Goal: Task Accomplishment & Management: Manage account settings

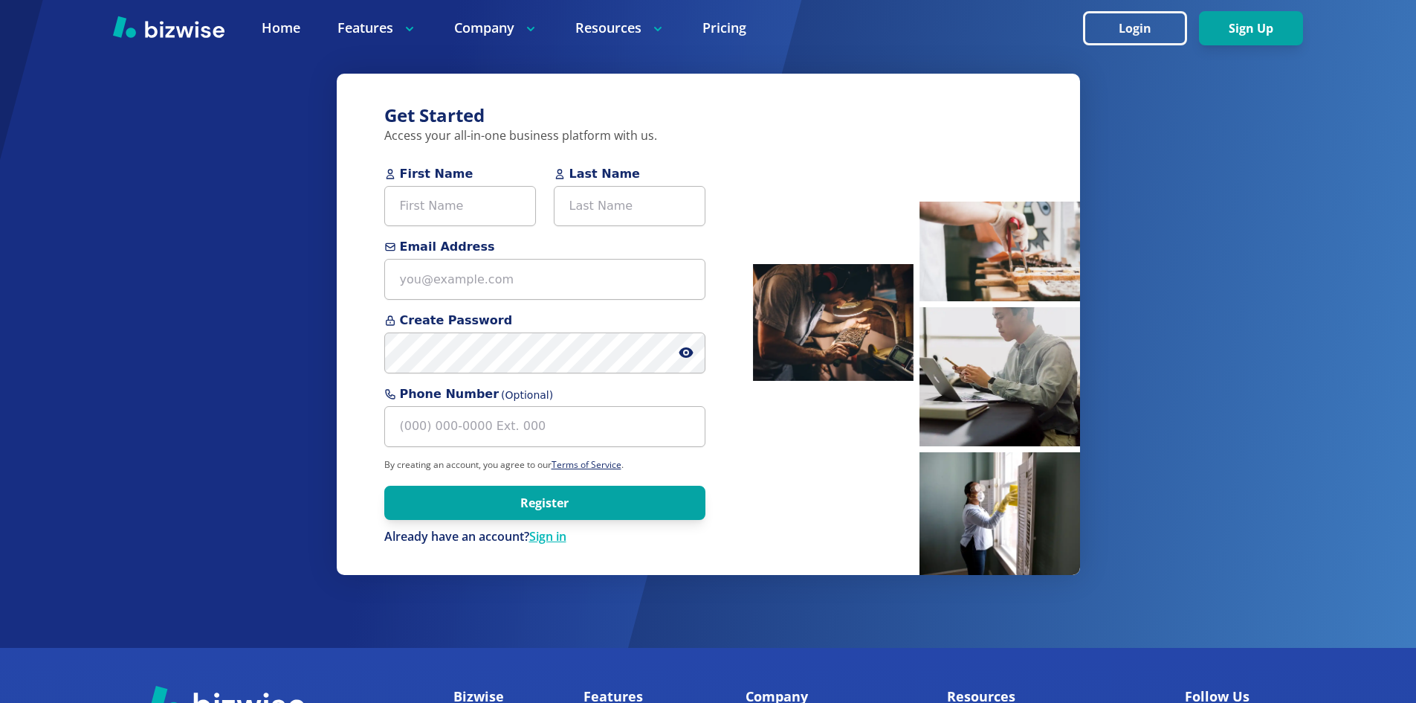
scroll to position [74, 0]
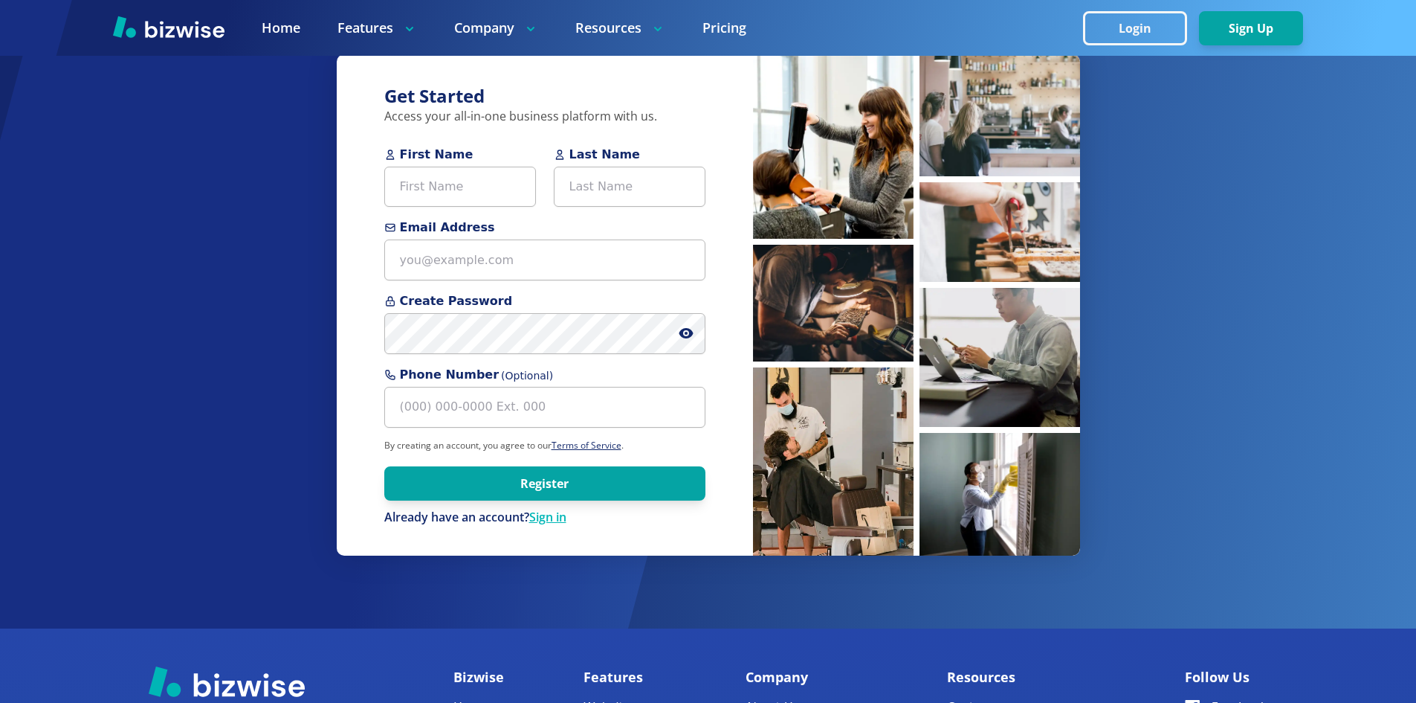
click at [513, 43] on div at bounding box center [708, 28] width 1416 height 56
click at [515, 32] on p "Company" at bounding box center [496, 28] width 84 height 19
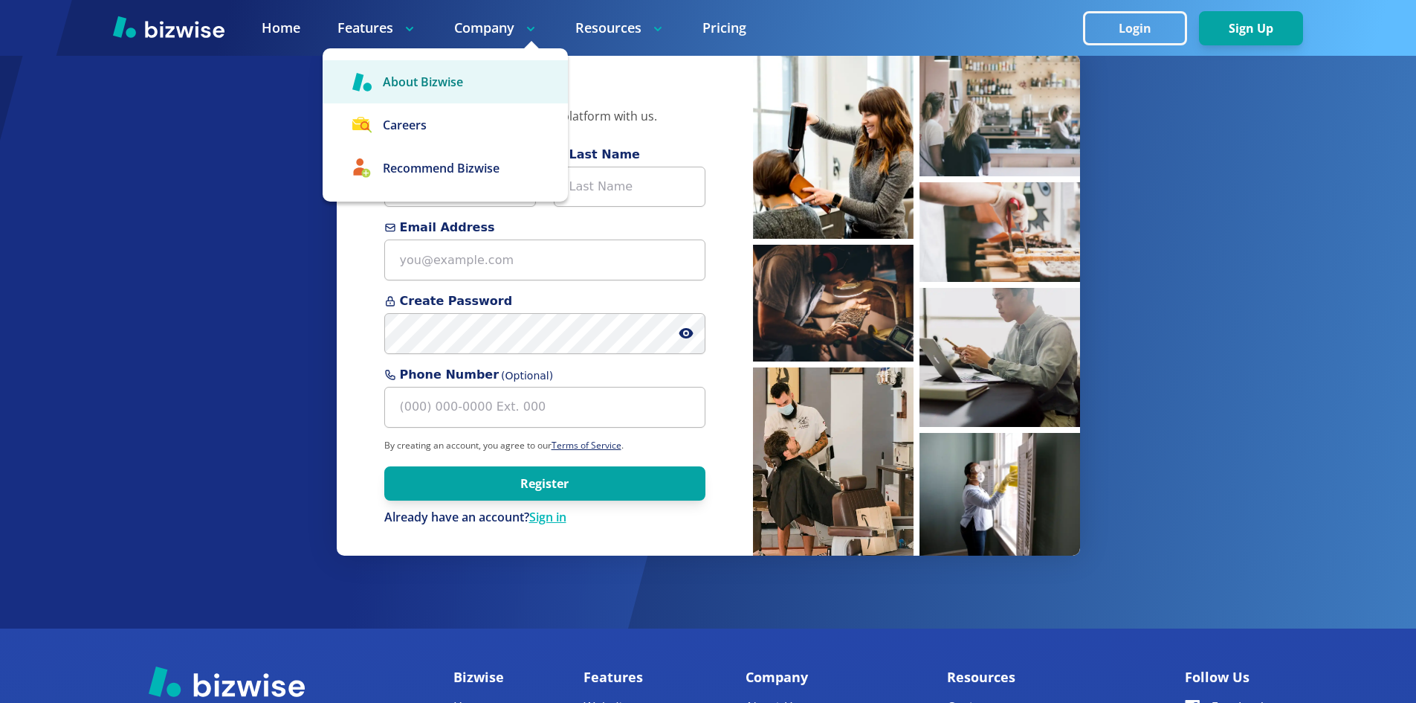
click at [471, 78] on link "About Bizwise" at bounding box center [445, 81] width 245 height 43
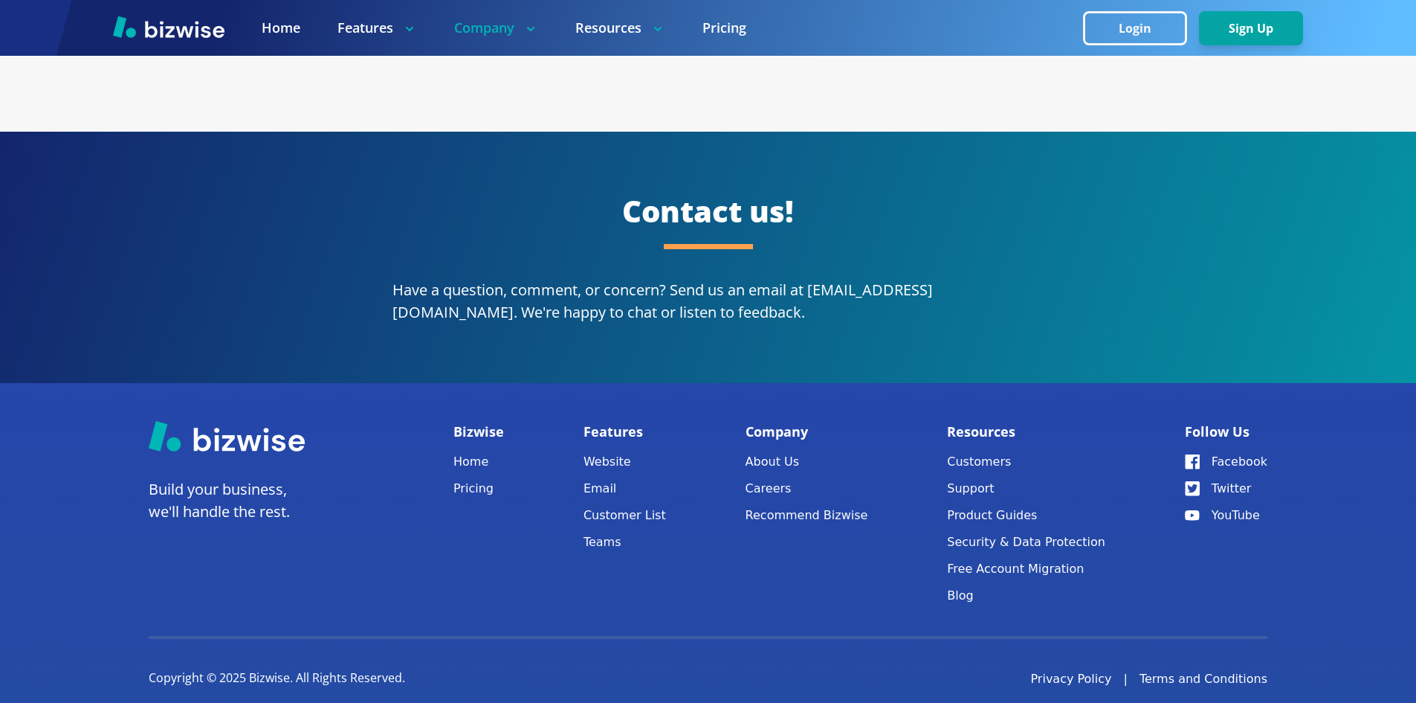
scroll to position [2757, 0]
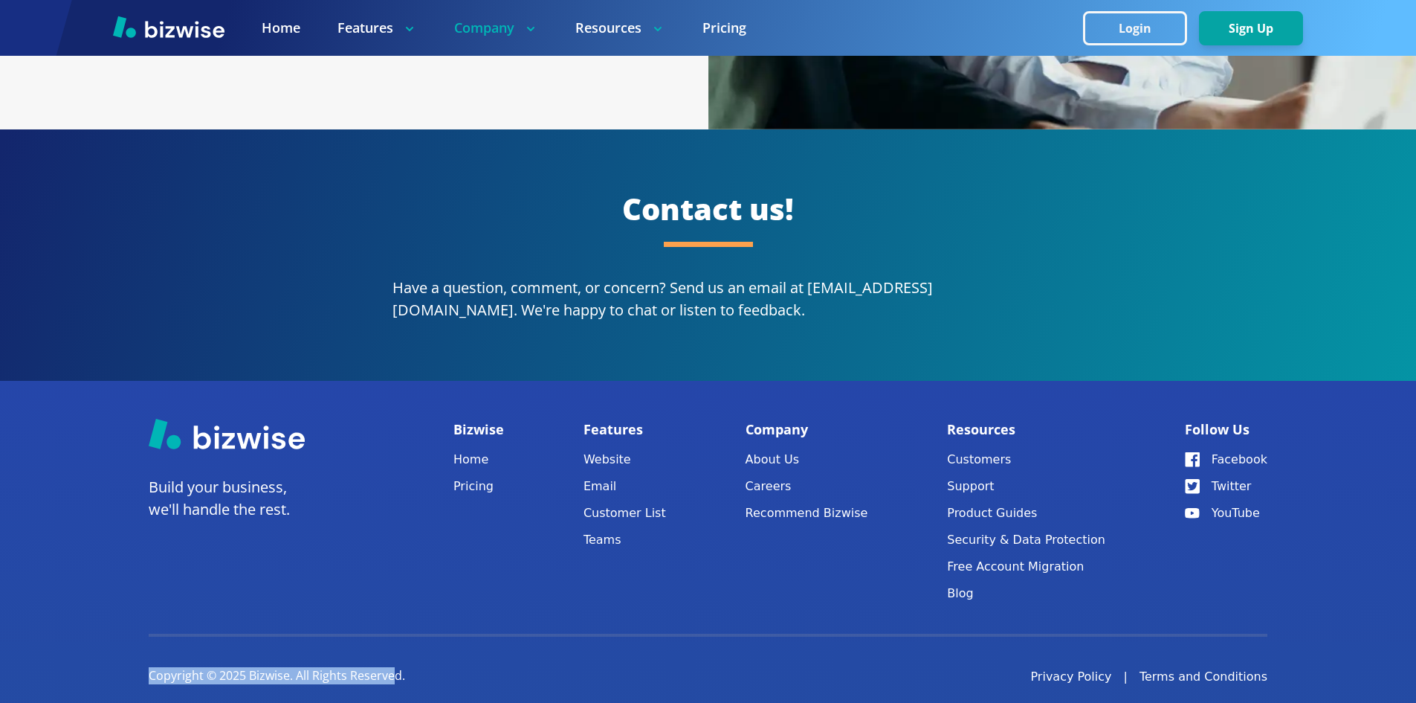
drag, startPoint x: 122, startPoint y: 649, endPoint x: 412, endPoint y: 649, distance: 289.9
click at [390, 664] on footer "Build your business, we'll handle the rest. Bizwise Home Pricing Features Websi…" at bounding box center [708, 551] width 1416 height 341
click at [414, 653] on div "Copyright © 2025 Bizwise. All Rights Reserved. Privacy Policy | Terms and Condi…" at bounding box center [708, 669] width 1119 height 33
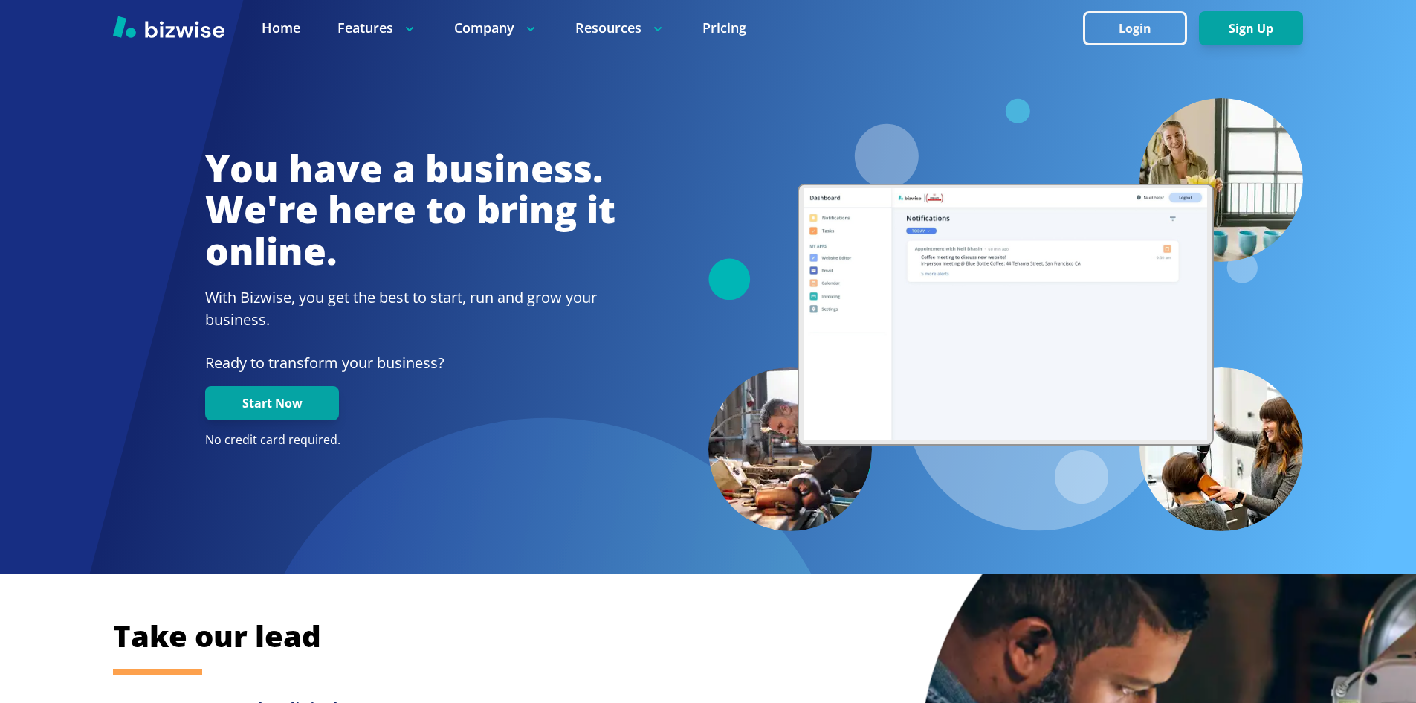
click at [196, 31] on img at bounding box center [169, 27] width 112 height 22
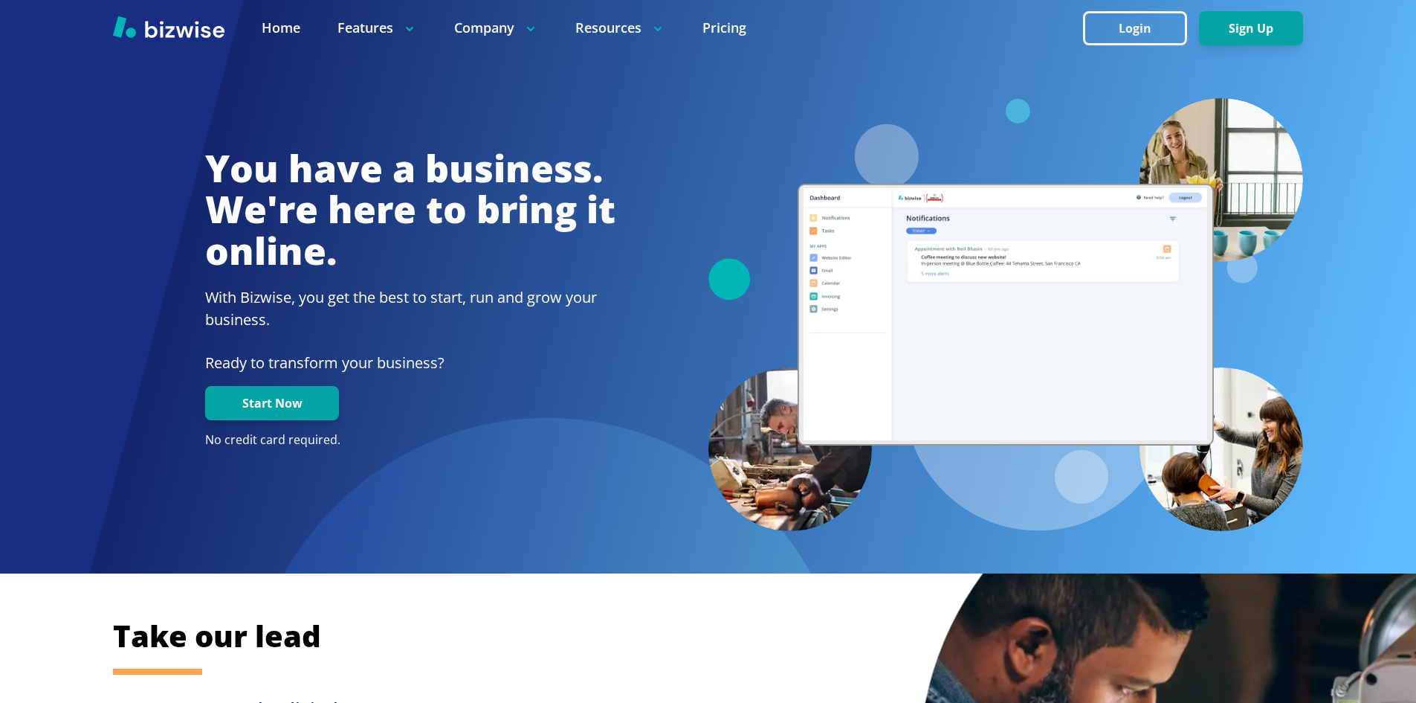
click at [196, 31] on img at bounding box center [169, 27] width 112 height 22
click at [166, 10] on div at bounding box center [708, 28] width 1416 height 56
click at [167, 16] on nav "Home Features Company Resources Pricing Login Sign Up" at bounding box center [708, 28] width 1416 height 56
click at [167, 19] on img at bounding box center [169, 27] width 112 height 22
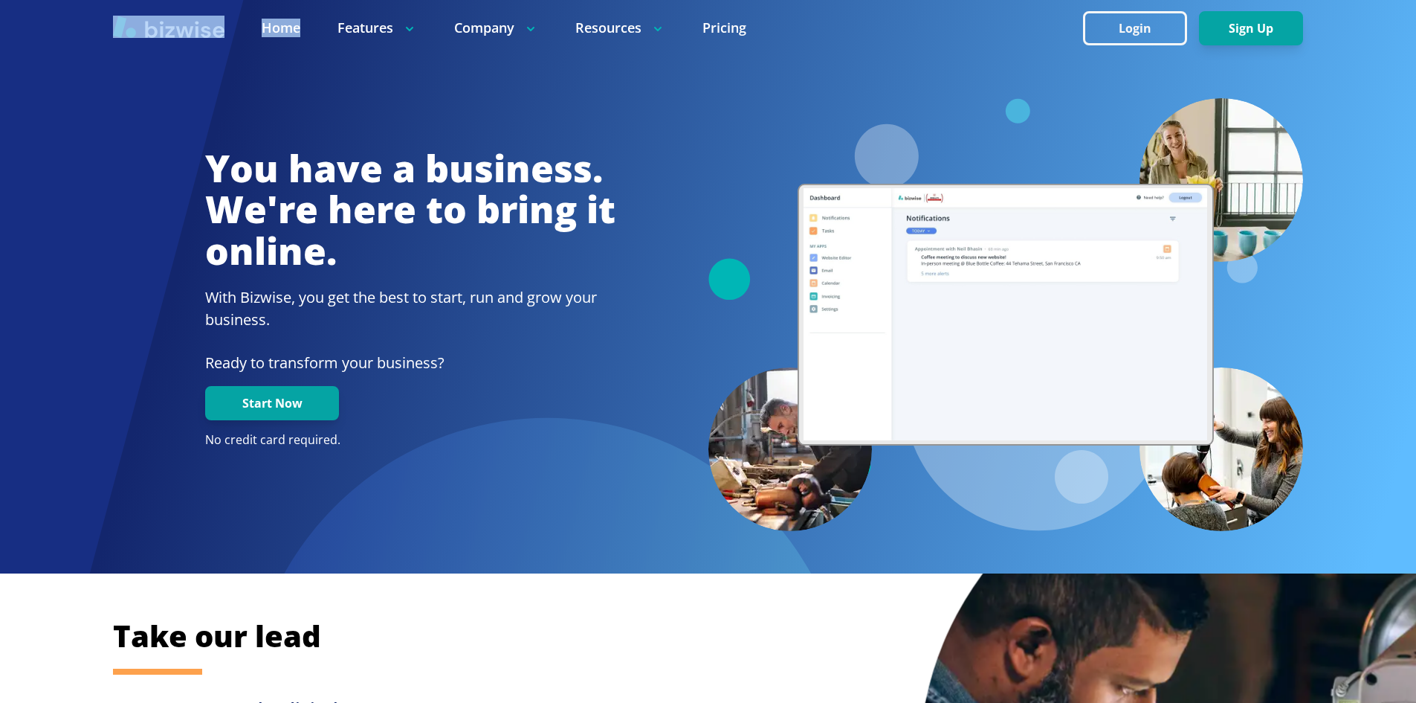
click at [167, 19] on img at bounding box center [169, 27] width 112 height 22
click at [174, 30] on img at bounding box center [169, 27] width 112 height 22
click at [179, 69] on div at bounding box center [707, 70] width 1189 height 56
click at [171, 24] on img at bounding box center [169, 27] width 112 height 22
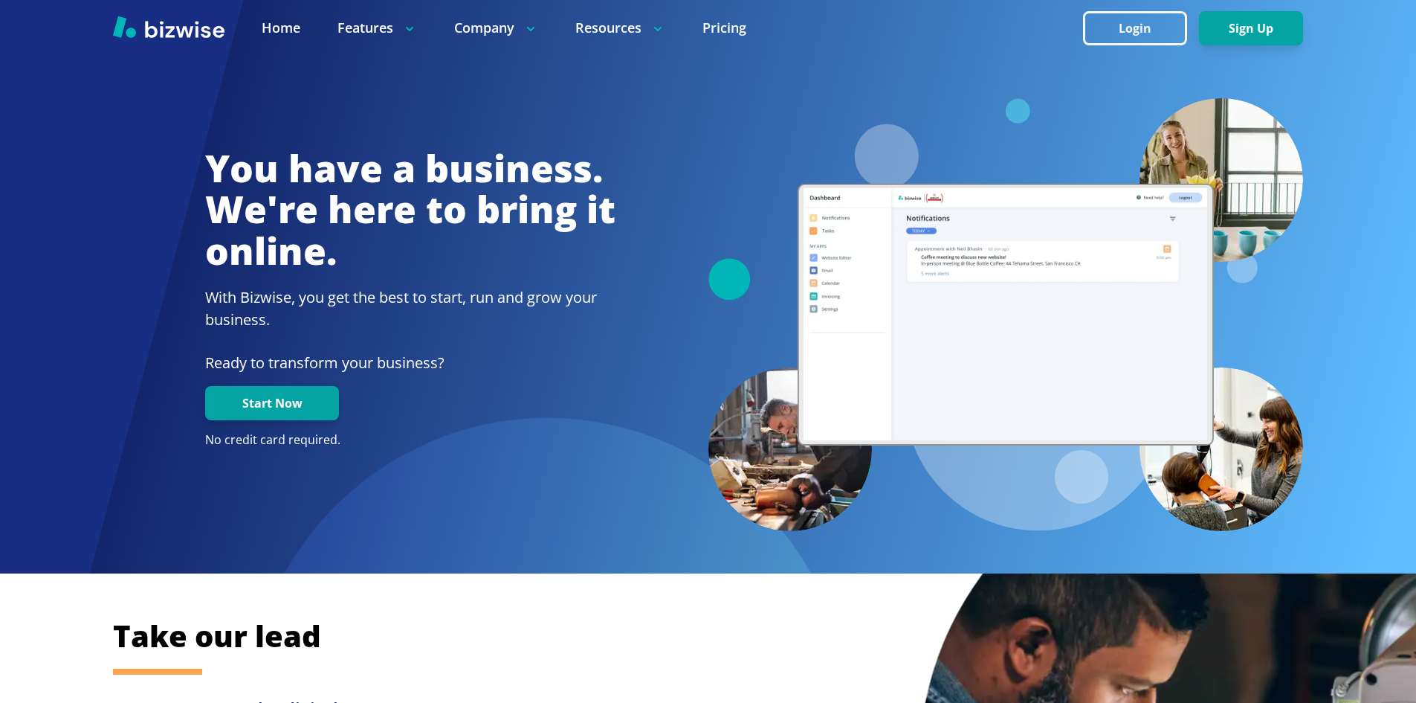
click at [916, 252] on video at bounding box center [1006, 314] width 404 height 252
click at [158, 23] on img at bounding box center [169, 27] width 112 height 22
click at [158, 28] on img at bounding box center [169, 27] width 112 height 22
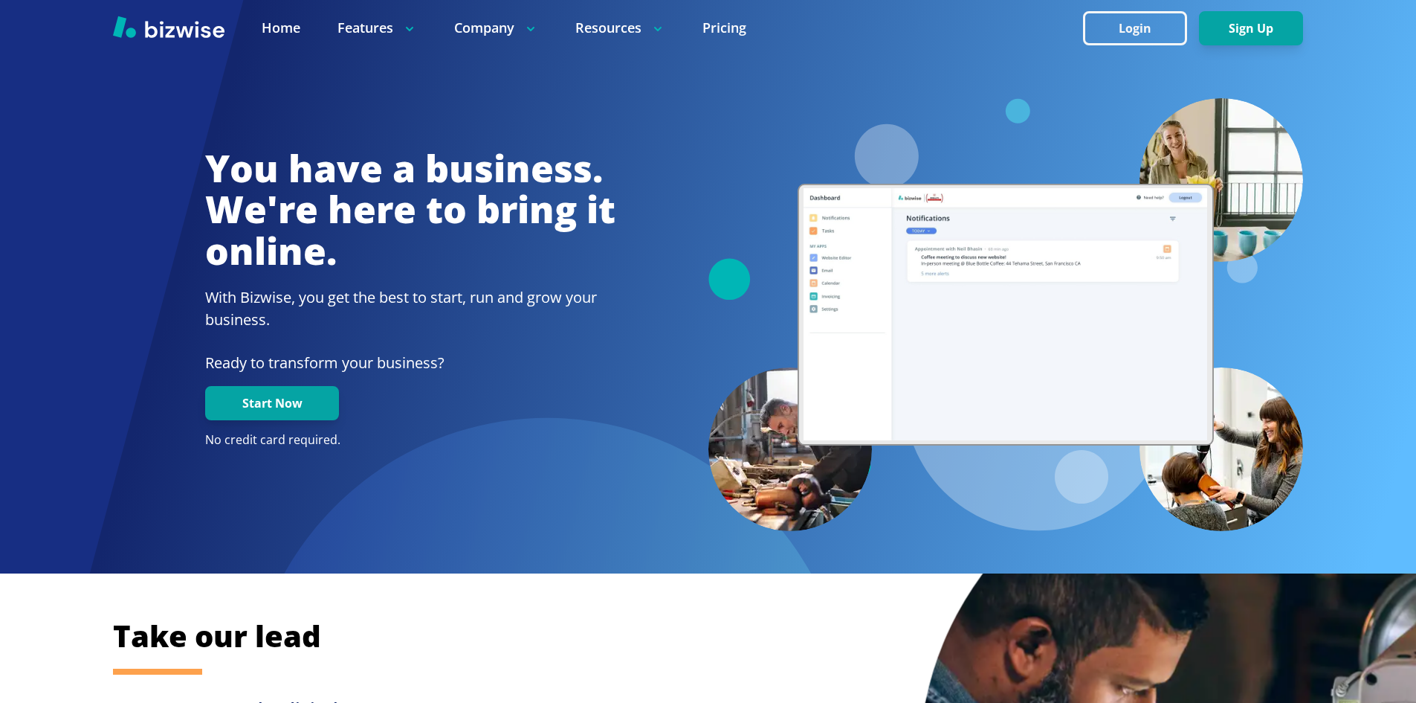
click at [158, 28] on img at bounding box center [169, 27] width 112 height 22
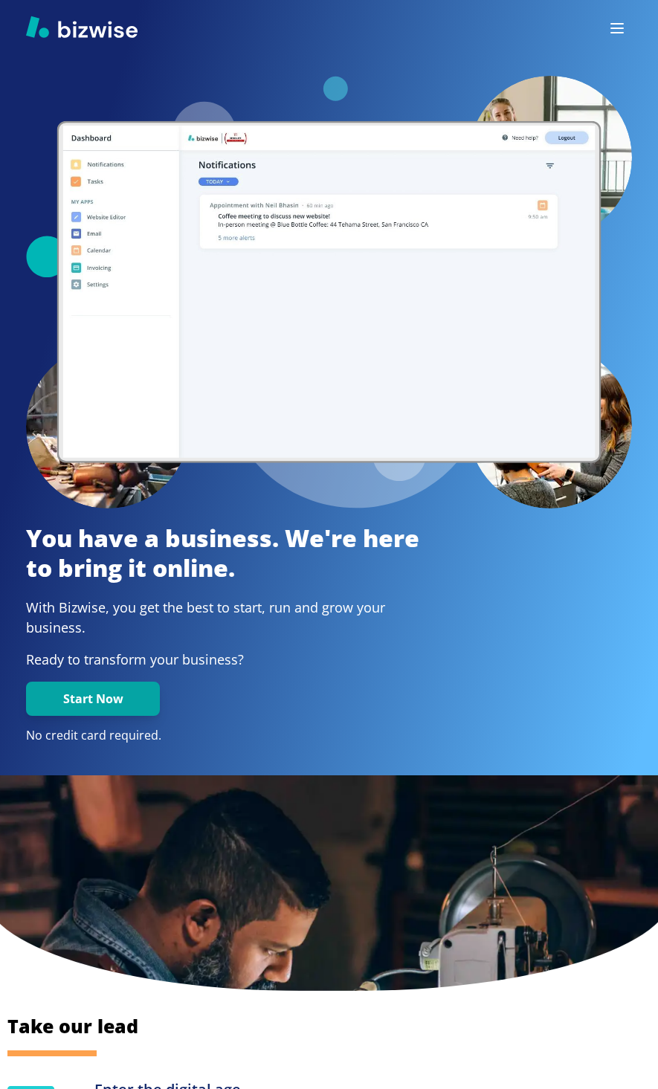
drag, startPoint x: 113, startPoint y: 533, endPoint x: 141, endPoint y: 531, distance: 27.6
click at [121, 532] on div "You have a business. We're here to bring it online. With Bizwise, you get the b…" at bounding box center [328, 639] width 605 height 233
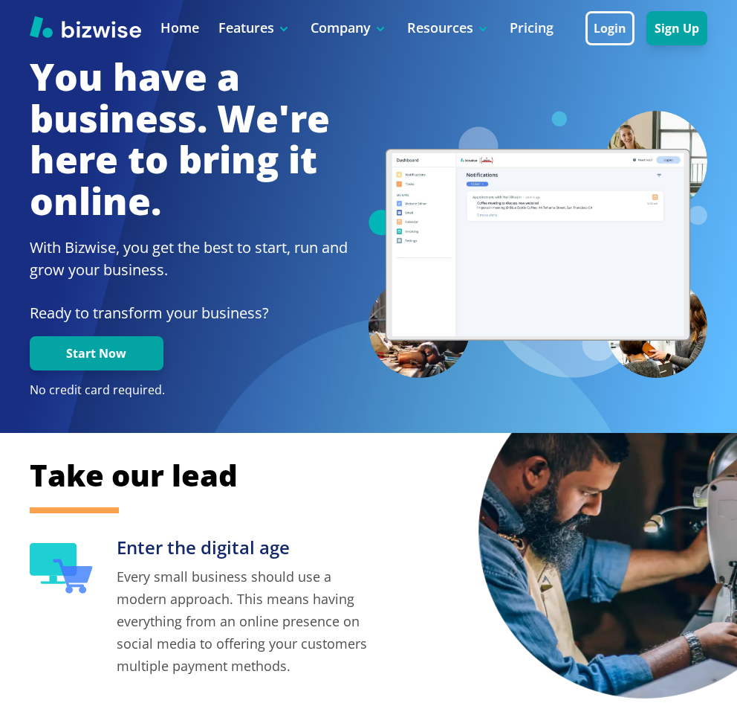
click at [107, 27] on img at bounding box center [86, 27] width 112 height 22
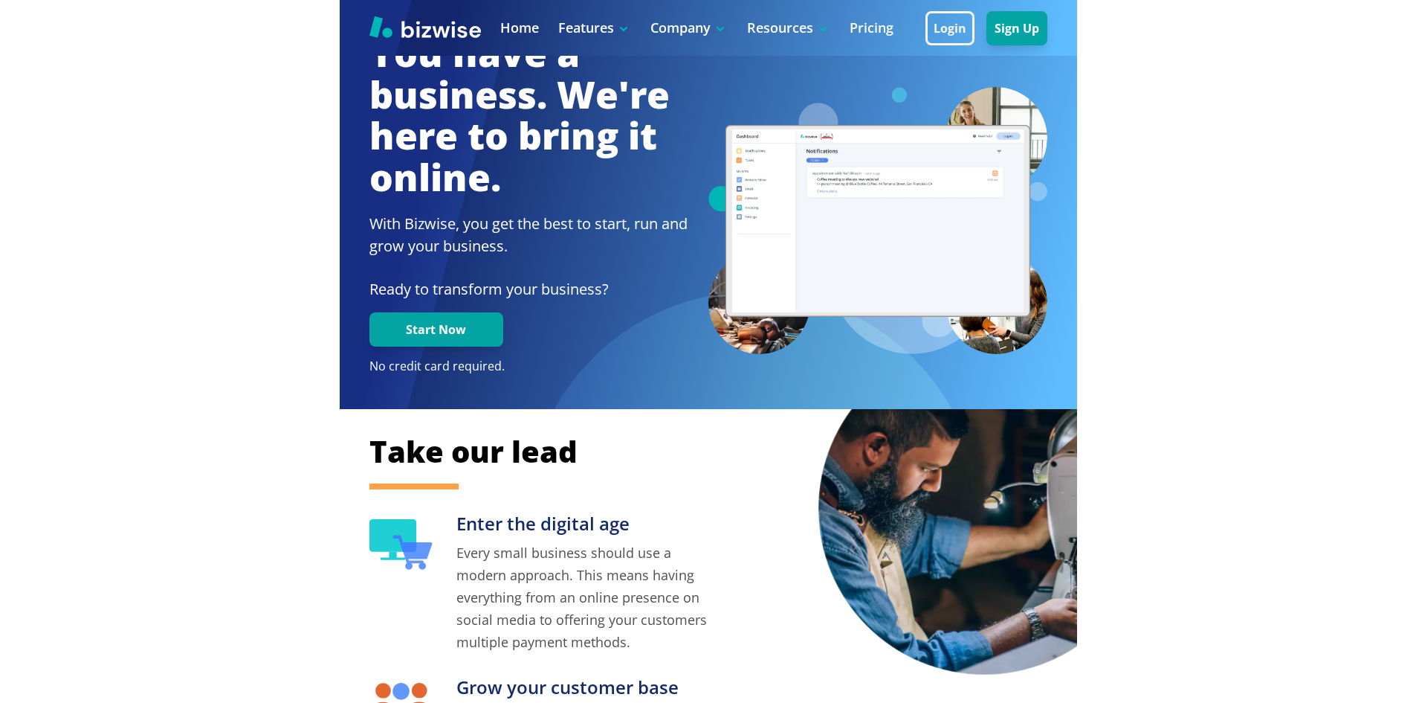
scroll to position [74, 0]
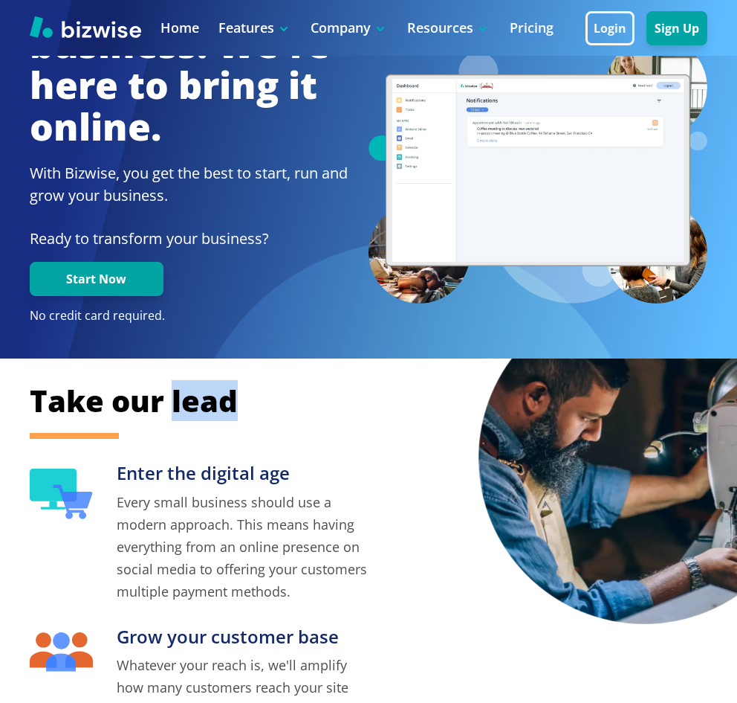
drag, startPoint x: 173, startPoint y: 400, endPoint x: 245, endPoint y: 403, distance: 72.2
click at [245, 403] on h2 "Take our lead" at bounding box center [369, 401] width 679 height 40
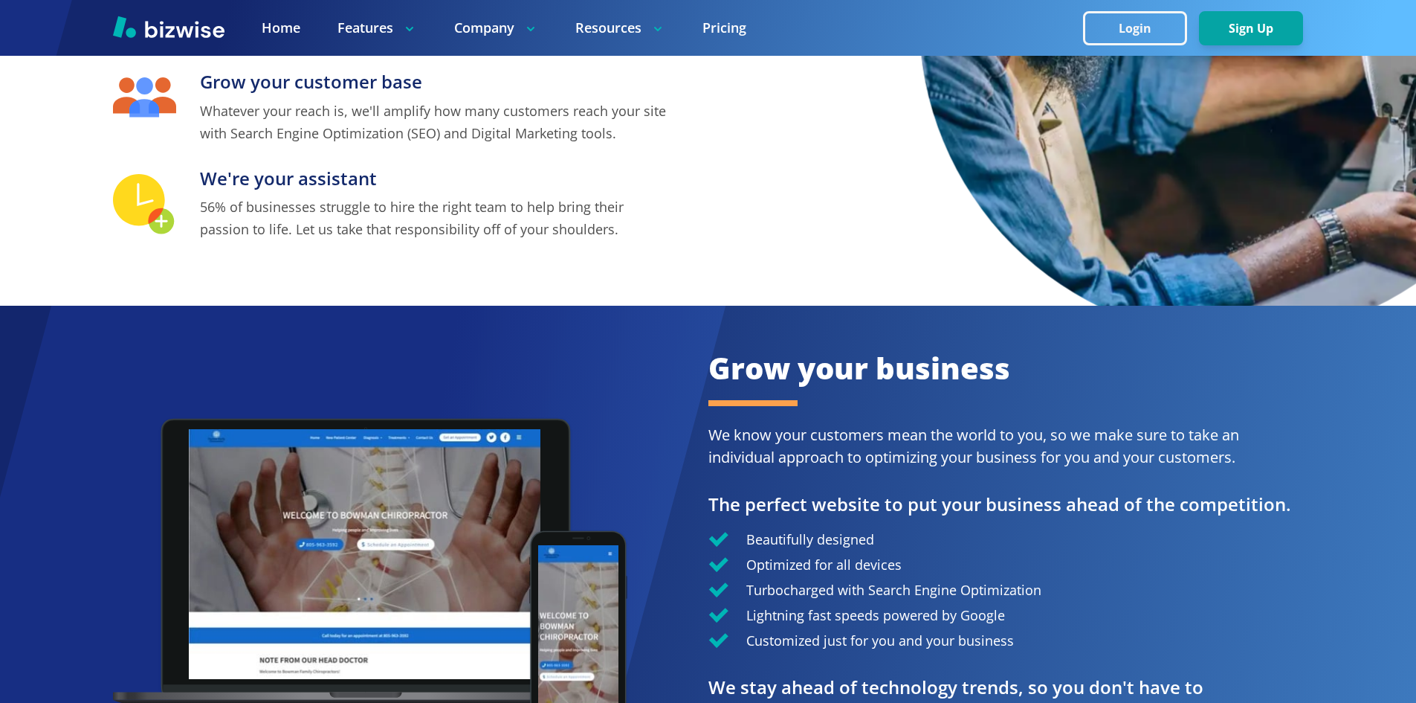
scroll to position [743, 0]
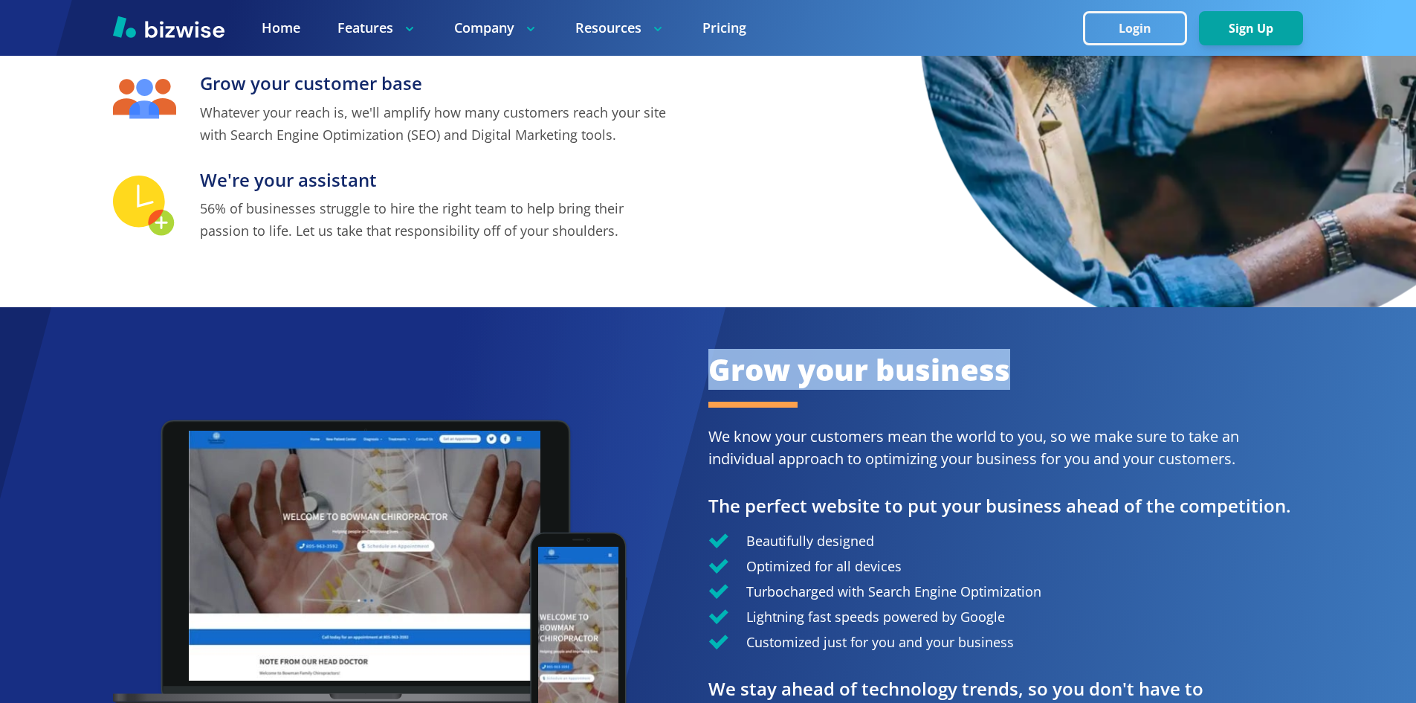
drag, startPoint x: 703, startPoint y: 366, endPoint x: 1008, endPoint y: 375, distance: 305.6
click at [1008, 375] on div "Grow your business We know your customers mean the world to you, so we make sur…" at bounding box center [708, 569] width 1416 height 525
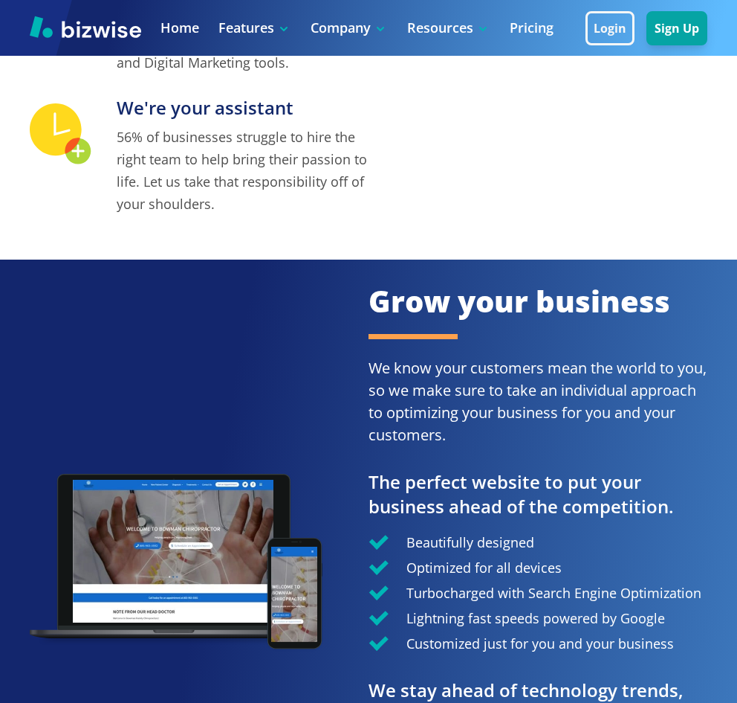
click at [598, 335] on div "Grow your business We know your customers mean the world to you, so we make sur…" at bounding box center [538, 558] width 339 height 555
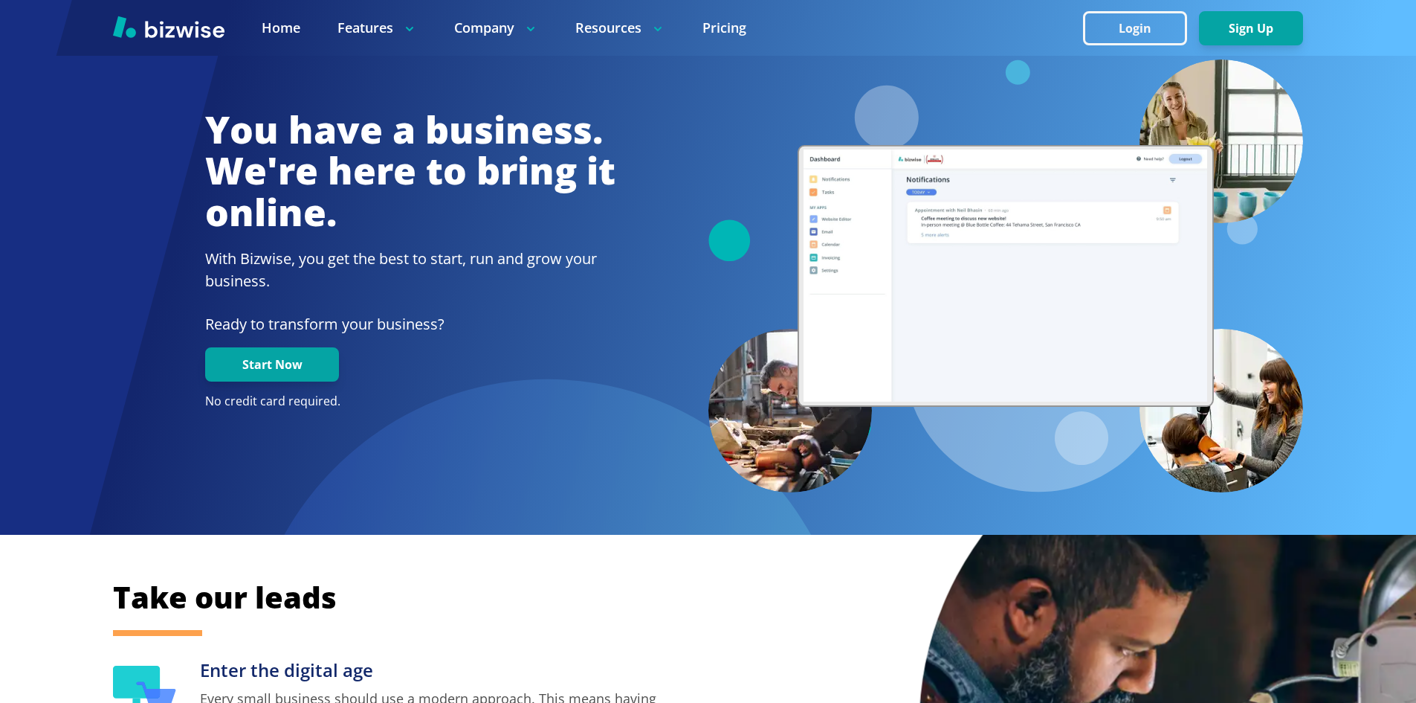
scroll to position [0, 0]
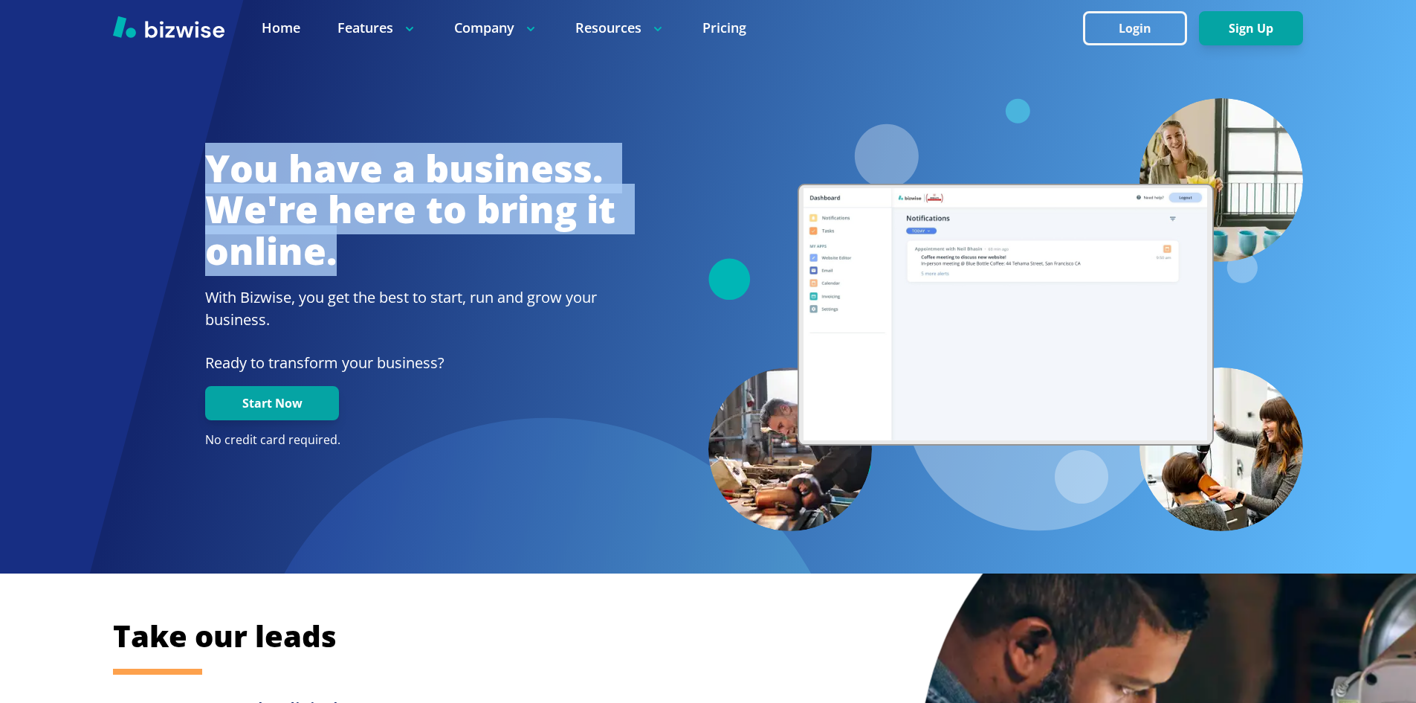
drag, startPoint x: 197, startPoint y: 164, endPoint x: 402, endPoint y: 246, distance: 221.1
click at [402, 246] on div "You have a business. We're here to bring it online. With Bizwise, you get the b…" at bounding box center [410, 304] width 595 height 312
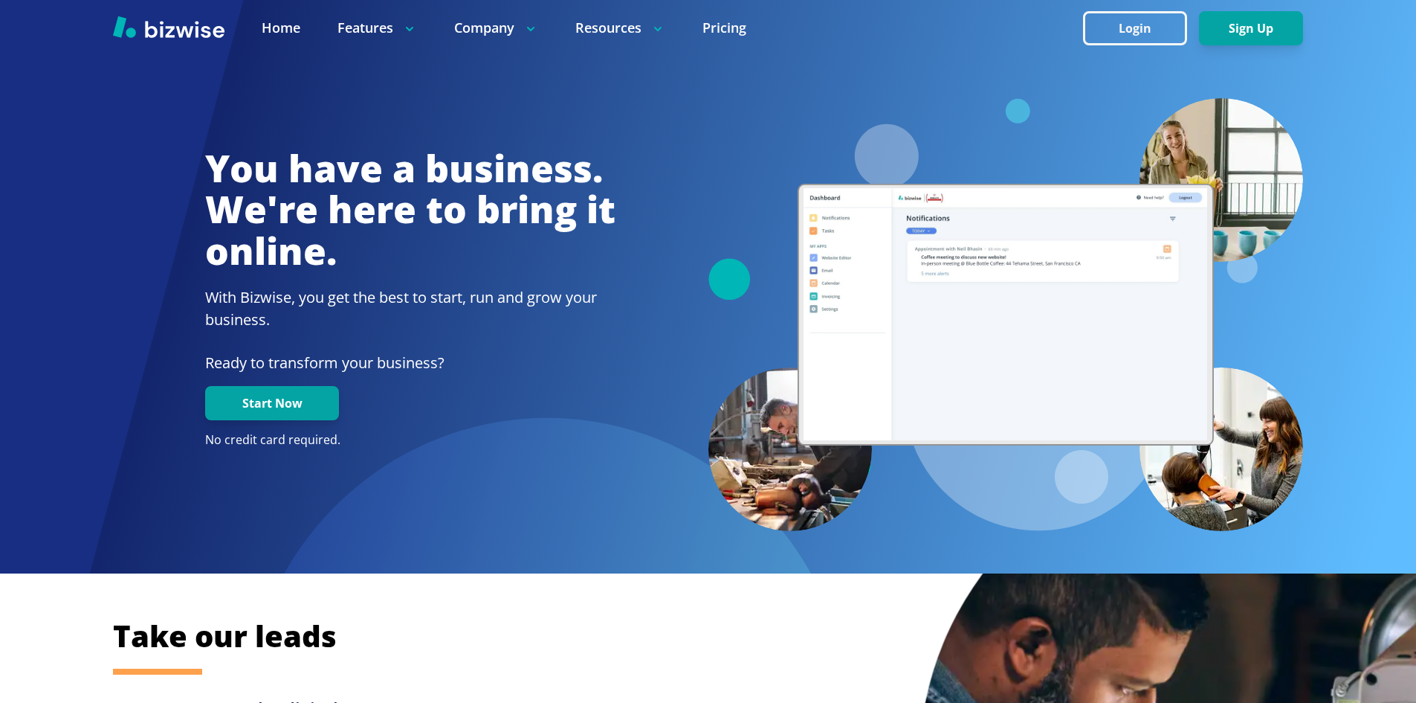
click at [537, 393] on div "You have a business. We're here to bring it online. With Bizwise, you get the b…" at bounding box center [410, 298] width 410 height 300
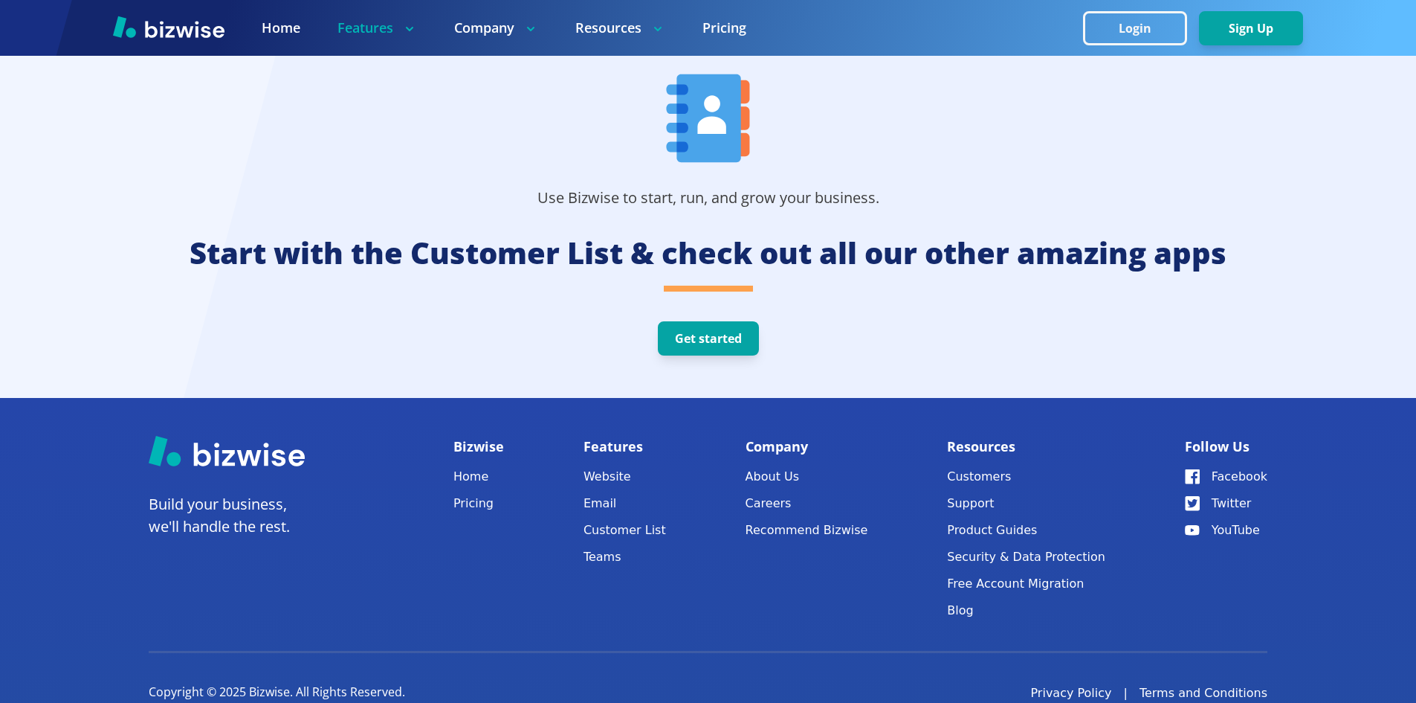
scroll to position [4507, 0]
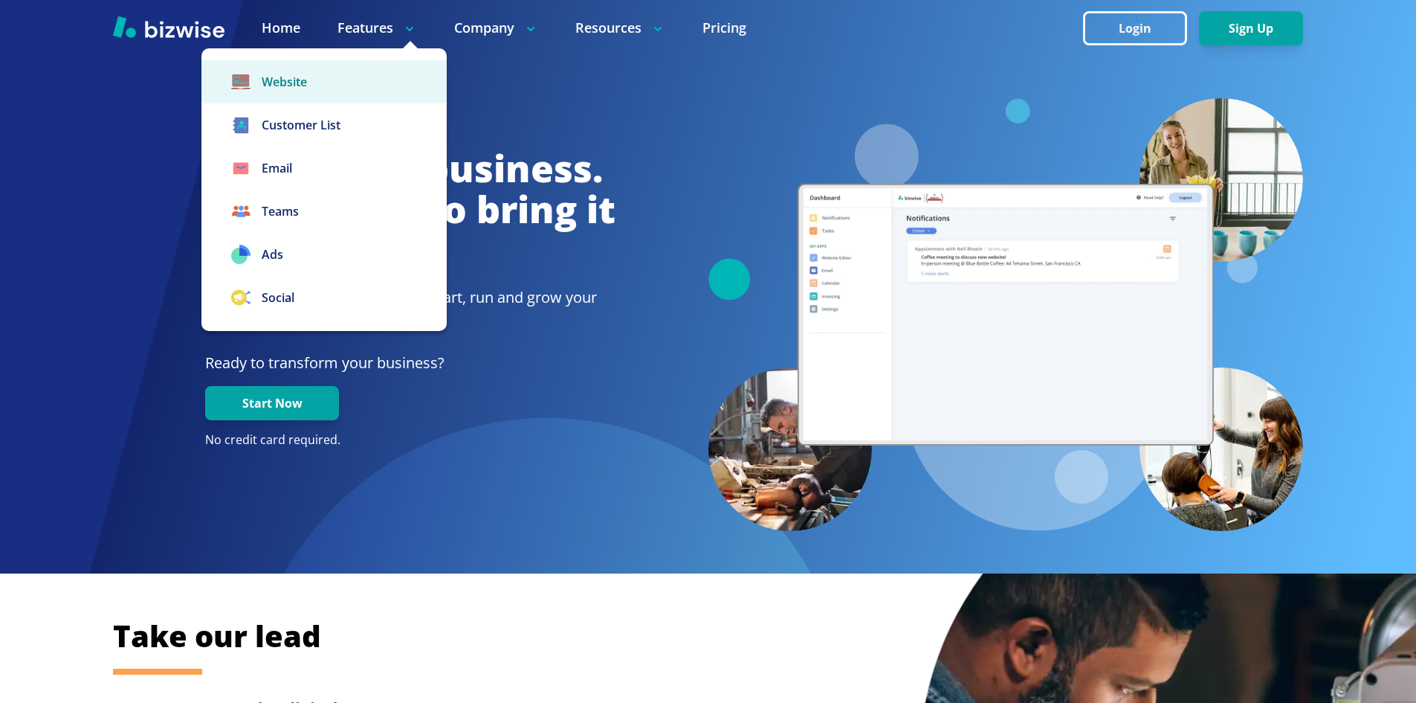
click at [333, 80] on link "Website" at bounding box center [323, 81] width 245 height 43
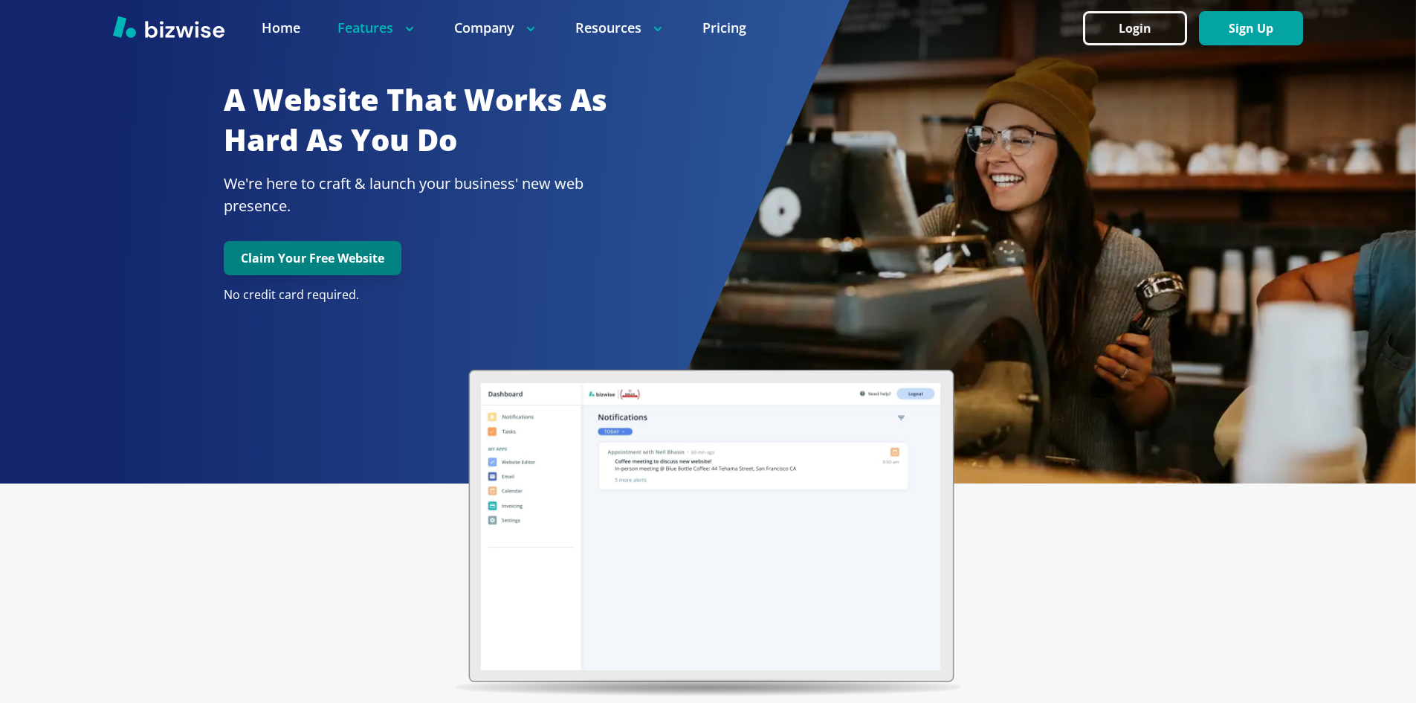
click at [338, 259] on button "Claim Your Free Website" at bounding box center [313, 258] width 178 height 34
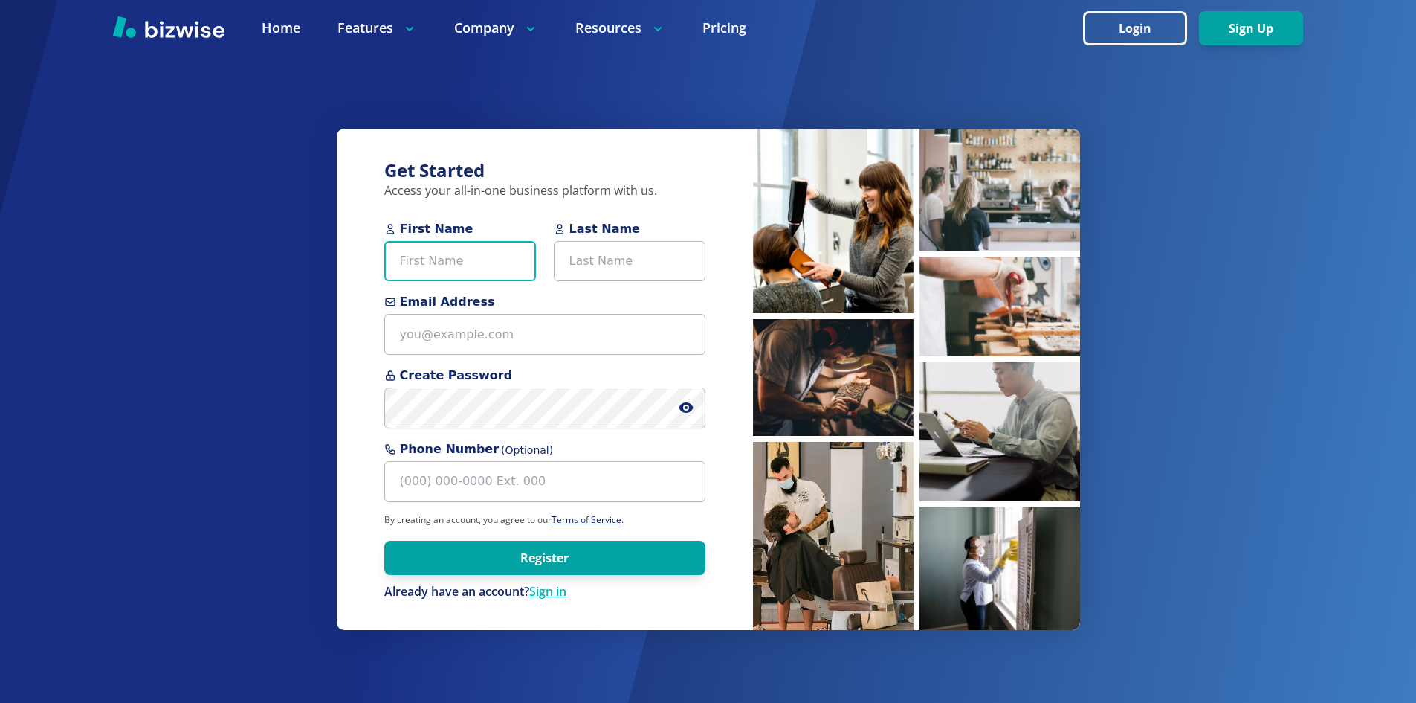
click at [441, 265] on input "First Name" at bounding box center [460, 261] width 152 height 41
type input "Earl"
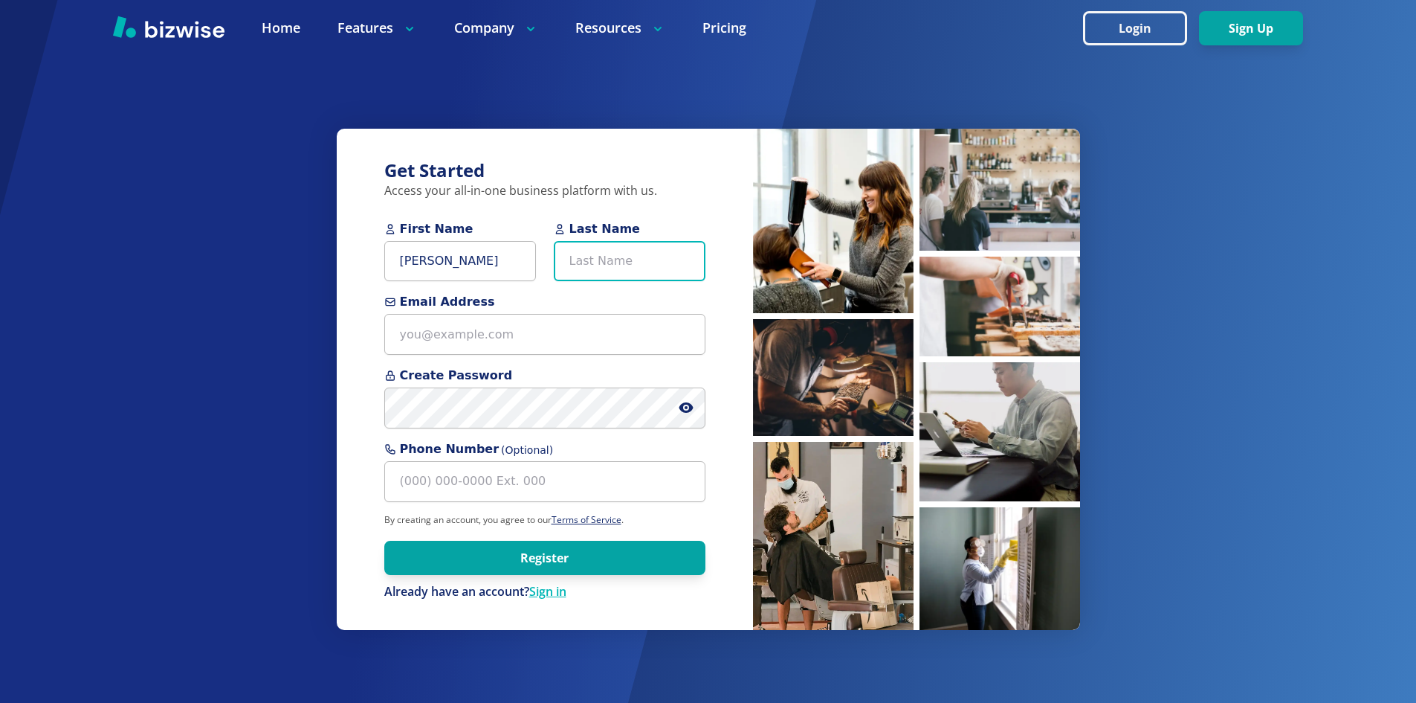
type input "A"
type input "Dizon"
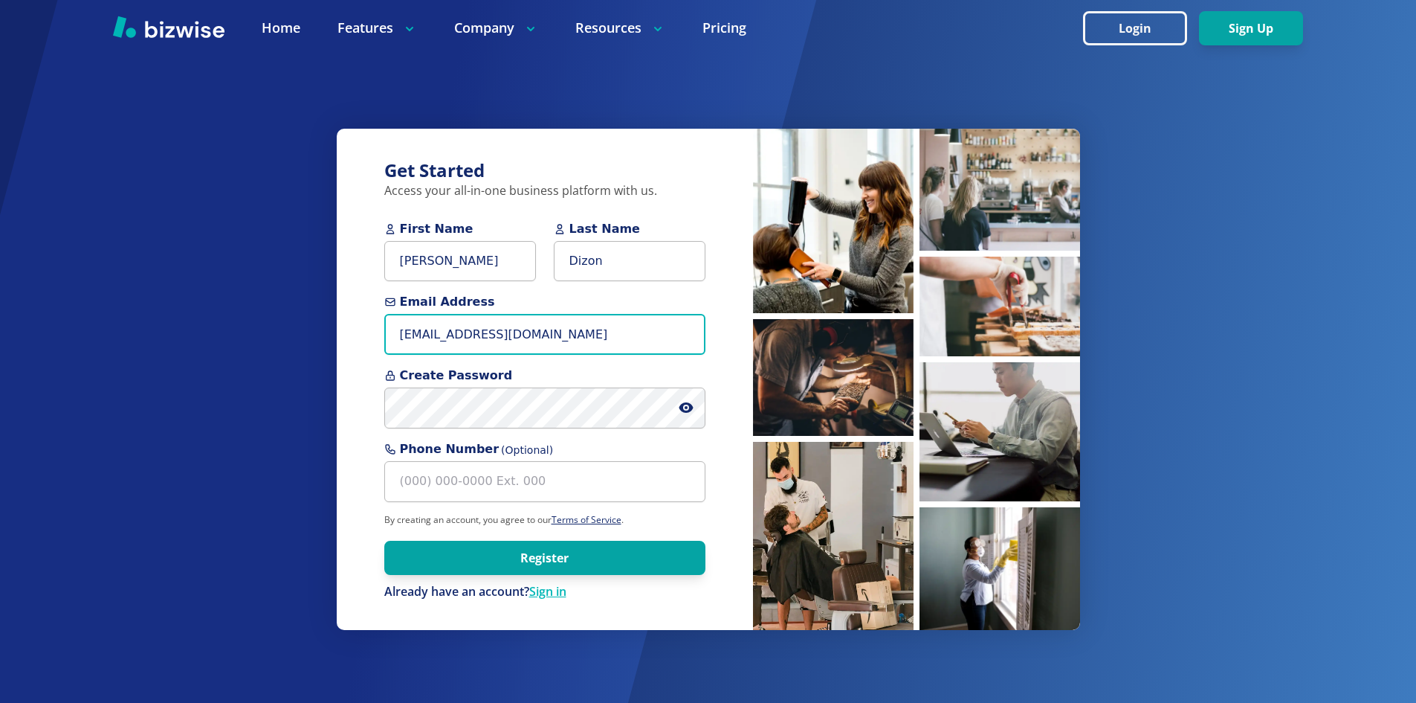
type input "[EMAIL_ADDRESS][DOMAIN_NAME]"
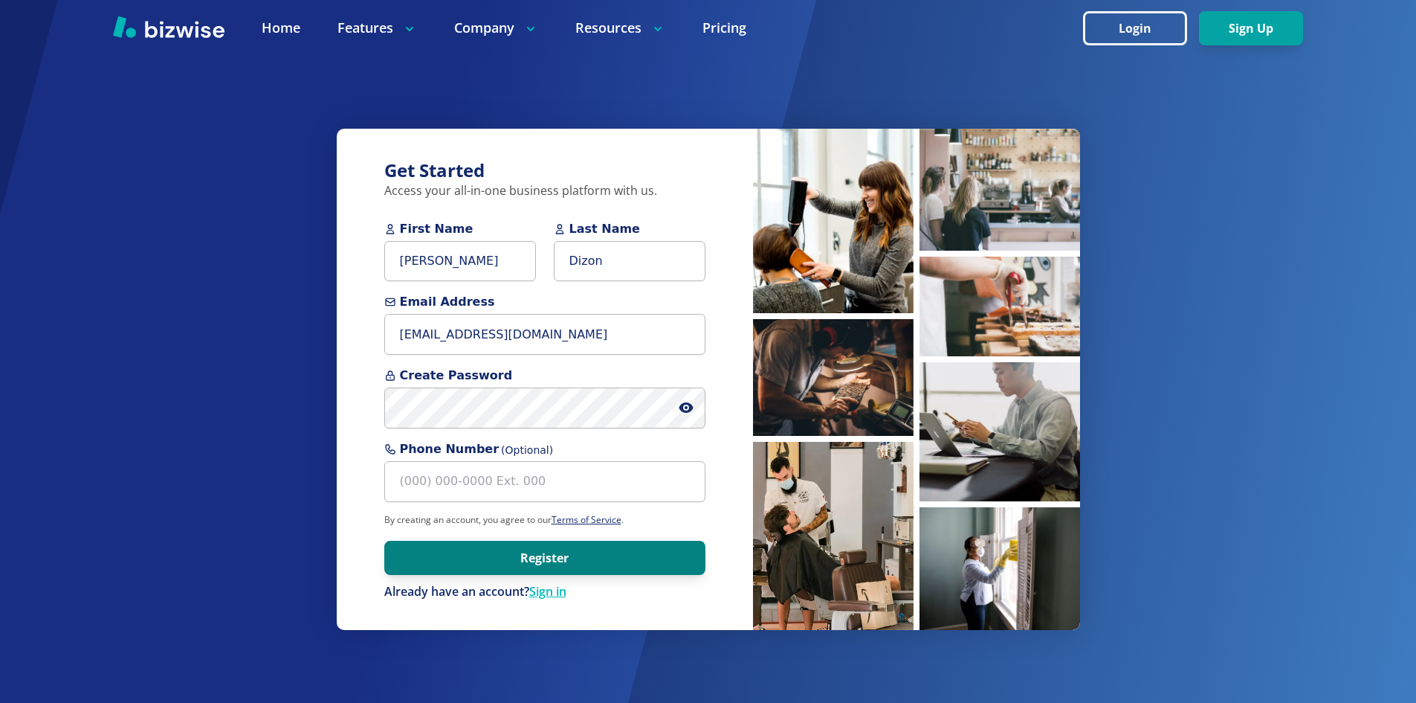
click at [578, 561] on button "Register" at bounding box center [544, 557] width 321 height 34
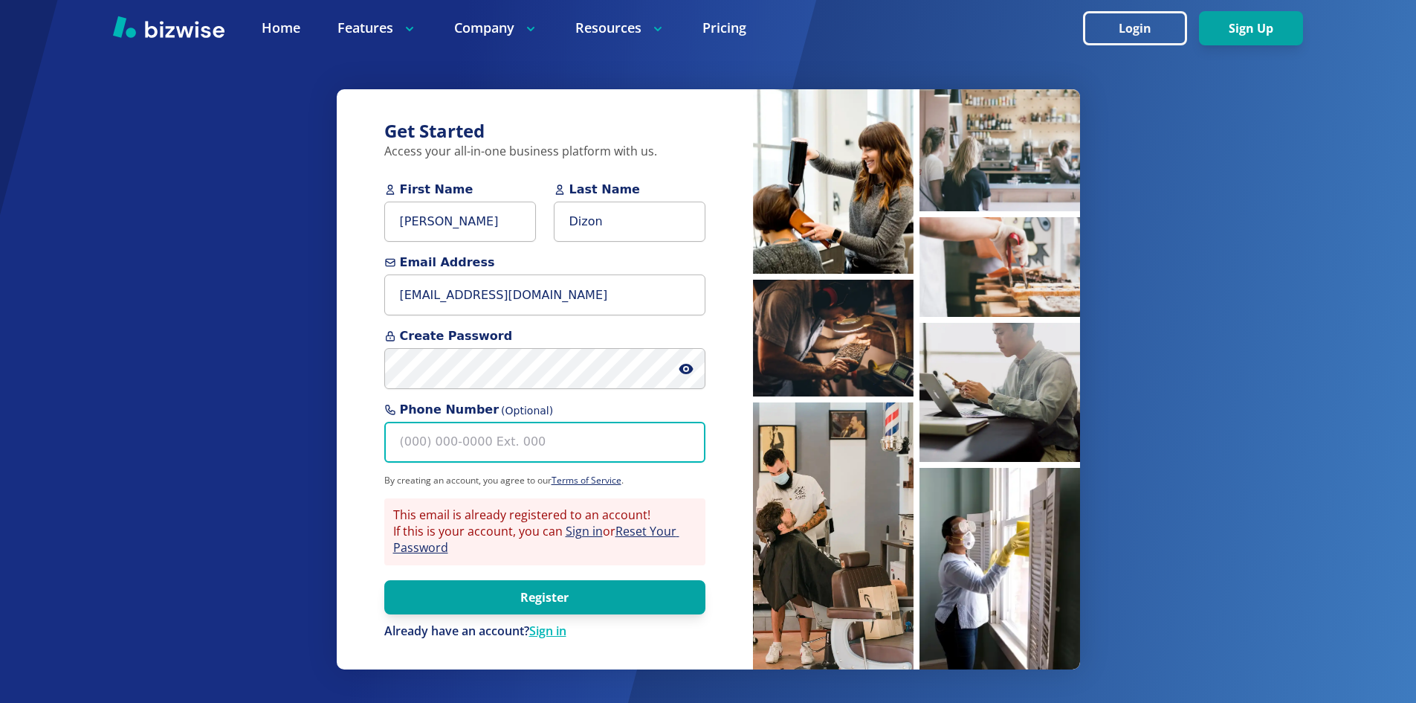
click at [624, 441] on input "Phone Number (Optional)" at bounding box center [544, 442] width 321 height 41
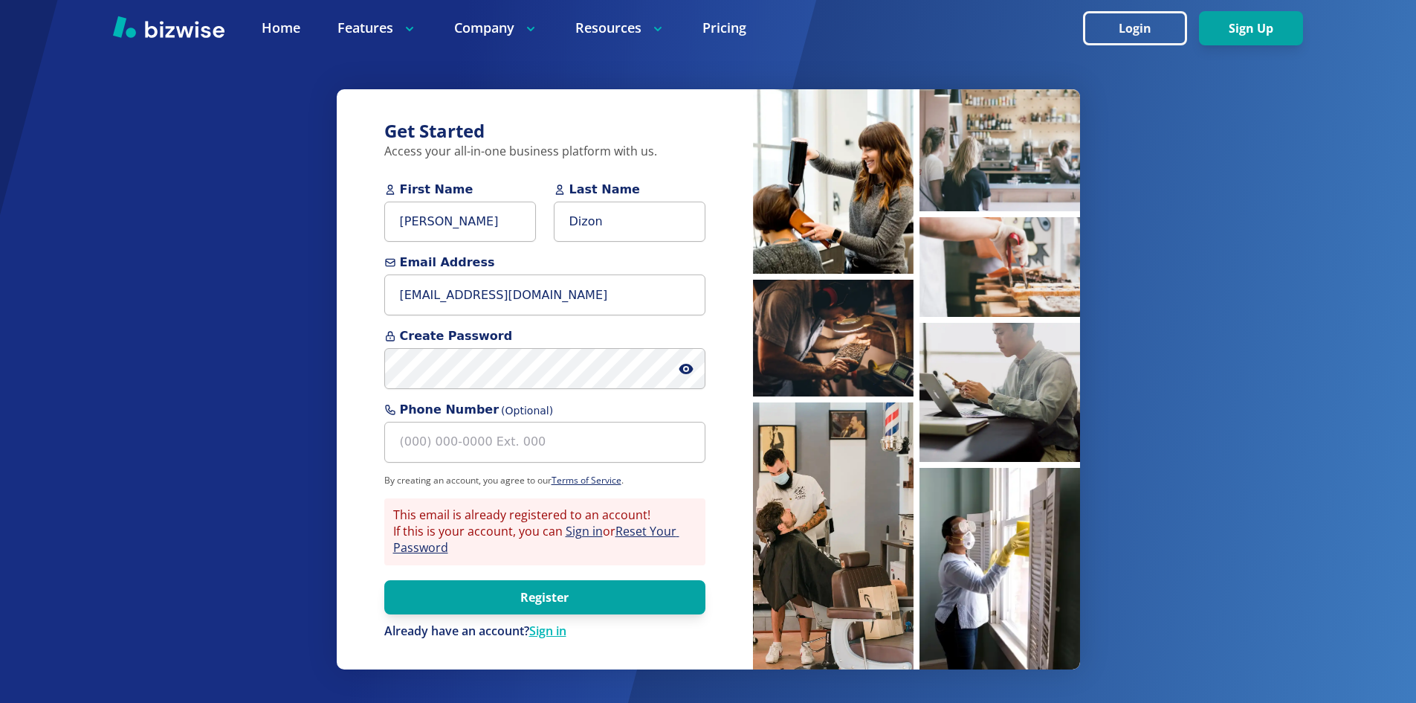
click at [462, 245] on div "First Name Earl Last Name Dizon" at bounding box center [544, 218] width 321 height 74
click at [1234, 28] on button "Sign Up" at bounding box center [1251, 28] width 104 height 34
click at [1150, 36] on button "Login" at bounding box center [1135, 28] width 104 height 34
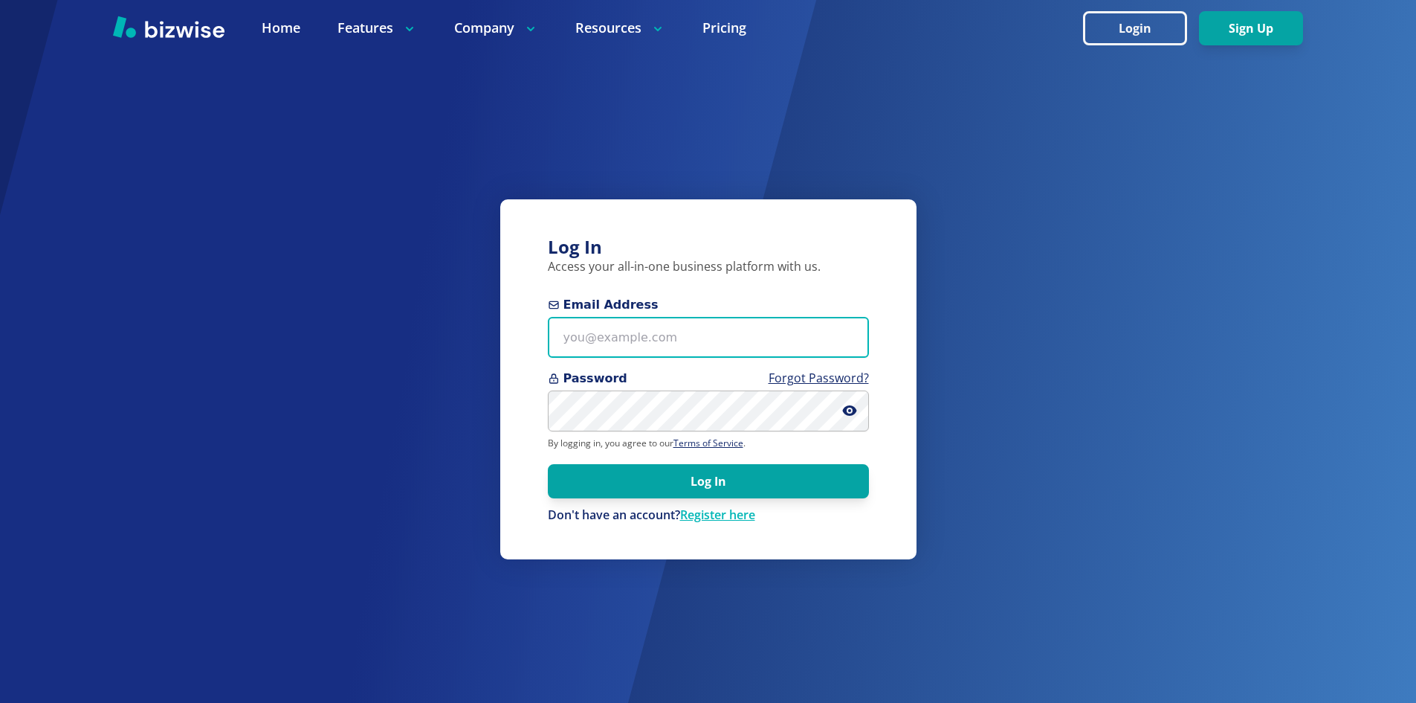
click at [739, 332] on input "Email Address" at bounding box center [708, 337] width 321 height 41
type input "[EMAIL_ADDRESS][DOMAIN_NAME]"
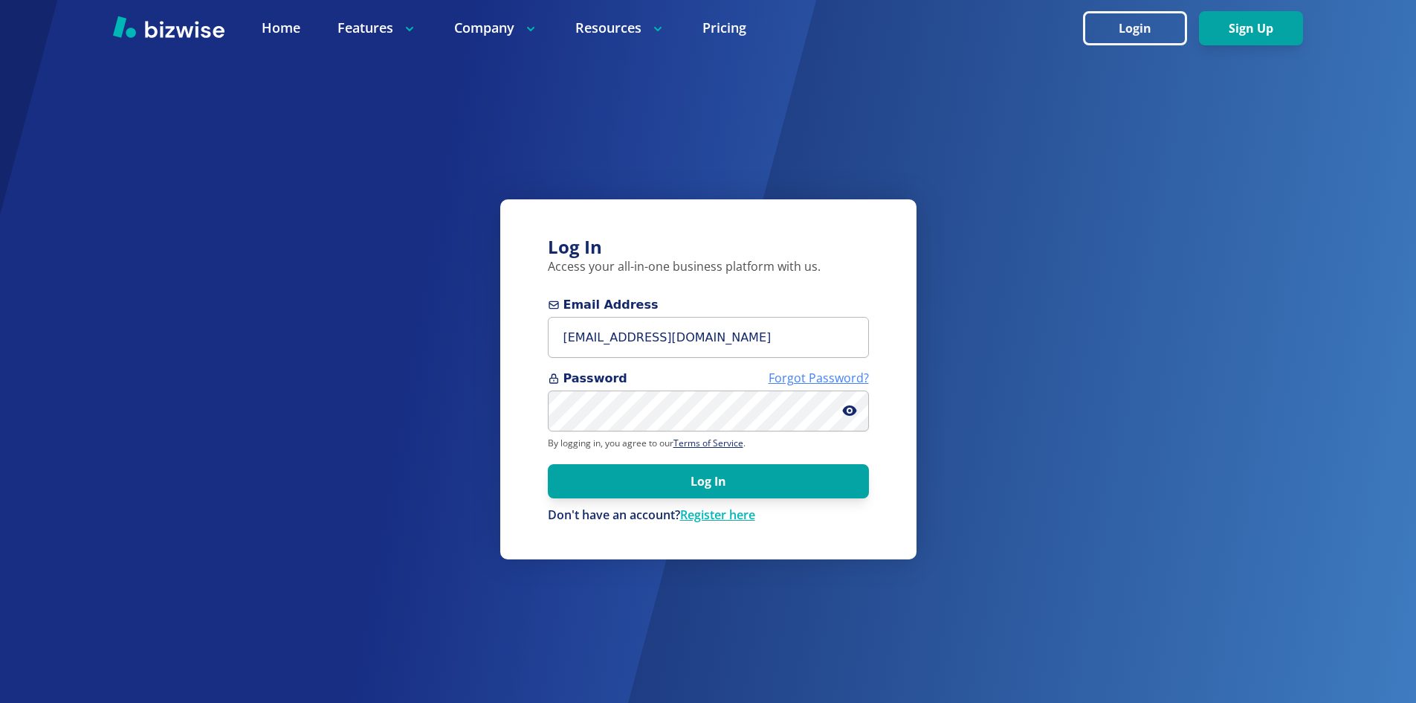
click at [821, 378] on link "Forgot Password?" at bounding box center [819, 377] width 100 height 16
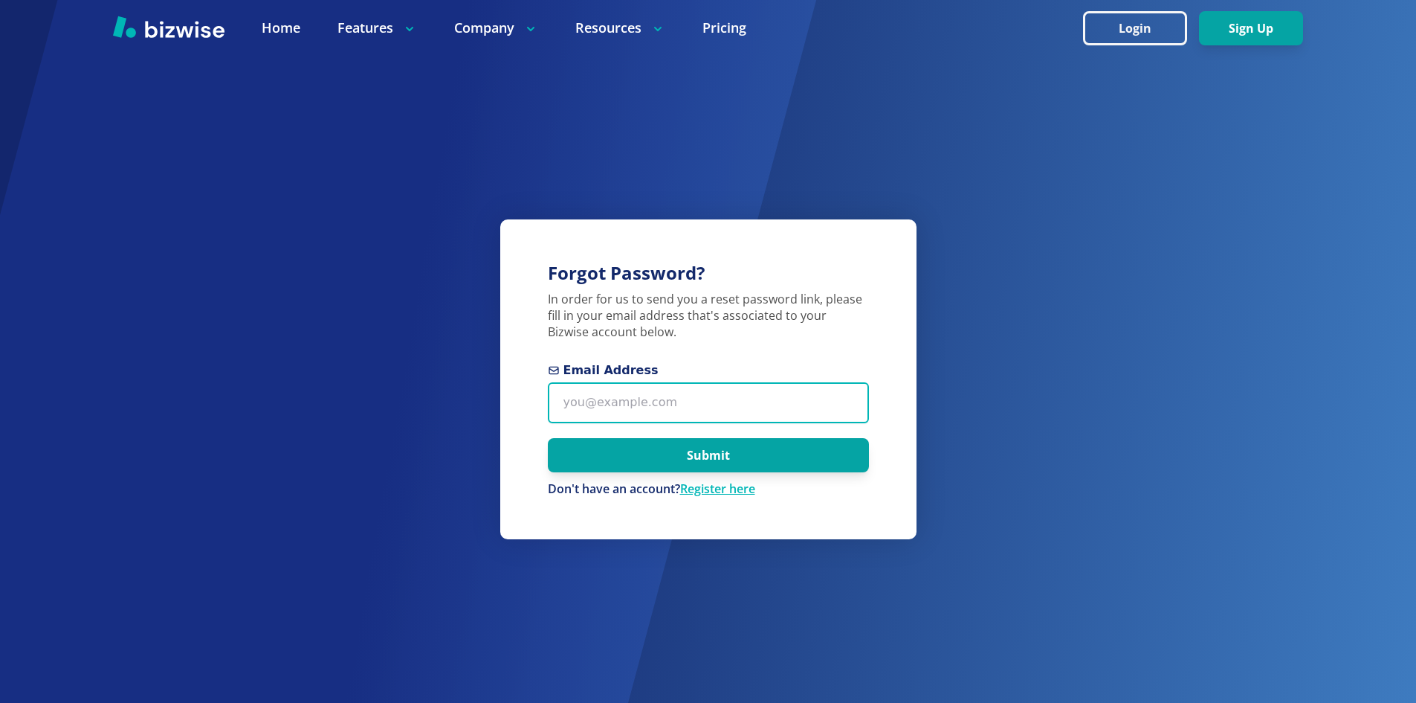
click at [743, 405] on input "Email Address" at bounding box center [708, 402] width 321 height 41
type input "[EMAIL_ADDRESS][DOMAIN_NAME]"
click at [548, 438] on button "Submit" at bounding box center [708, 455] width 321 height 34
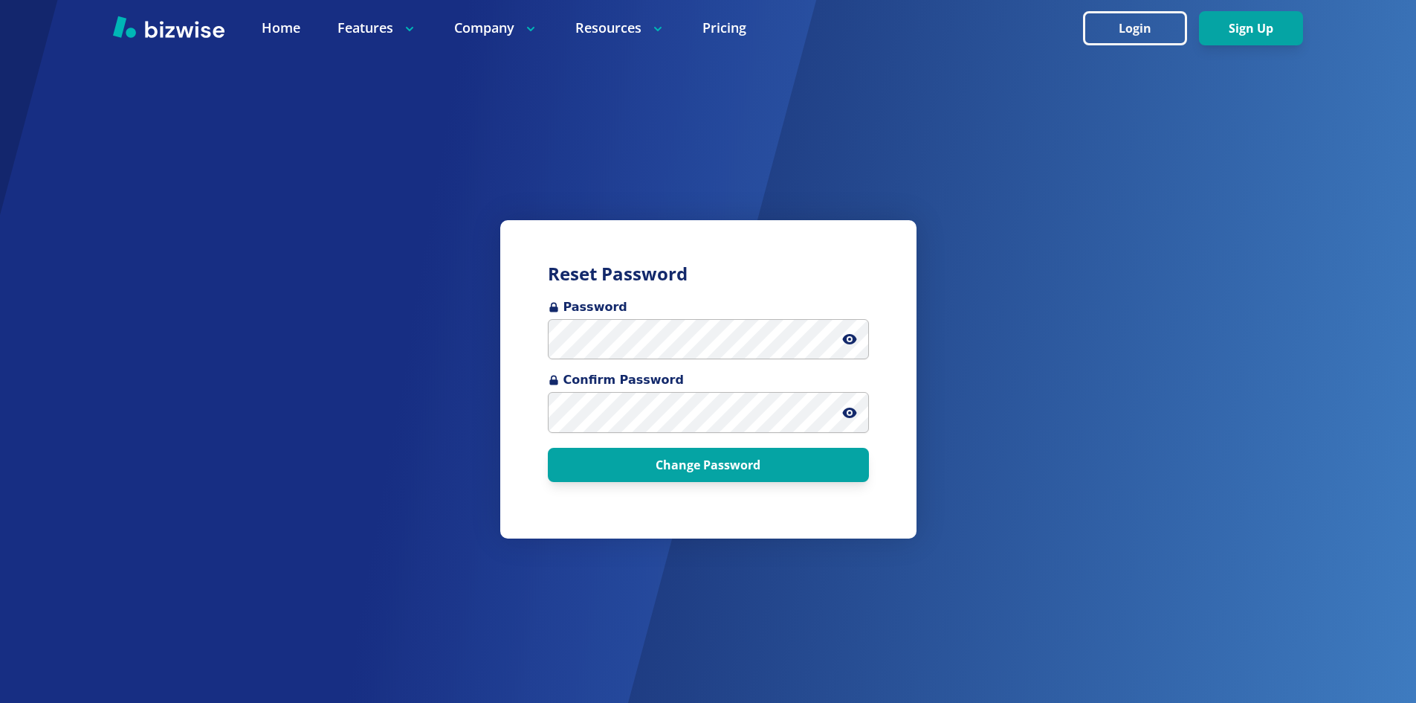
click at [859, 347] on span at bounding box center [855, 339] width 27 height 41
click at [853, 340] on icon at bounding box center [849, 339] width 14 height 10
click at [843, 403] on span at bounding box center [855, 412] width 27 height 41
click at [847, 412] on icon at bounding box center [849, 412] width 15 height 15
click at [737, 463] on button "Change Password" at bounding box center [708, 465] width 321 height 34
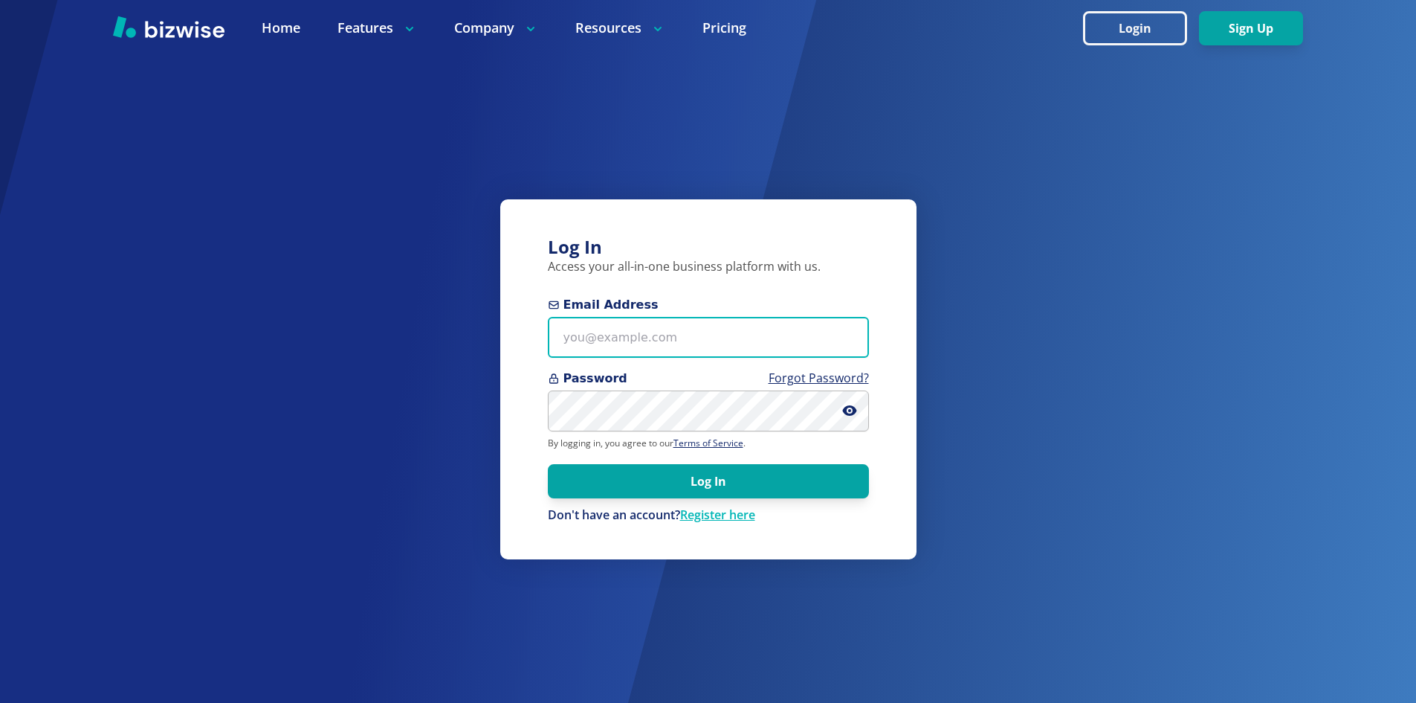
click at [736, 338] on input "Email Address" at bounding box center [708, 337] width 321 height 41
type input "[EMAIL_ADDRESS][DOMAIN_NAME]"
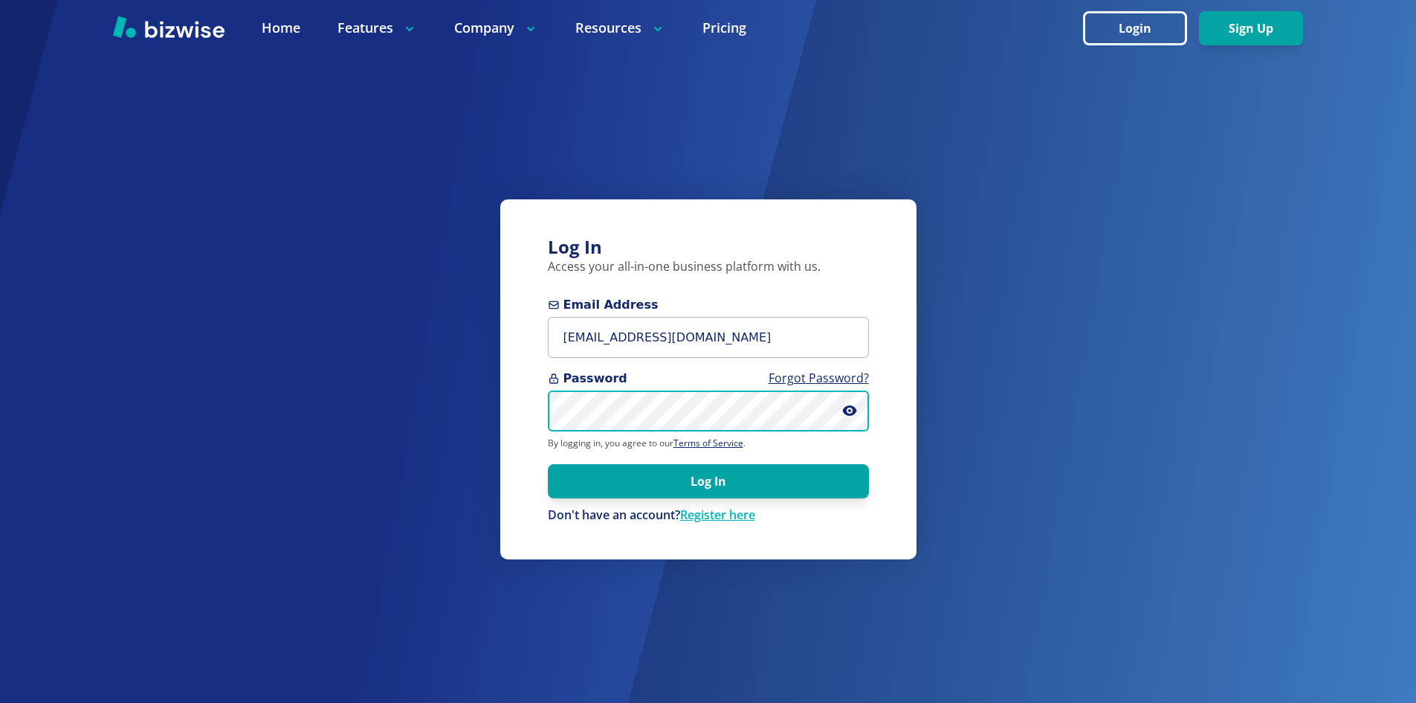
click at [548, 464] on button "Log In" at bounding box center [708, 481] width 321 height 34
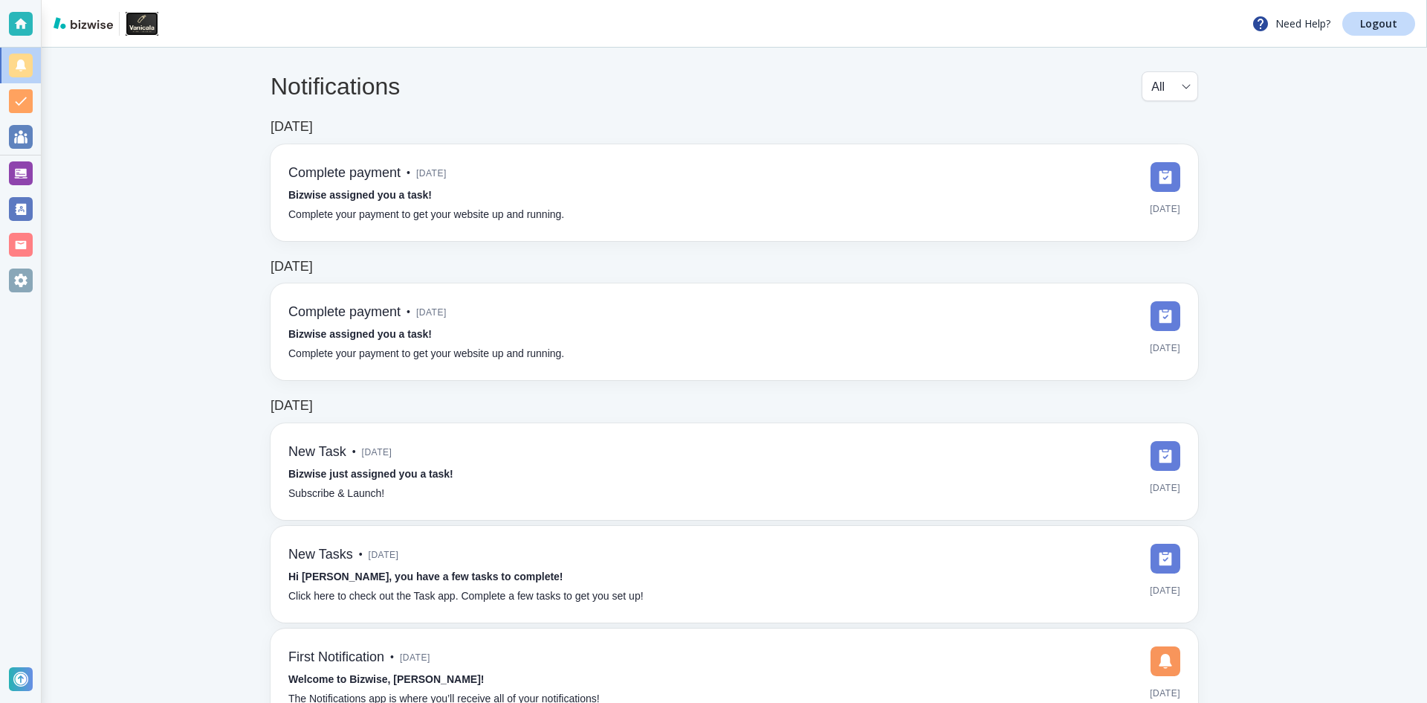
click at [146, 30] on img at bounding box center [142, 24] width 33 height 24
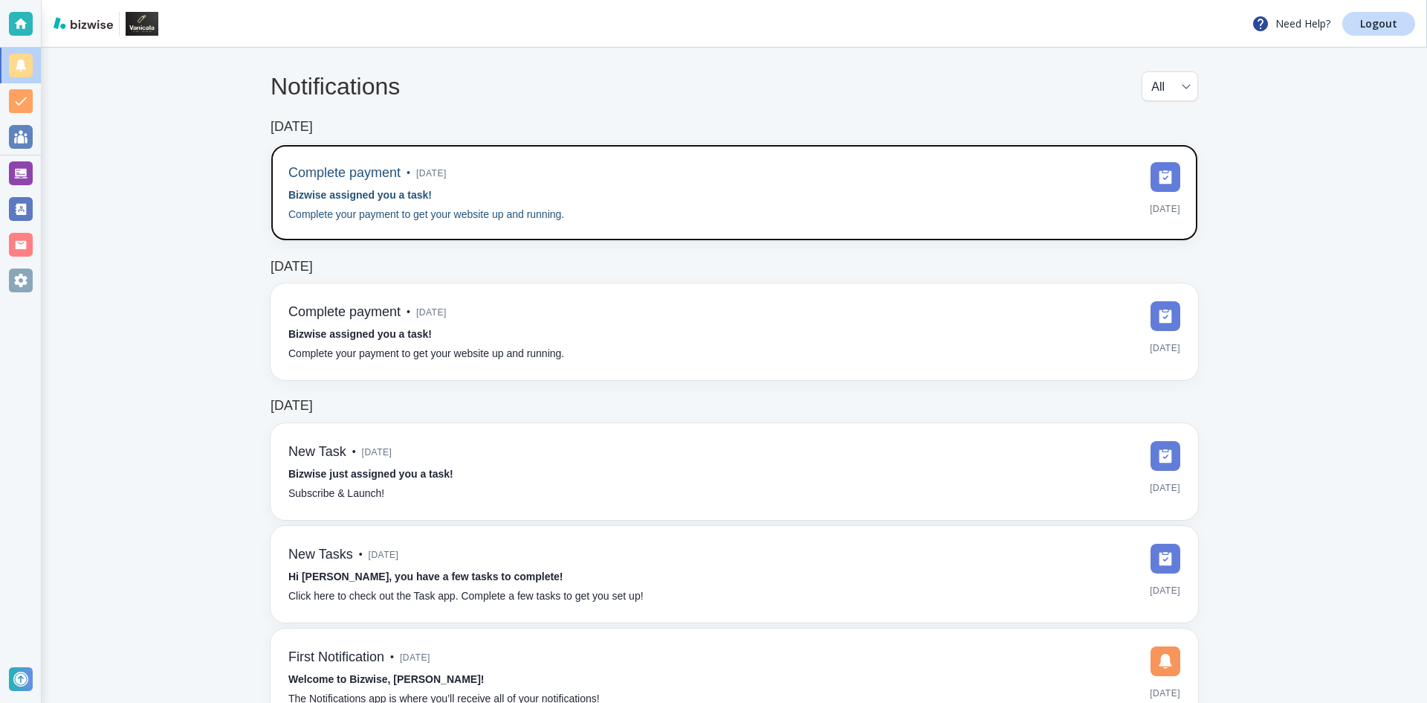
click at [758, 198] on div "Complete payment • [DATE] Bizwise assigned you a task! Complete your payment to…" at bounding box center [734, 192] width 892 height 61
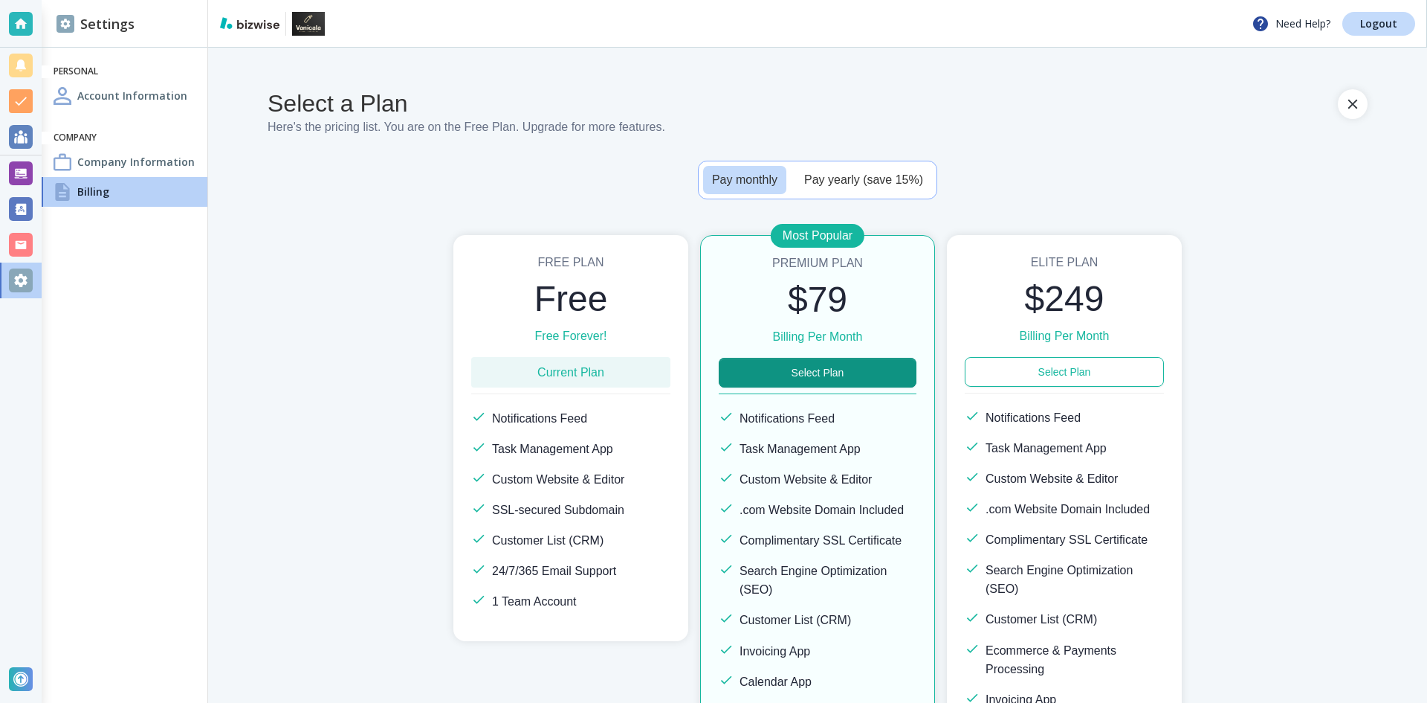
click at [144, 112] on ul "Personal Account Information Company Company Information Billing" at bounding box center [125, 135] width 166 height 153
click at [158, 102] on h4 "Account Information" at bounding box center [132, 96] width 110 height 16
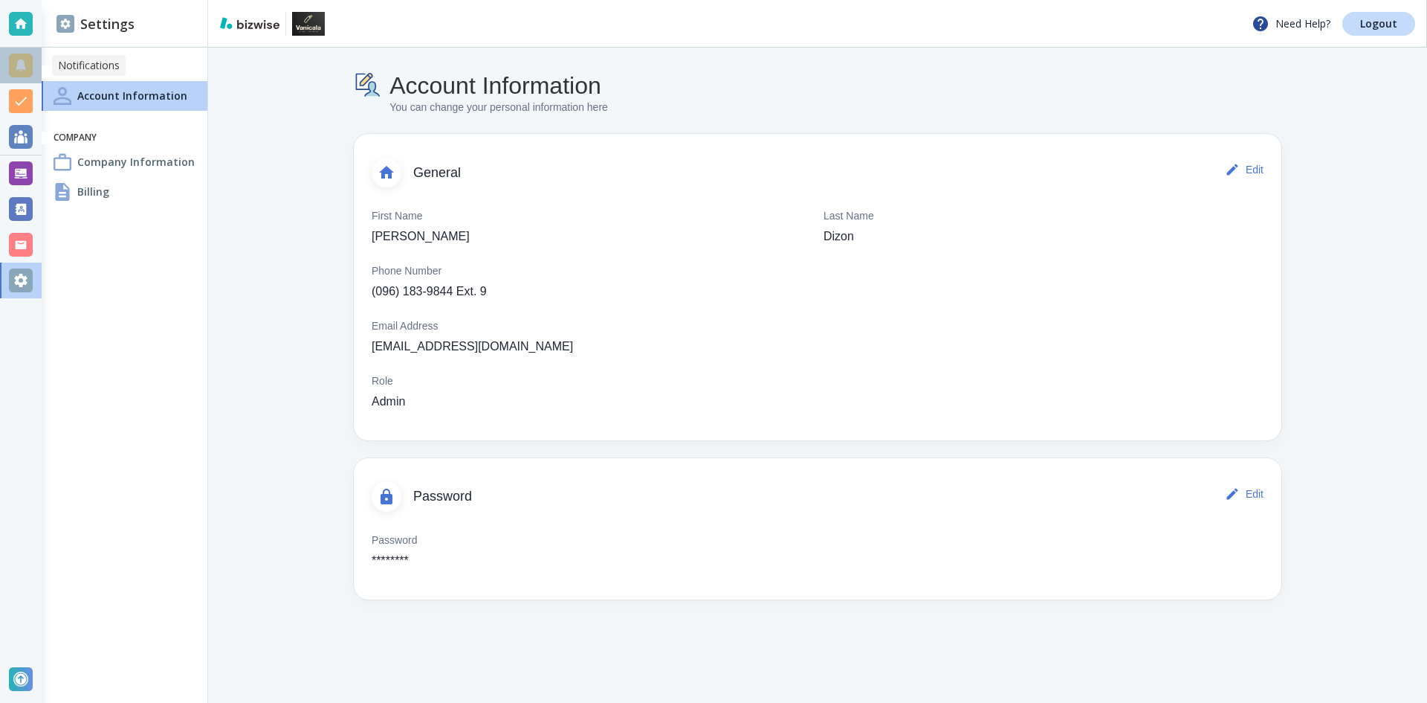
click at [19, 71] on div at bounding box center [21, 66] width 24 height 24
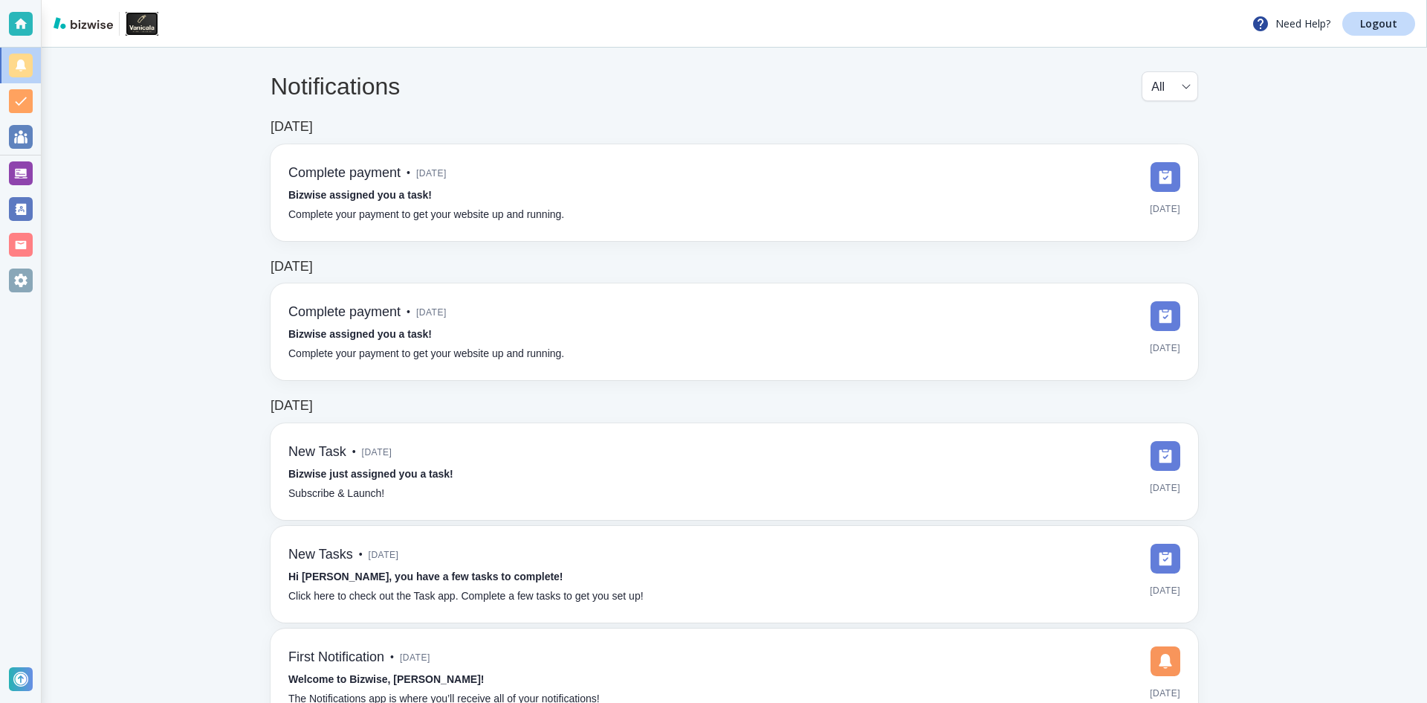
click at [141, 23] on img at bounding box center [142, 24] width 33 height 24
click at [16, 25] on div at bounding box center [21, 24] width 24 height 24
click at [65, 0] on body "Need Help? Logout Notifications All all ​ [DATE] Complete payment • [DATE] Bizw…" at bounding box center [713, 0] width 1427 height 0
click at [25, 105] on div at bounding box center [21, 101] width 24 height 24
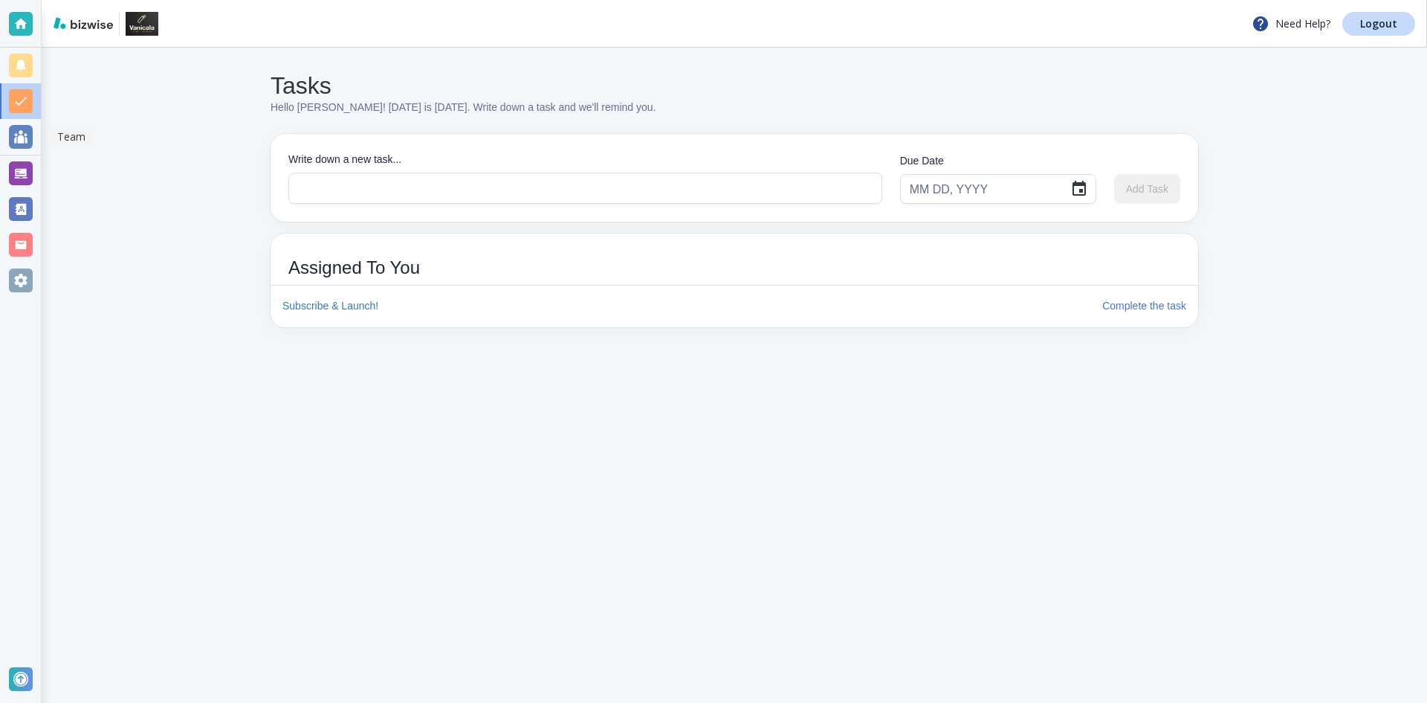
click at [26, 152] on div at bounding box center [20, 137] width 41 height 36
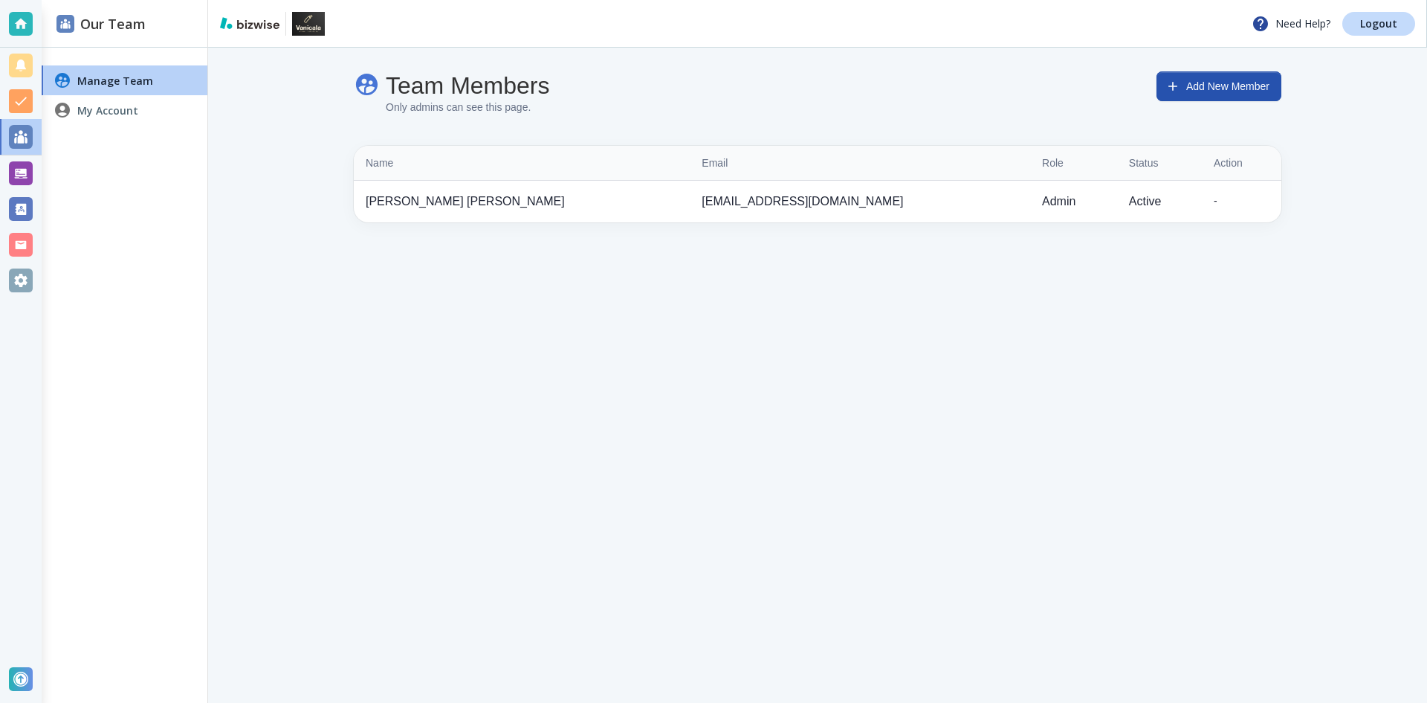
click at [29, 210] on div at bounding box center [21, 209] width 24 height 24
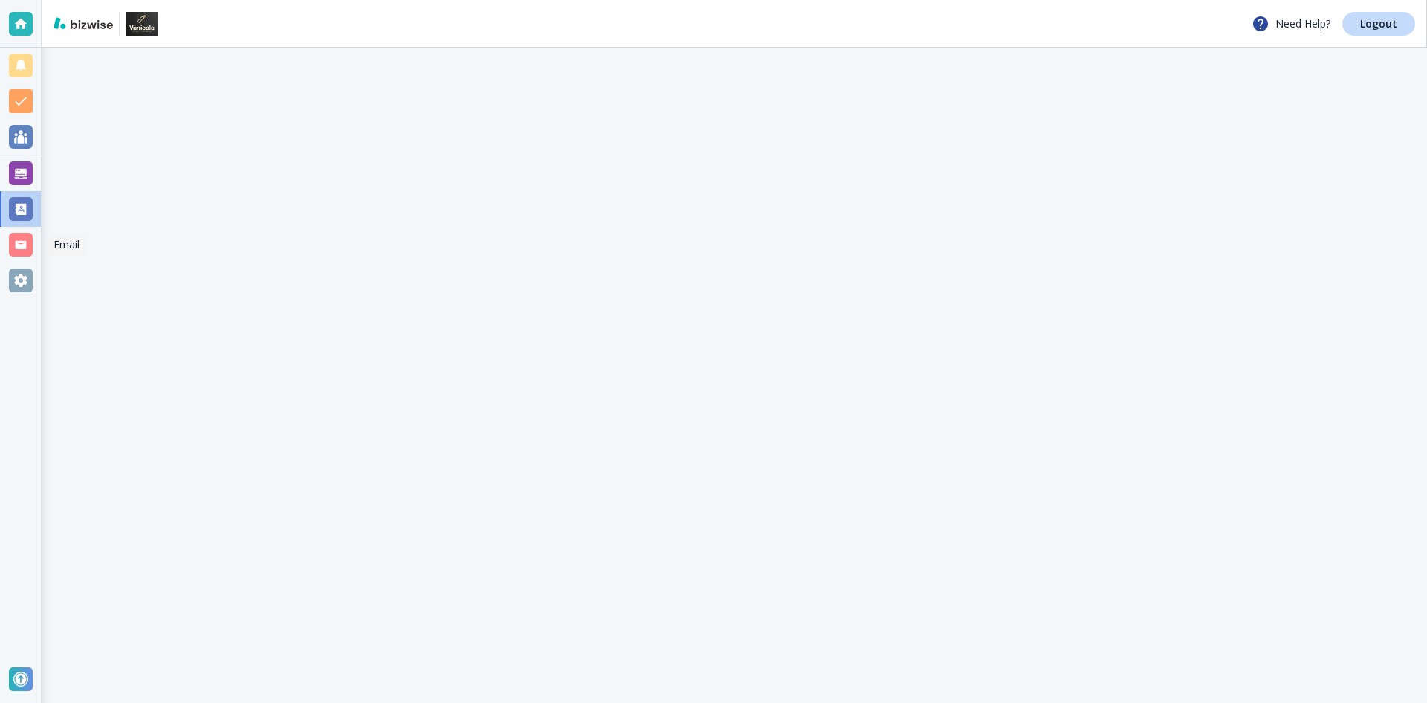
click at [23, 256] on div at bounding box center [21, 245] width 24 height 24
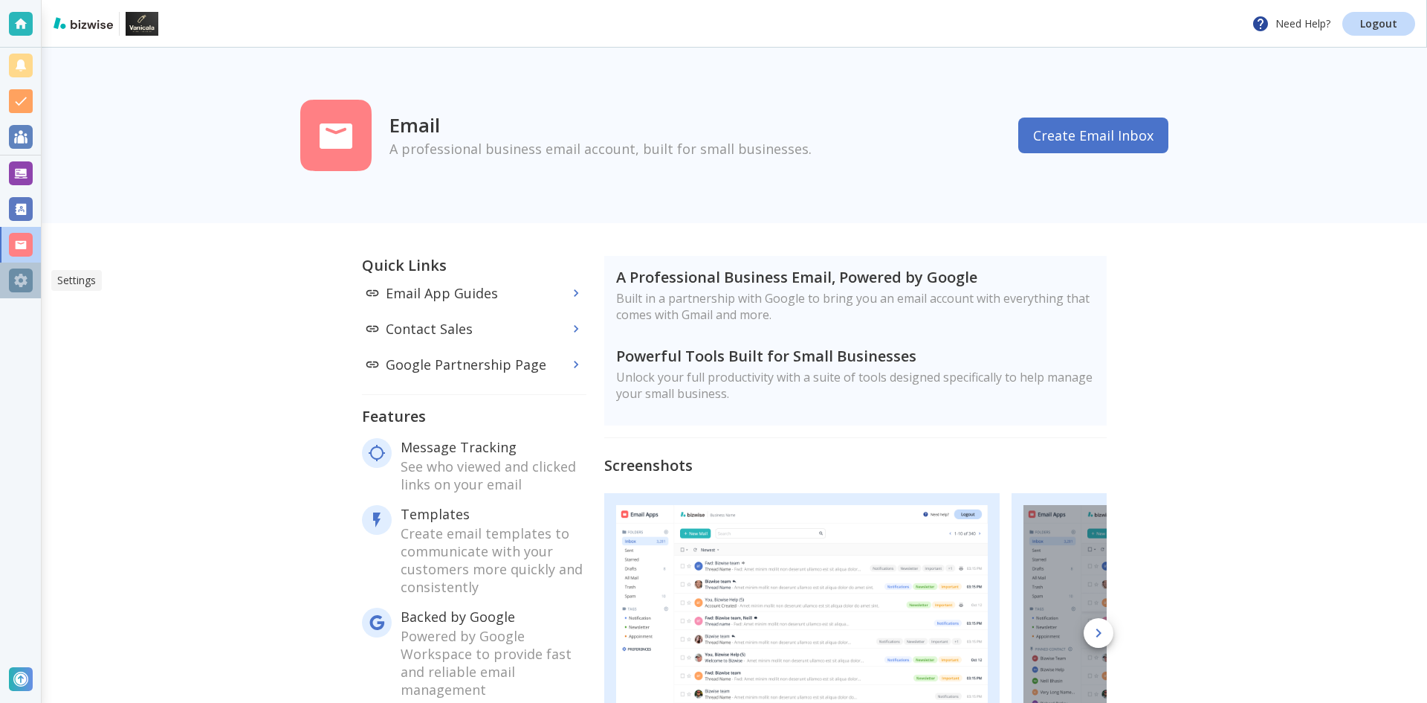
click at [17, 288] on div at bounding box center [21, 280] width 24 height 24
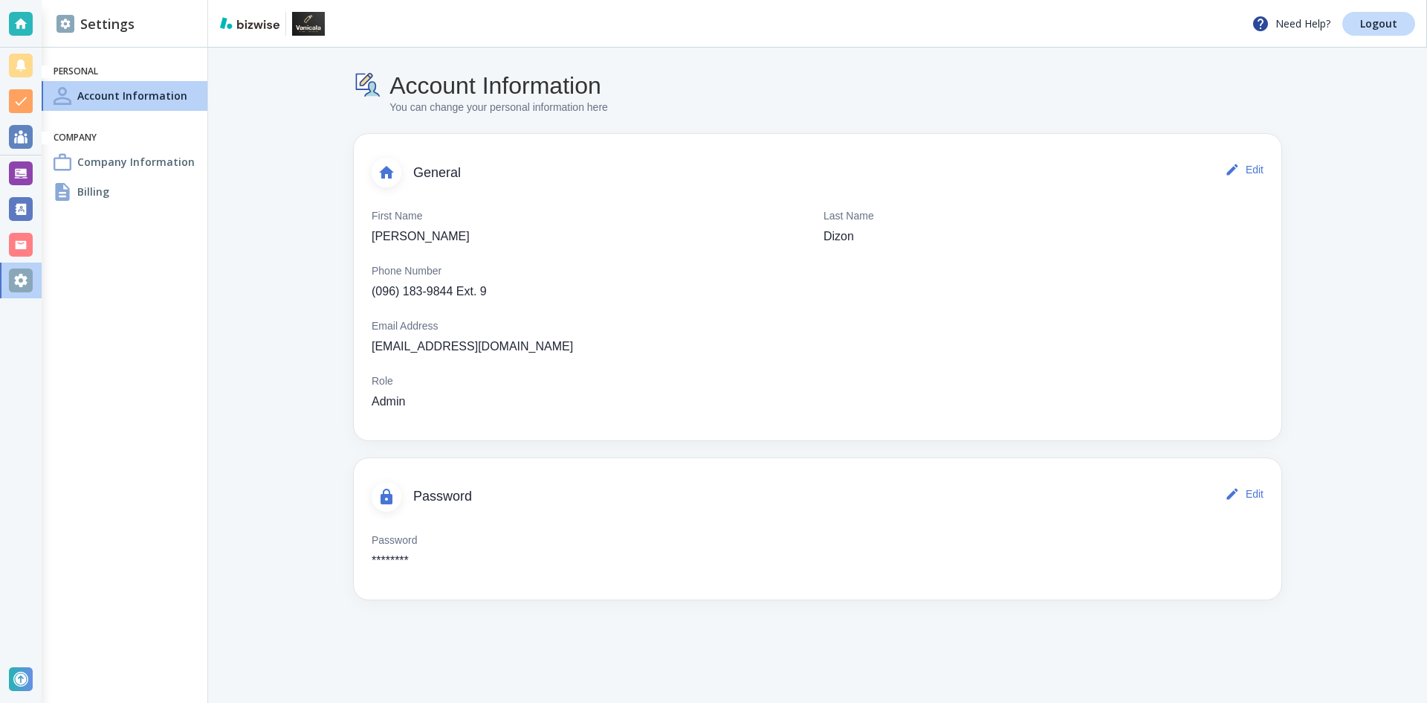
click at [120, 163] on h4 "Company Information" at bounding box center [135, 162] width 117 height 16
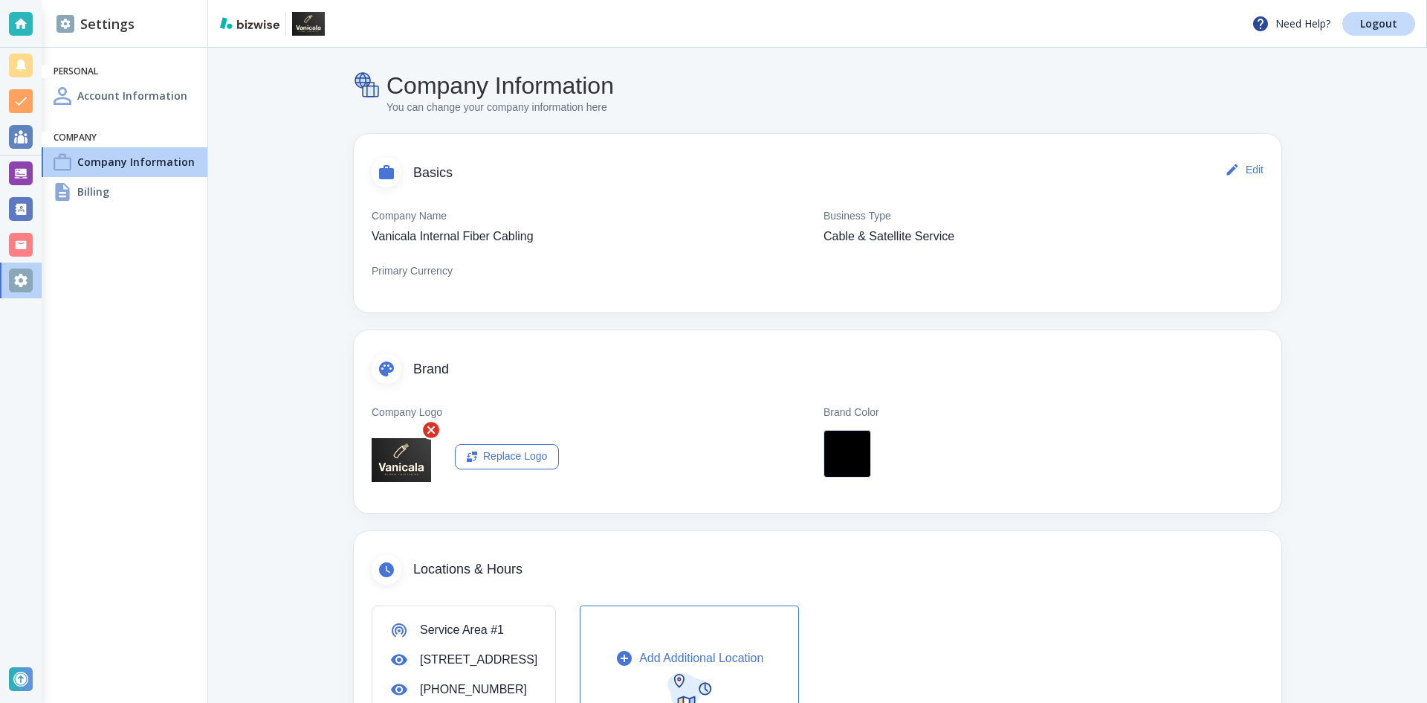
click at [398, 465] on img "button" at bounding box center [401, 460] width 59 height 44
drag, startPoint x: 380, startPoint y: 243, endPoint x: 503, endPoint y: 245, distance: 123.4
click at [500, 245] on p "Vanicala Internal Fiber Cabling" at bounding box center [453, 236] width 162 height 18
click at [547, 244] on div "Company Name Vanicala Internal Fiber Cabling" at bounding box center [592, 226] width 440 height 37
drag, startPoint x: 359, startPoint y: 236, endPoint x: 559, endPoint y: 237, distance: 200.0
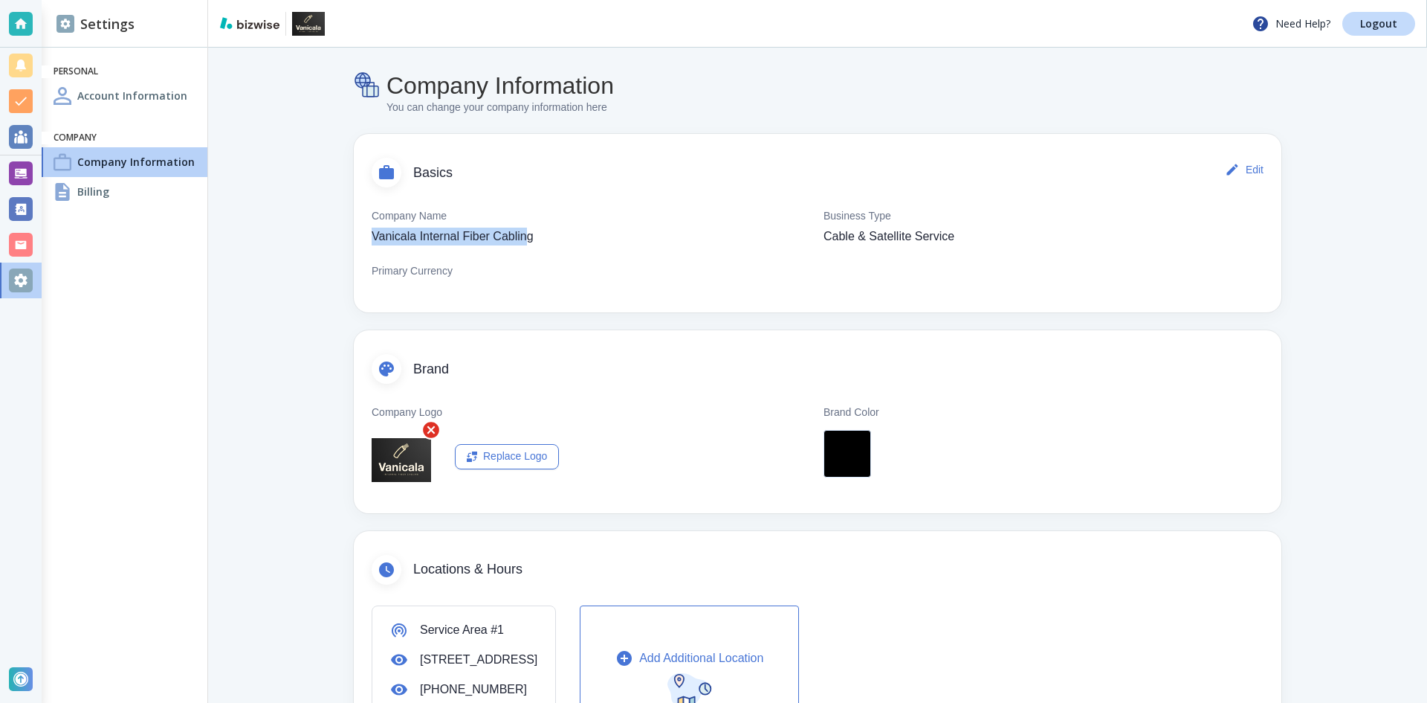
click at [523, 238] on div "Company Name Vanicala Internal Fiber Cabling Business Type Cable & Satellite Se…" at bounding box center [818, 243] width 928 height 101
click at [578, 239] on div "Company Name Vanicala Internal Fiber Cabling" at bounding box center [592, 226] width 440 height 37
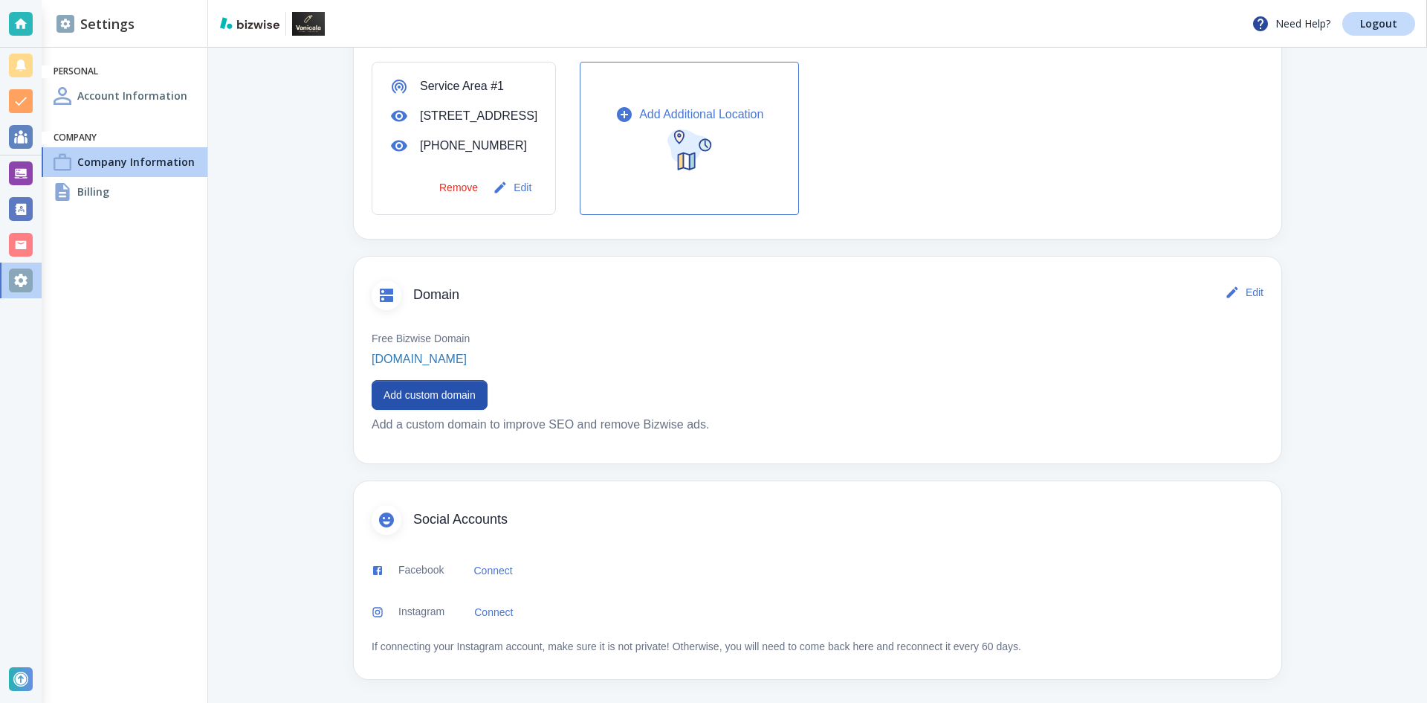
scroll to position [561, 0]
click at [28, 66] on div at bounding box center [21, 66] width 24 height 24
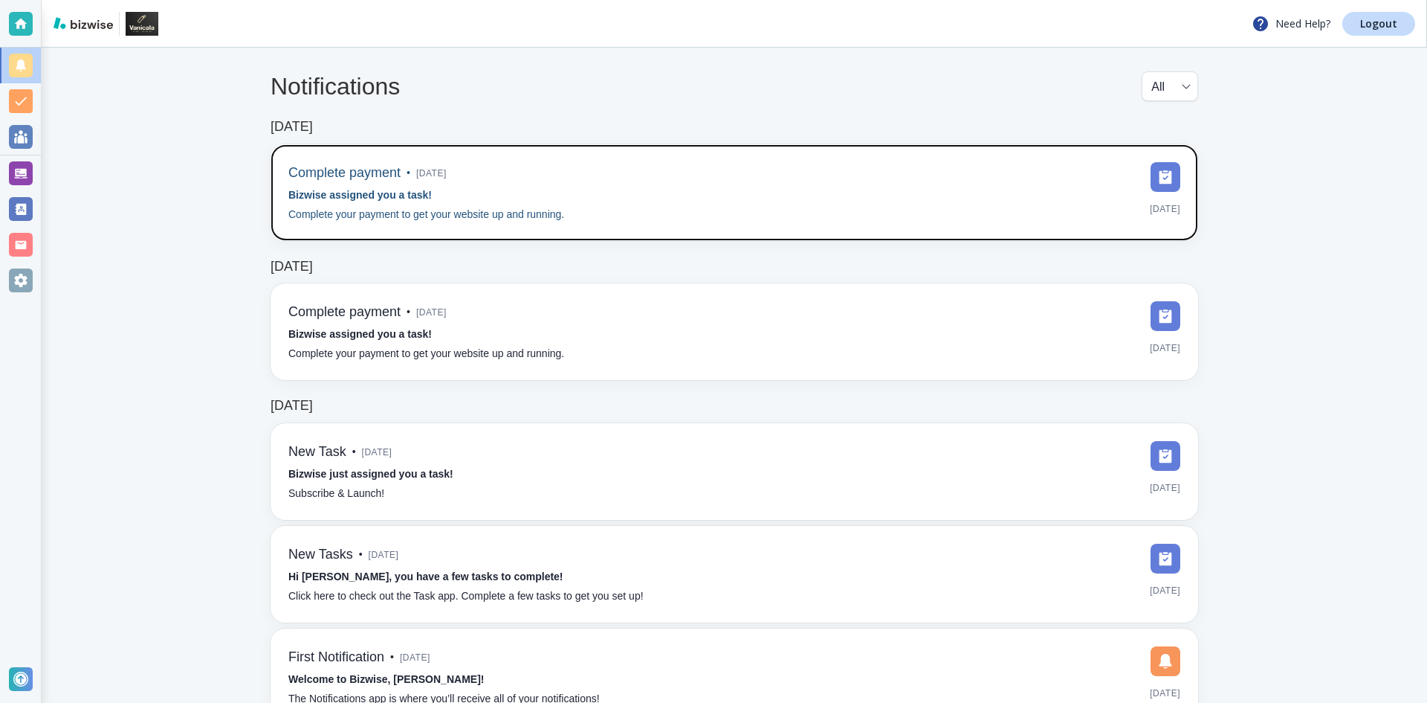
click at [697, 197] on div "Complete payment • [DATE] Bizwise assigned you a task! Complete your payment to…" at bounding box center [734, 192] width 892 height 61
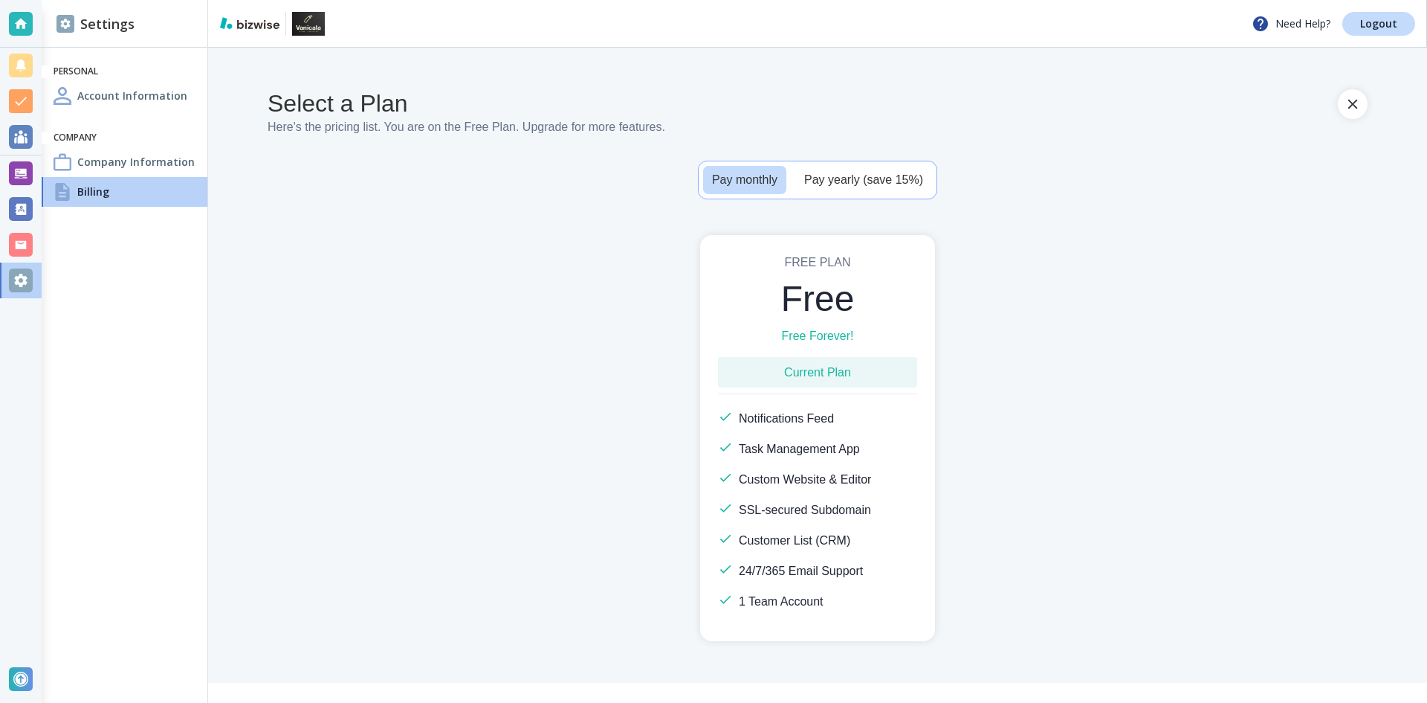
click at [832, 293] on h2 "Free" at bounding box center [817, 298] width 199 height 43
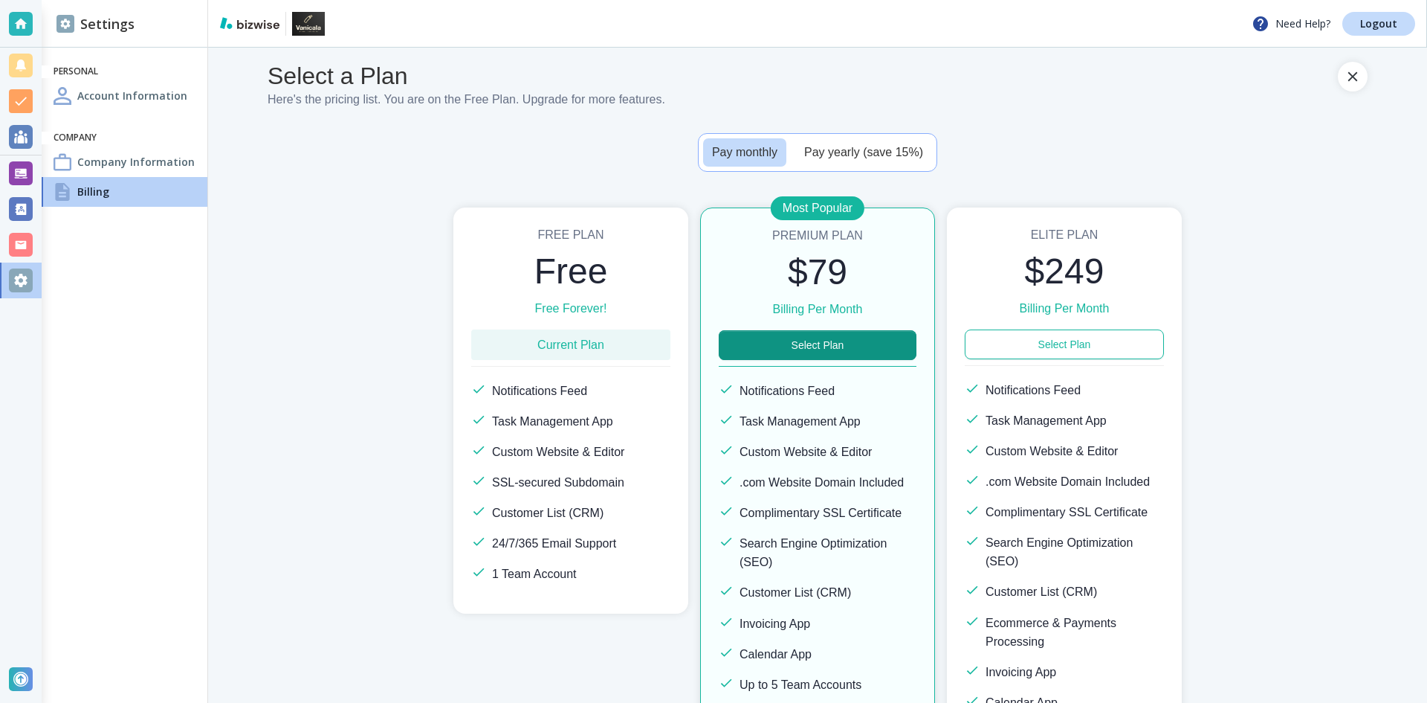
scroll to position [74, 0]
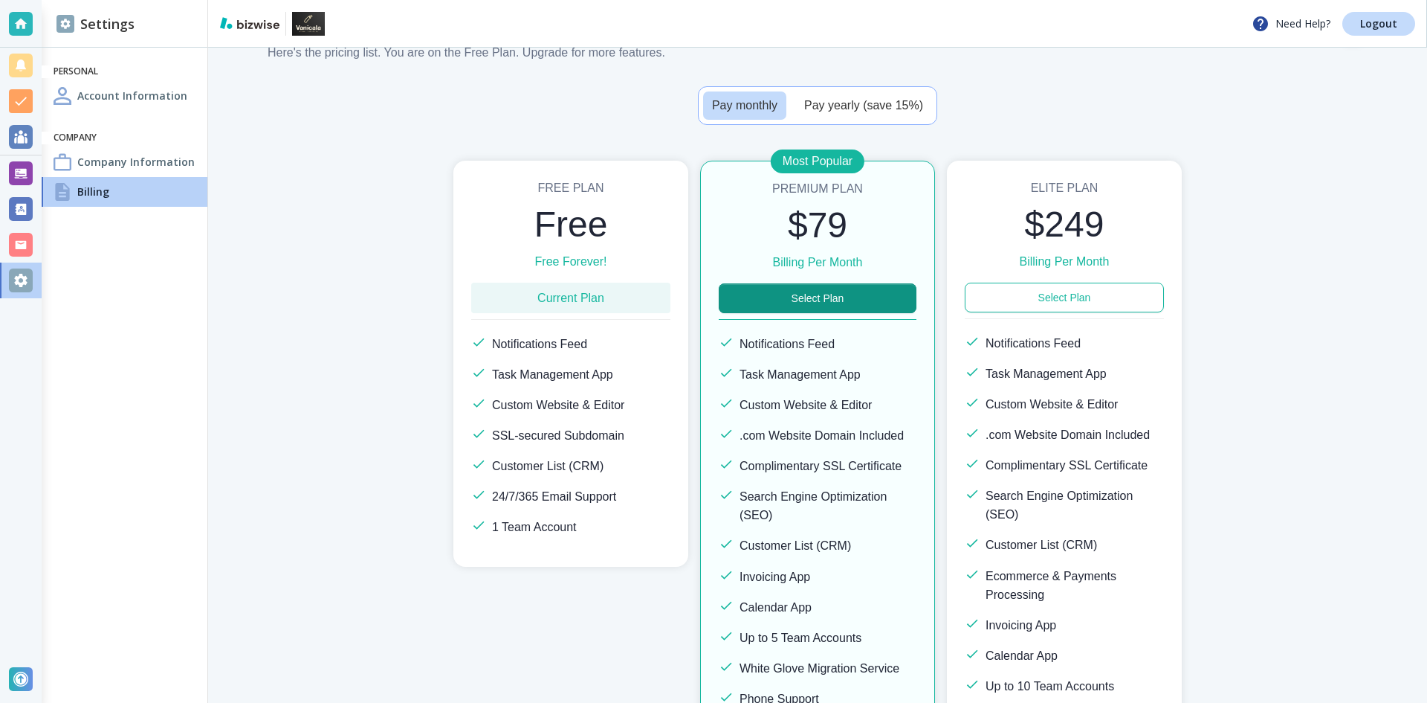
click at [575, 288] on h6 "Current Plan" at bounding box center [570, 297] width 67 height 19
click at [554, 220] on h2 "Free" at bounding box center [570, 224] width 199 height 43
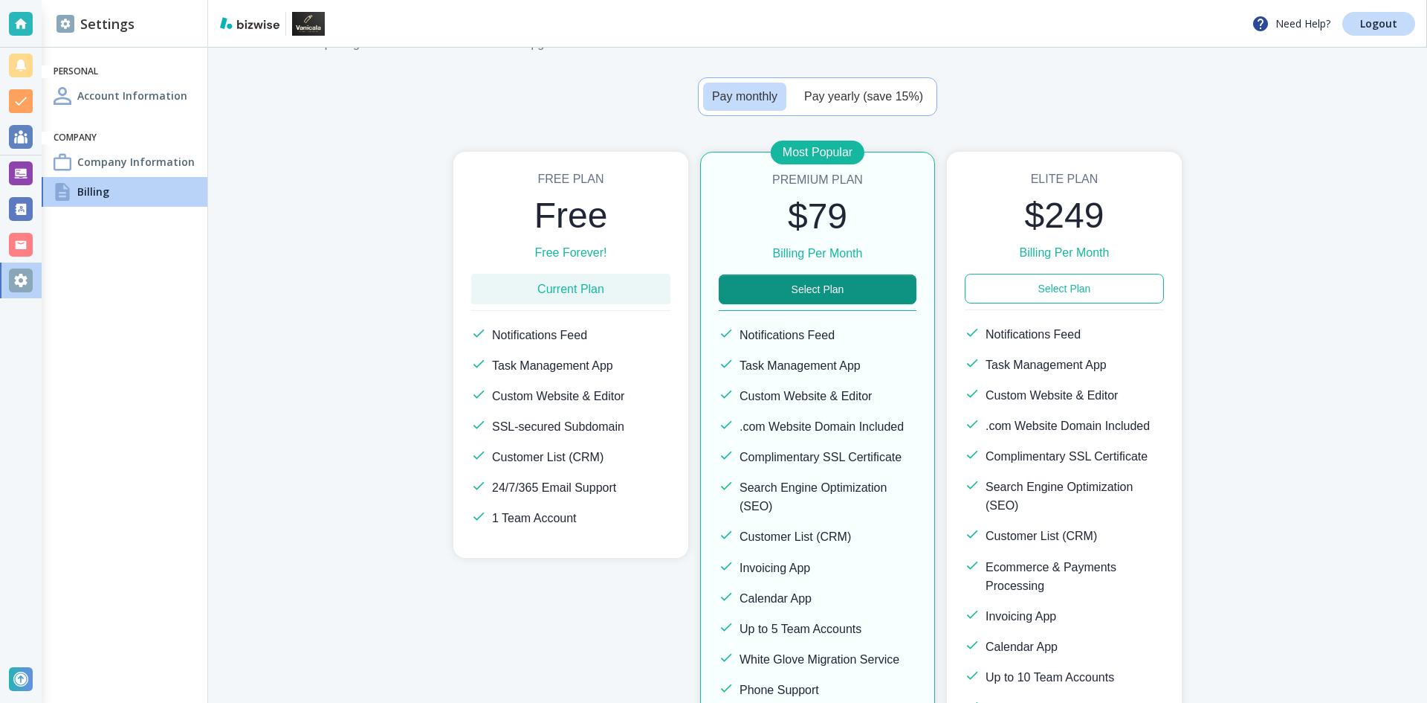
scroll to position [0, 0]
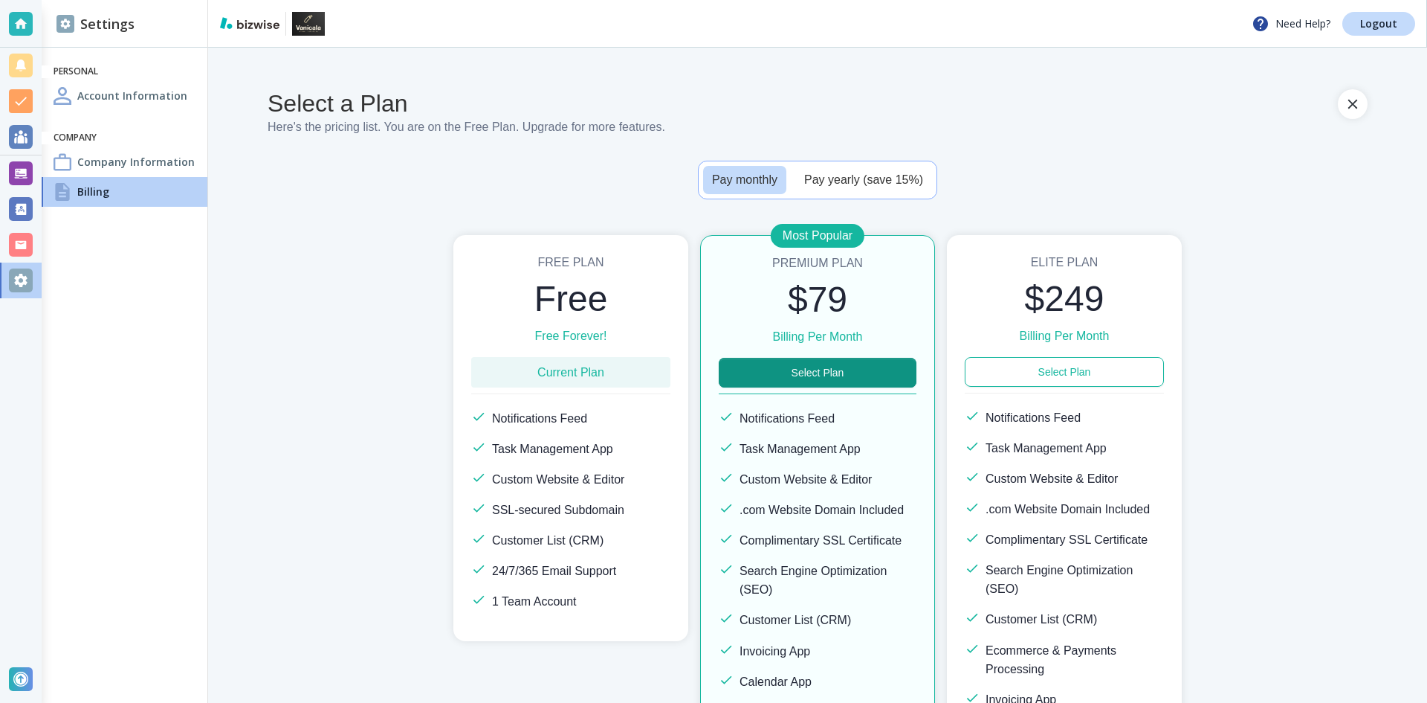
click at [137, 95] on h4 "Account Information" at bounding box center [132, 96] width 110 height 16
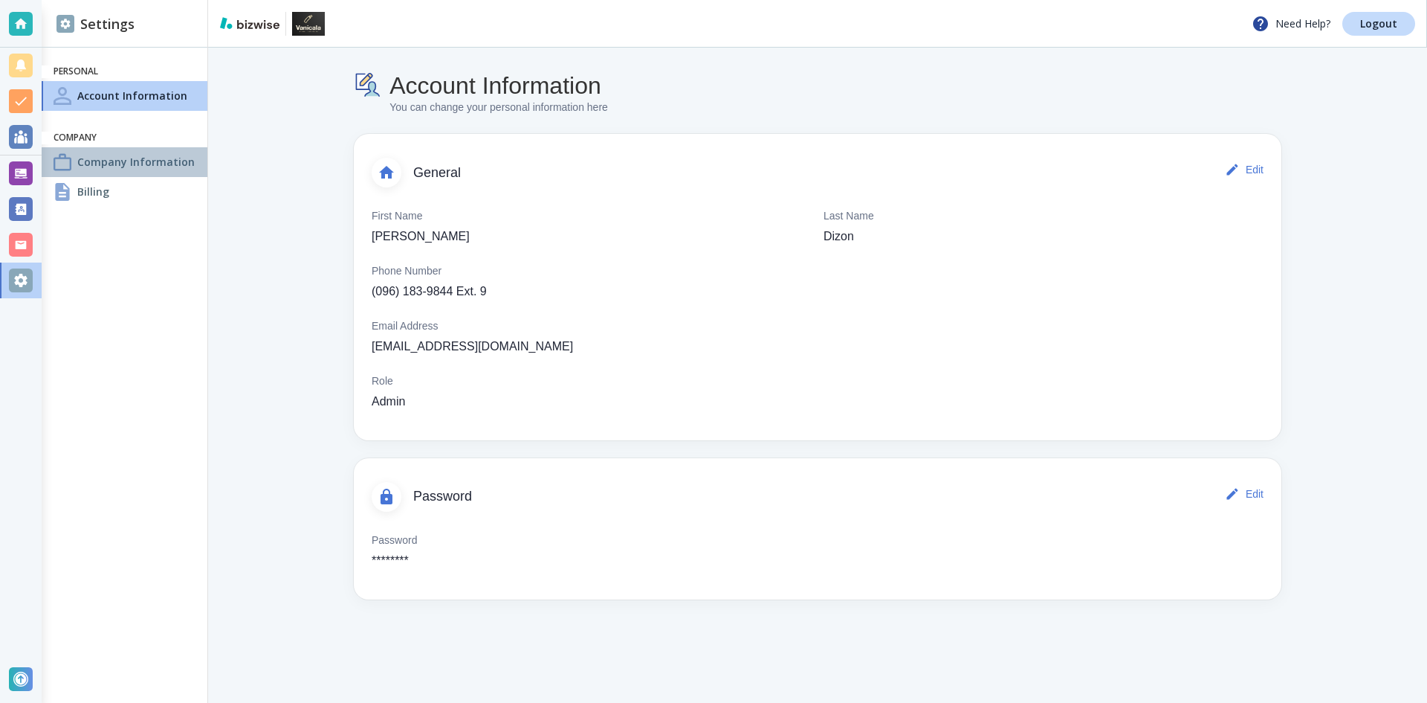
click at [164, 162] on h4 "Company Information" at bounding box center [135, 162] width 117 height 16
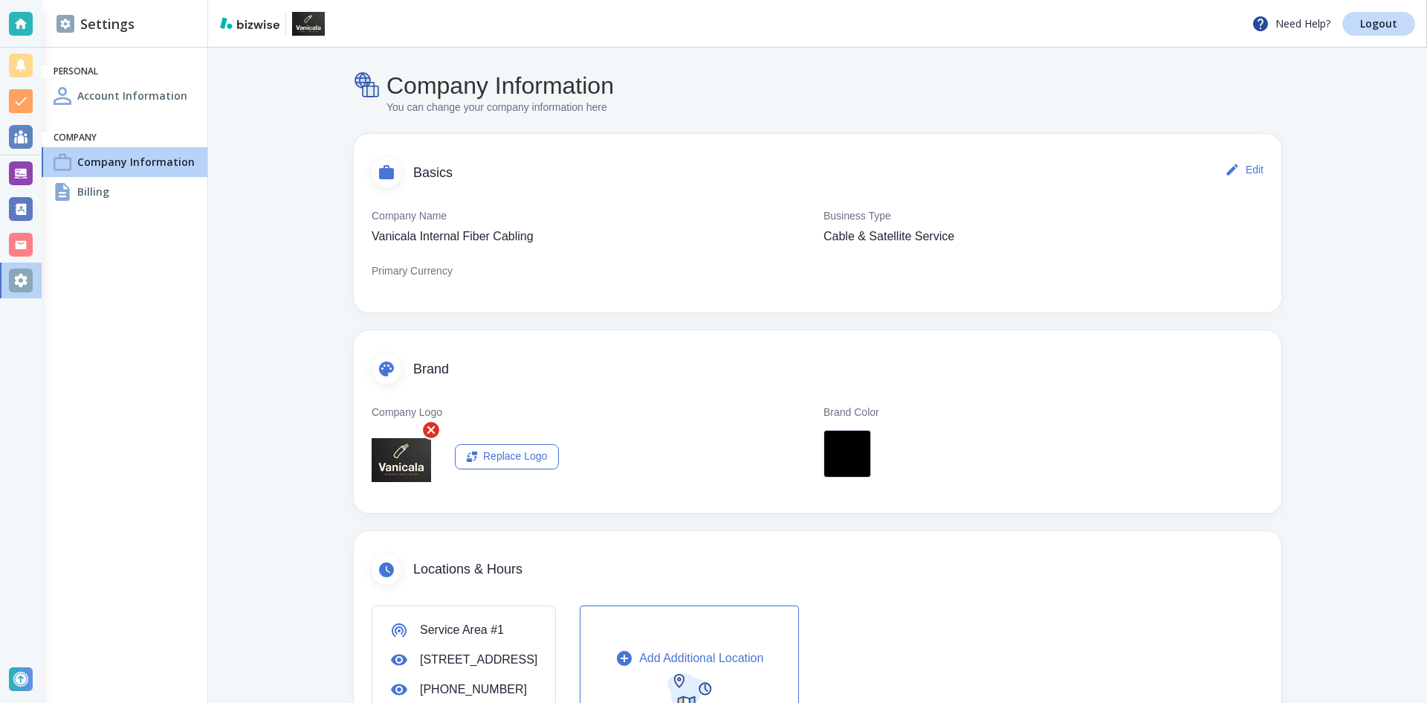
drag, startPoint x: 573, startPoint y: 88, endPoint x: 679, endPoint y: 91, distance: 106.3
click at [586, 88] on h4 "Company Information" at bounding box center [500, 85] width 227 height 28
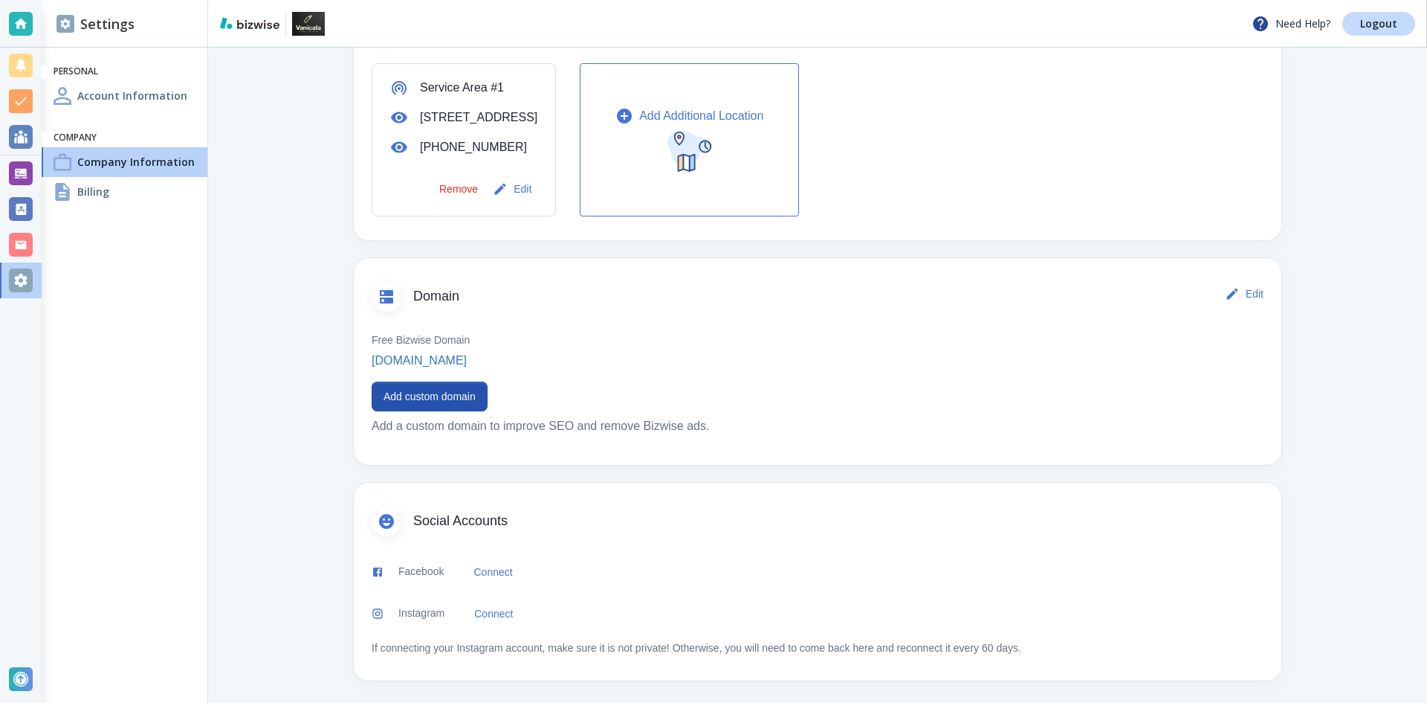
scroll to position [561, 0]
click at [123, 197] on div "Billing" at bounding box center [125, 192] width 166 height 30
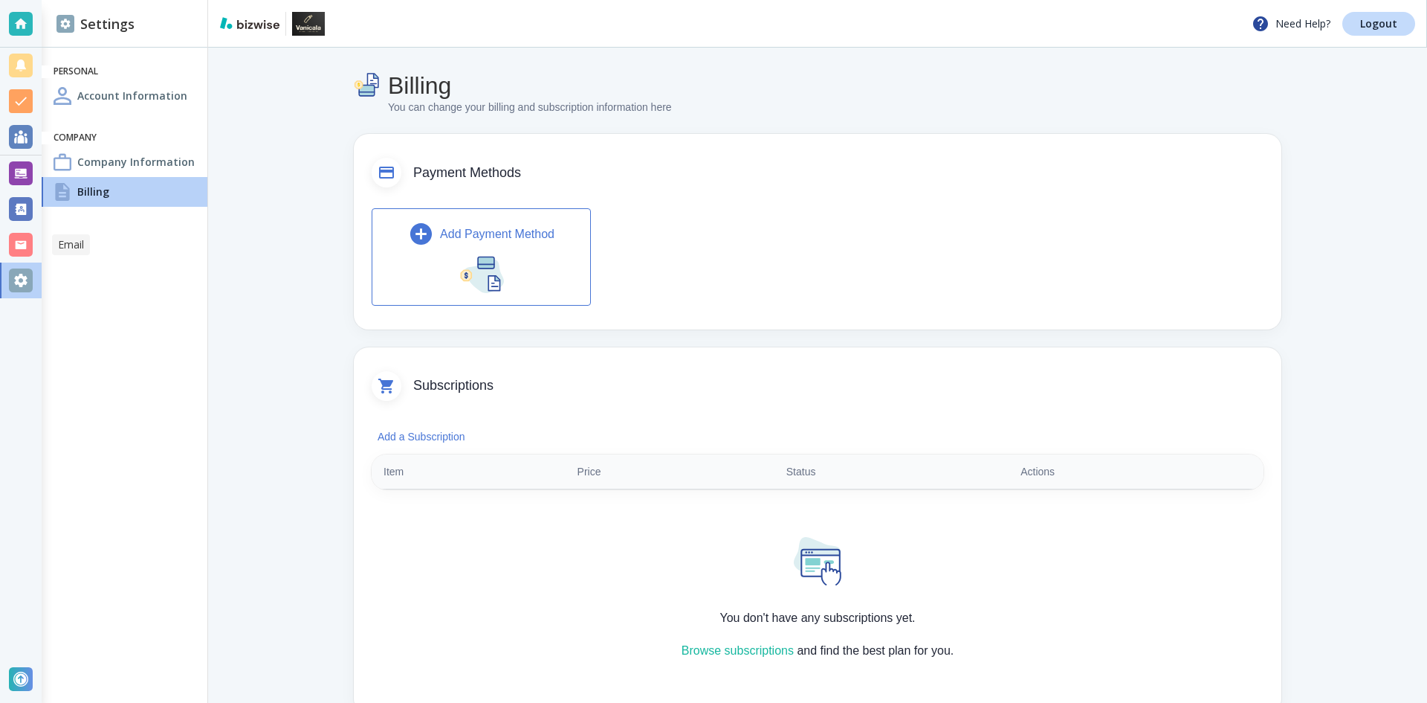
click at [28, 238] on div at bounding box center [21, 245] width 24 height 24
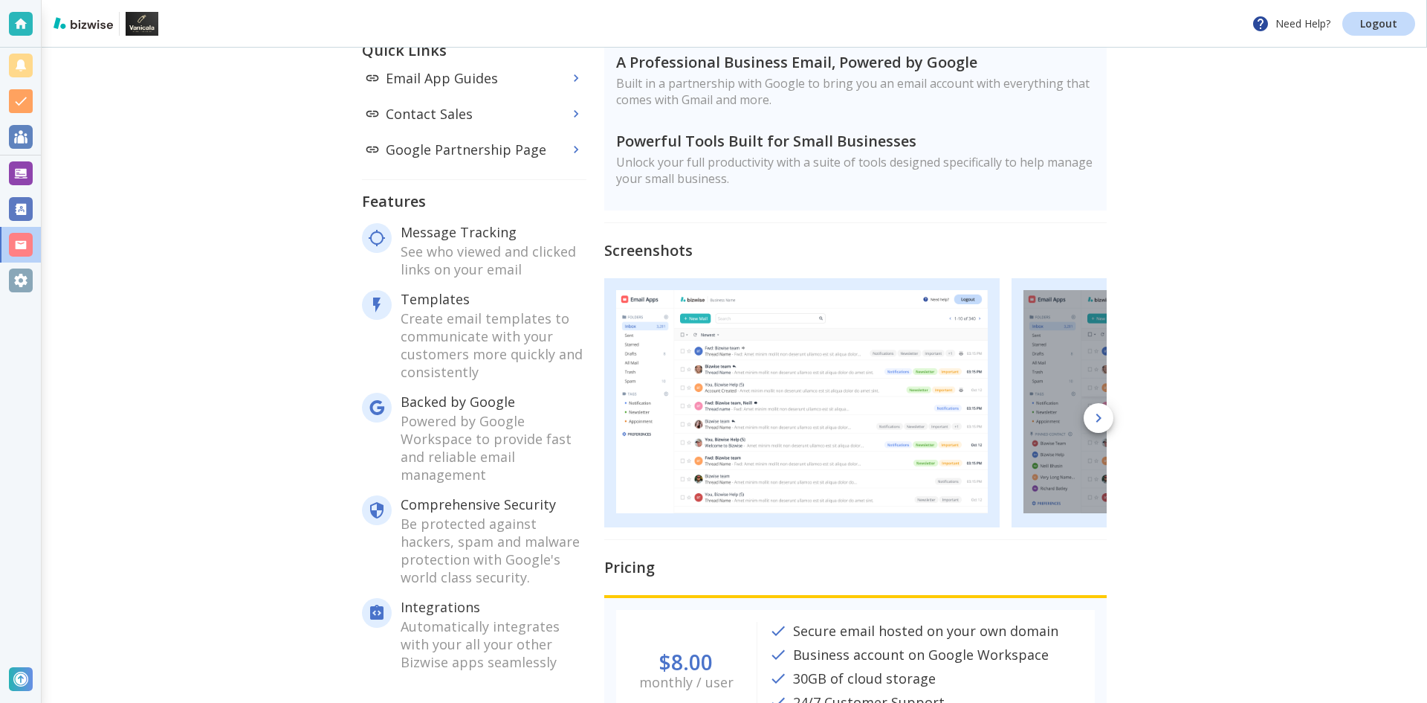
scroll to position [210, 0]
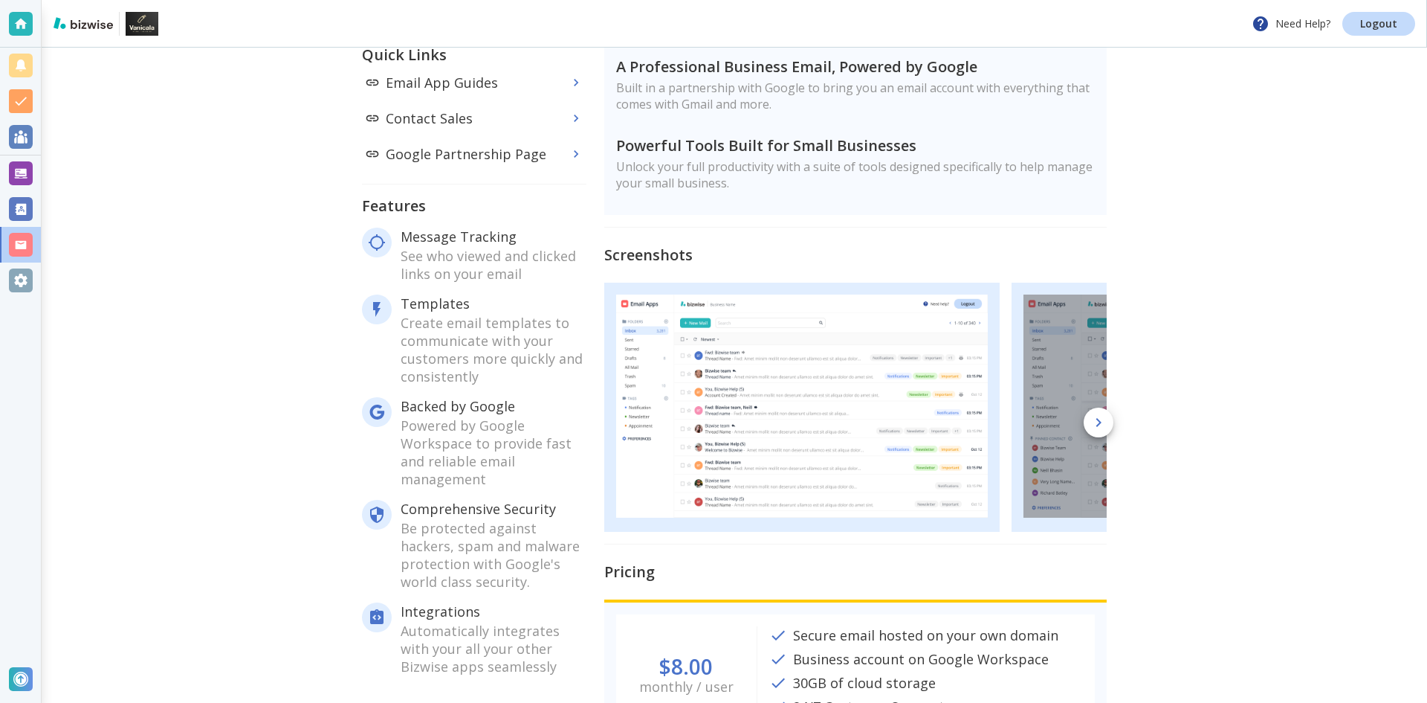
click at [39, 174] on div at bounding box center [20, 173] width 41 height 36
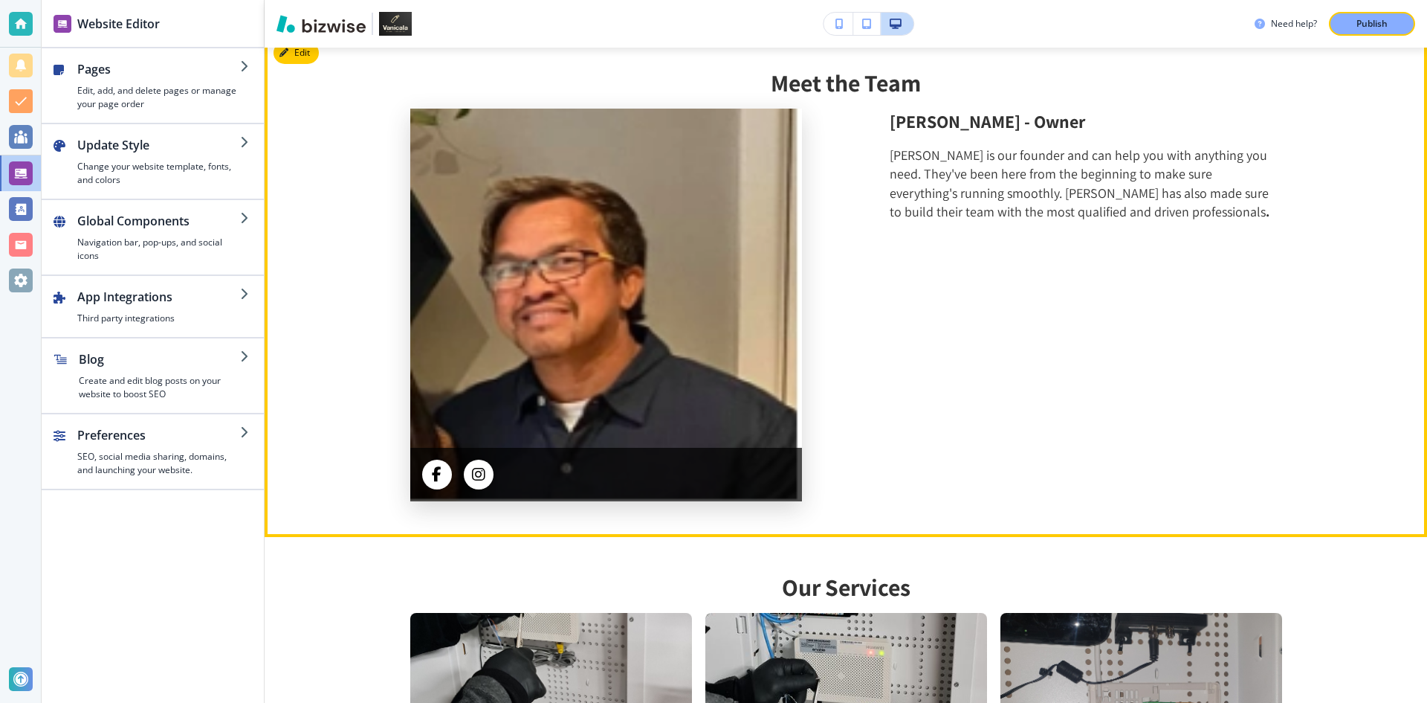
scroll to position [1189, 0]
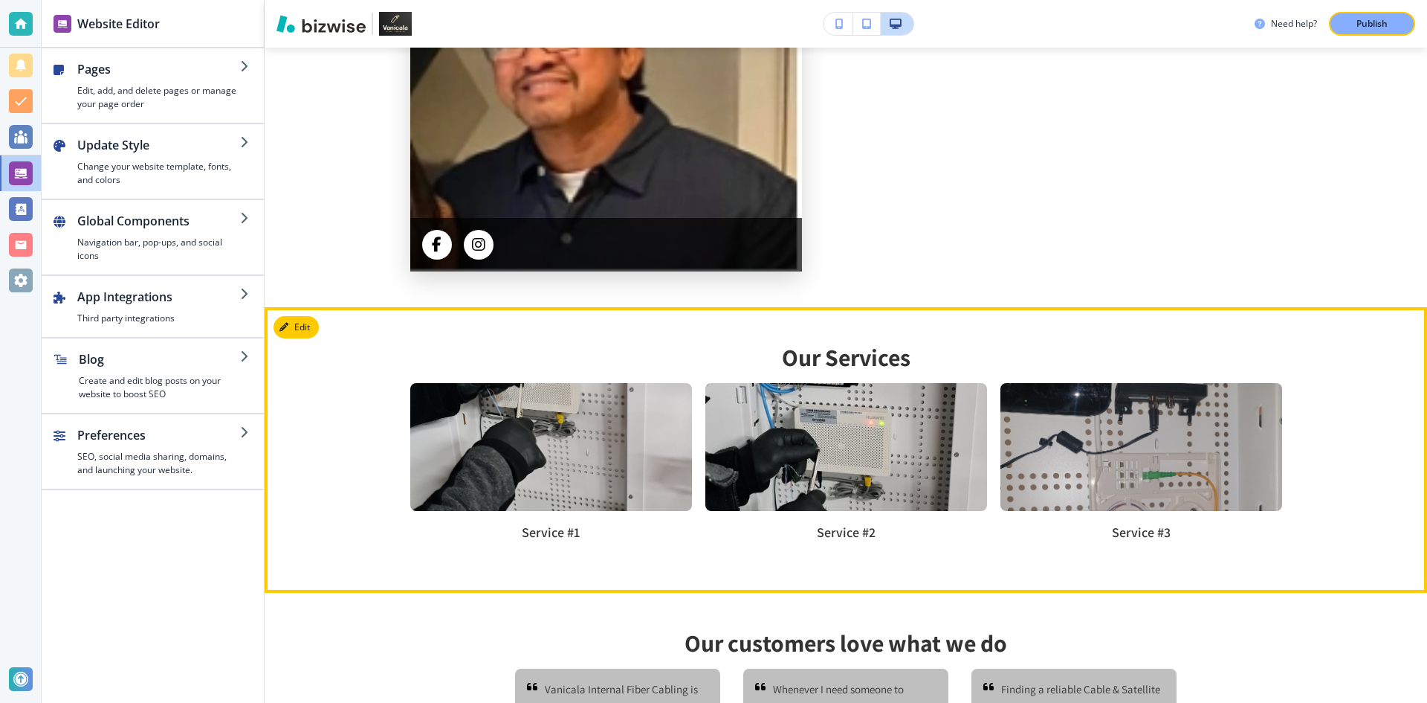
click at [601, 463] on img at bounding box center [551, 447] width 282 height 128
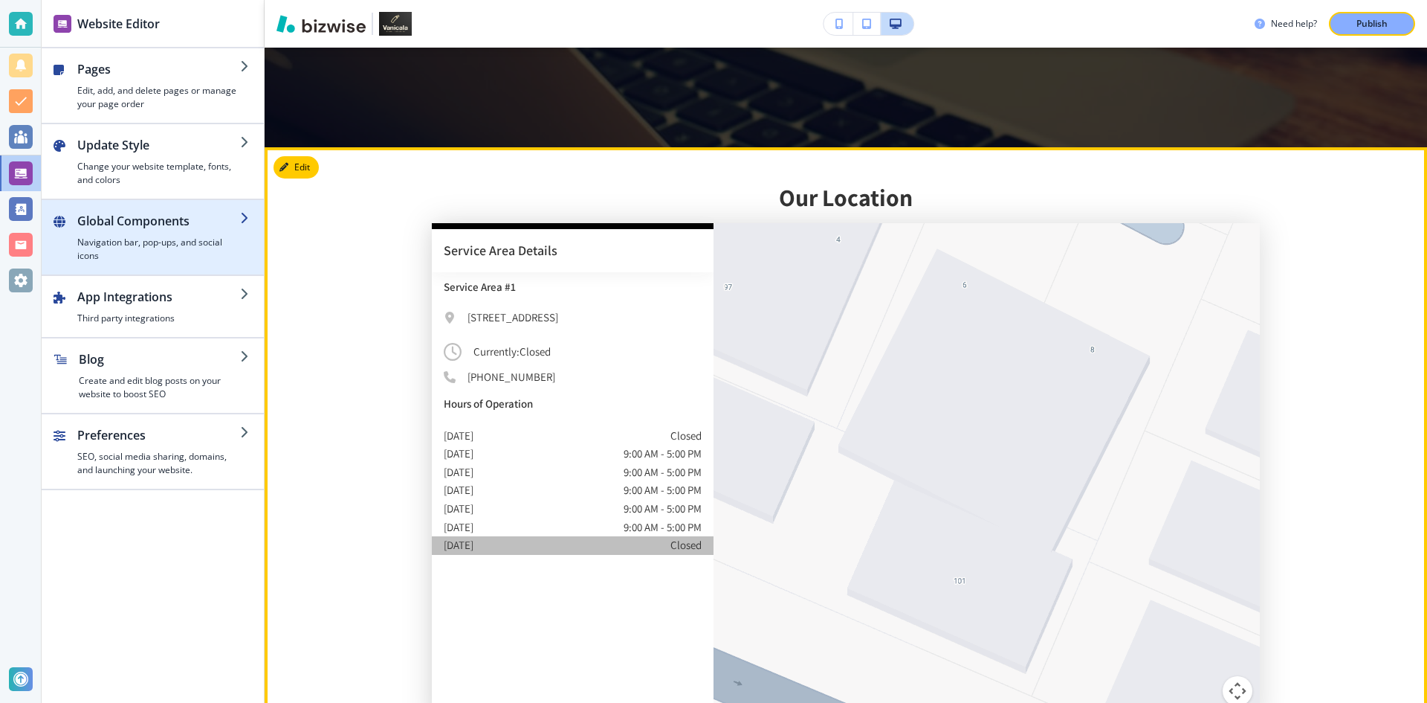
scroll to position [2528, 0]
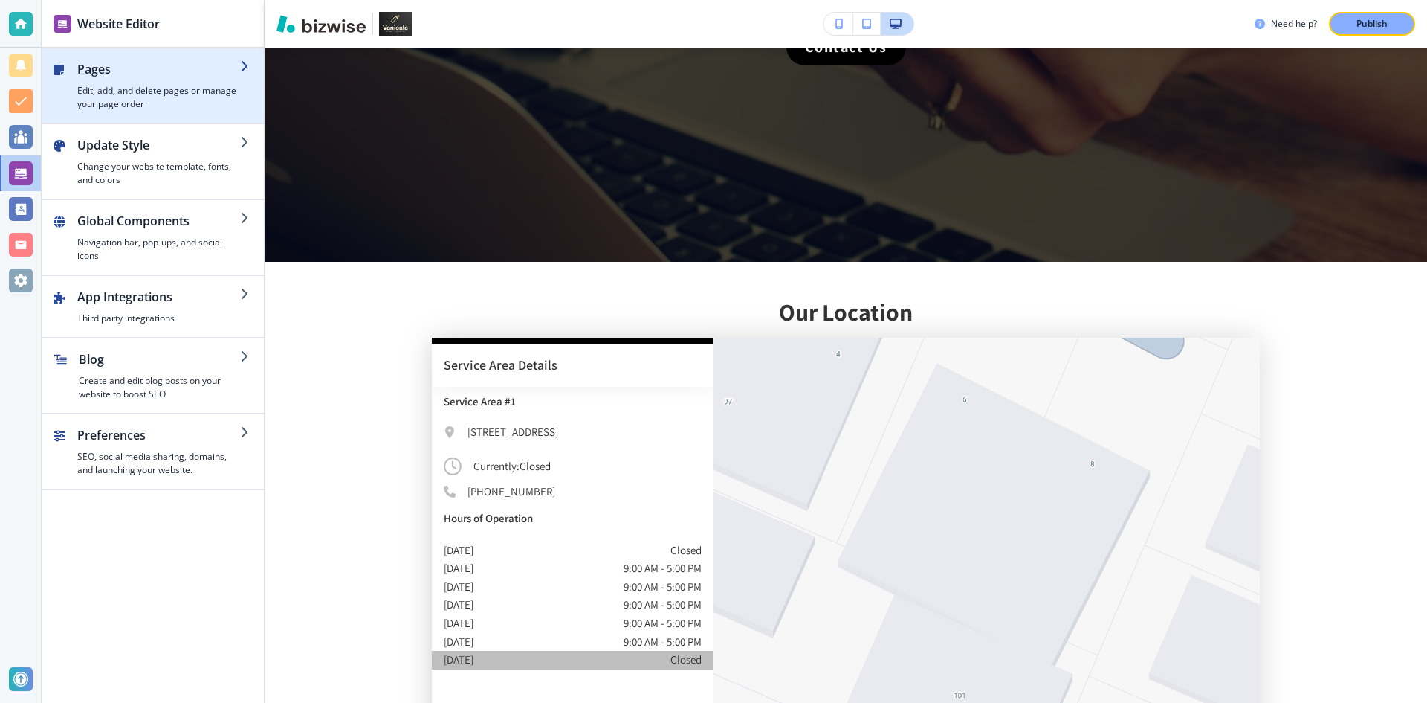
click at [142, 79] on div "button" at bounding box center [158, 81] width 163 height 6
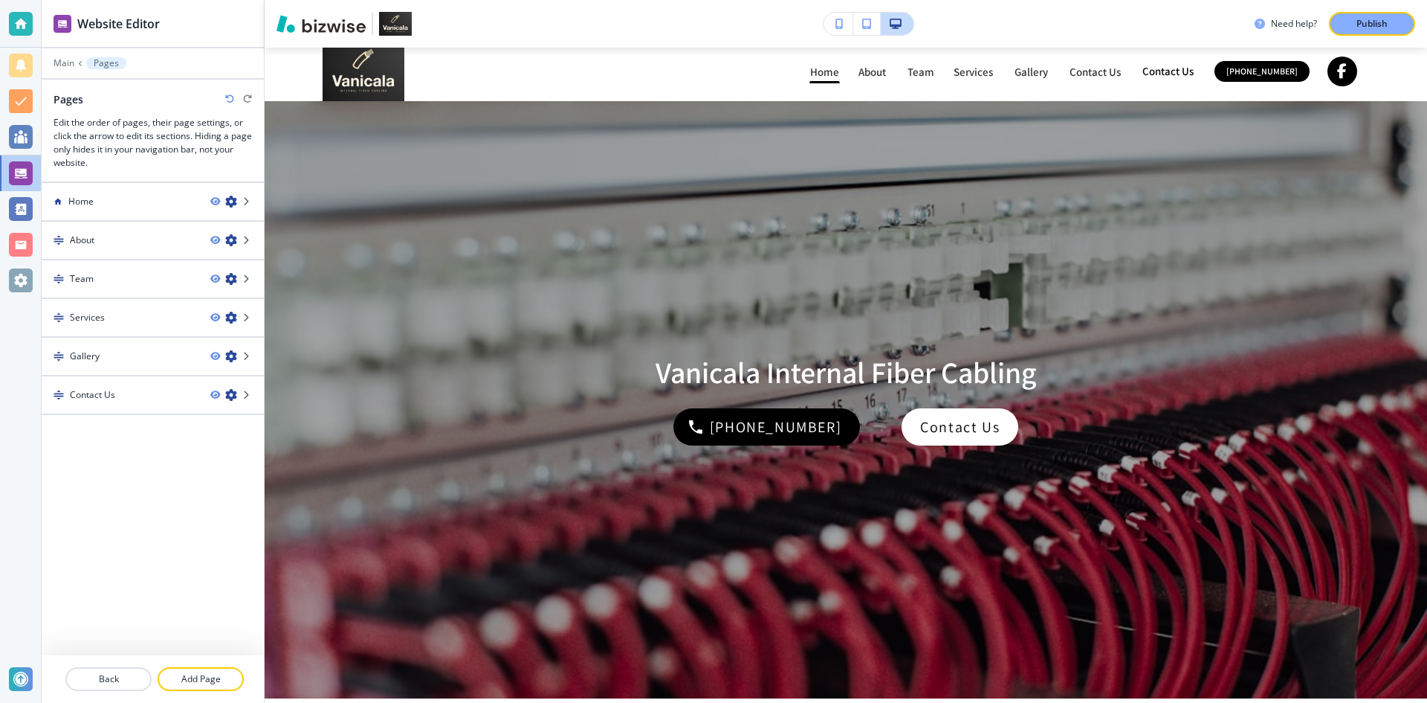
scroll to position [0, 0]
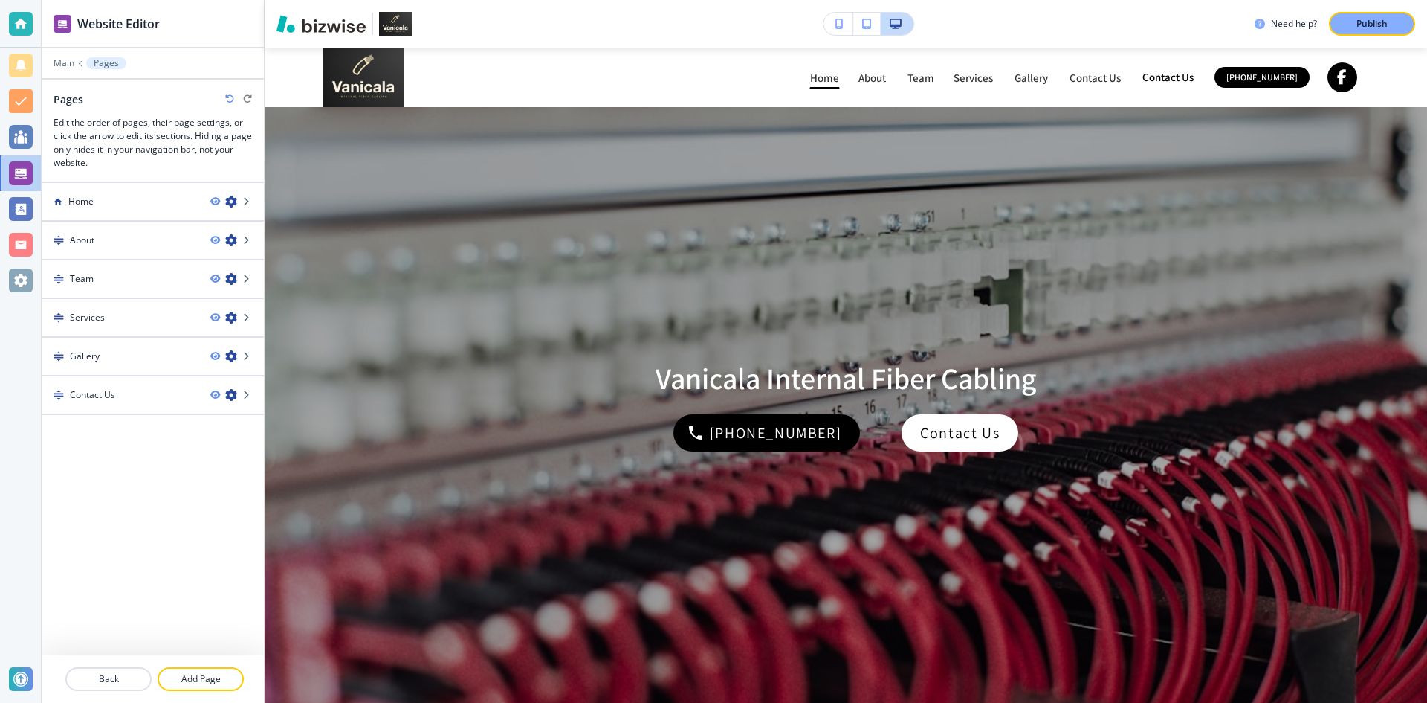
click at [868, 27] on icon "button" at bounding box center [866, 24] width 9 height 10
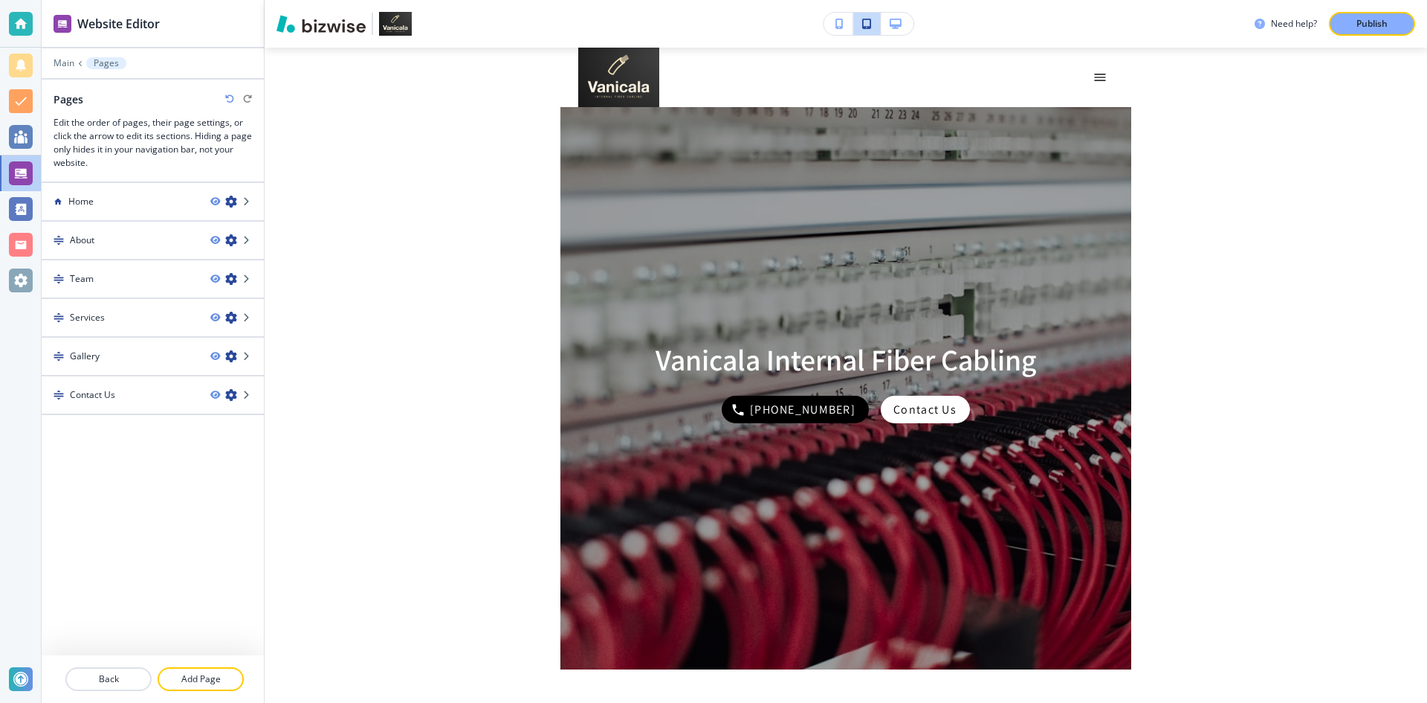
click at [845, 28] on button "button" at bounding box center [839, 24] width 30 height 22
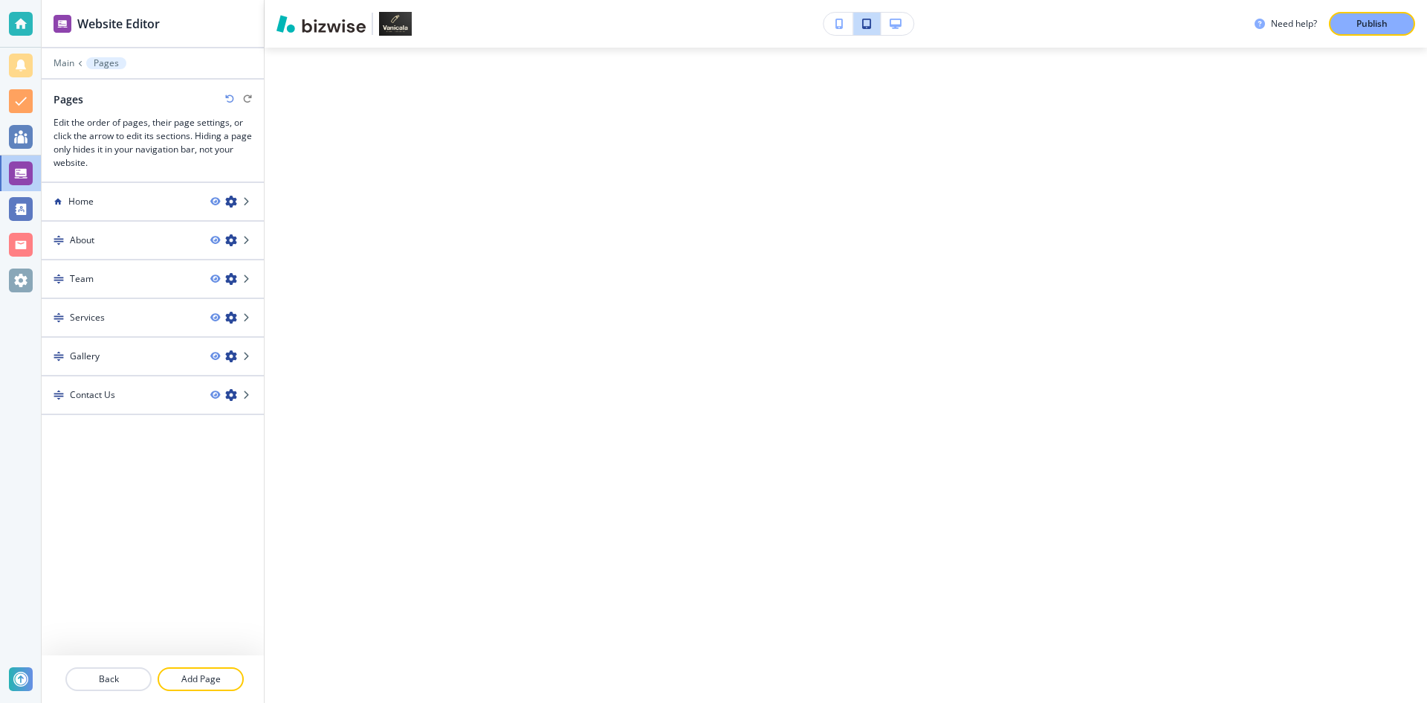
click at [842, 27] on icon "button" at bounding box center [840, 24] width 8 height 10
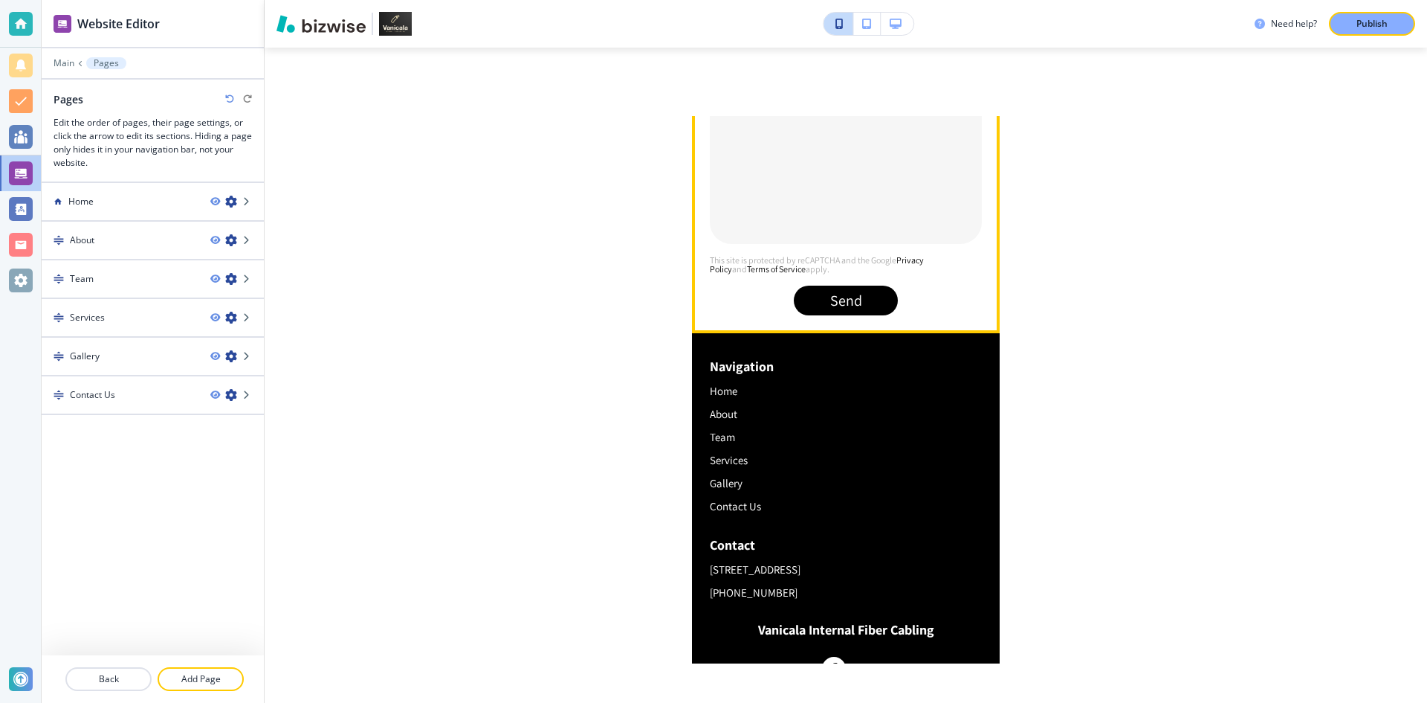
scroll to position [4352, 0]
